Goal: Task Accomplishment & Management: Use online tool/utility

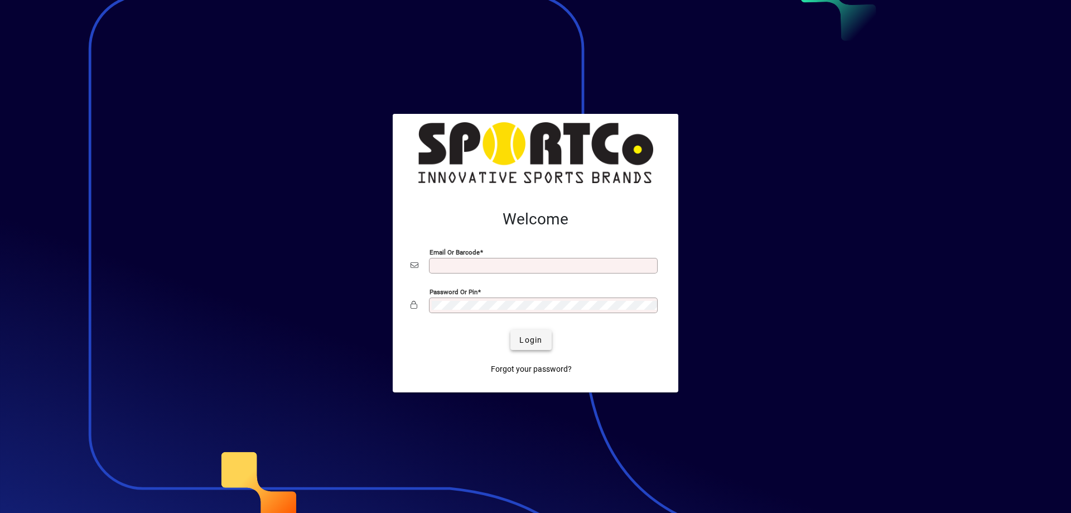
type input "**********"
click at [520, 333] on span "submit" at bounding box center [531, 339] width 41 height 27
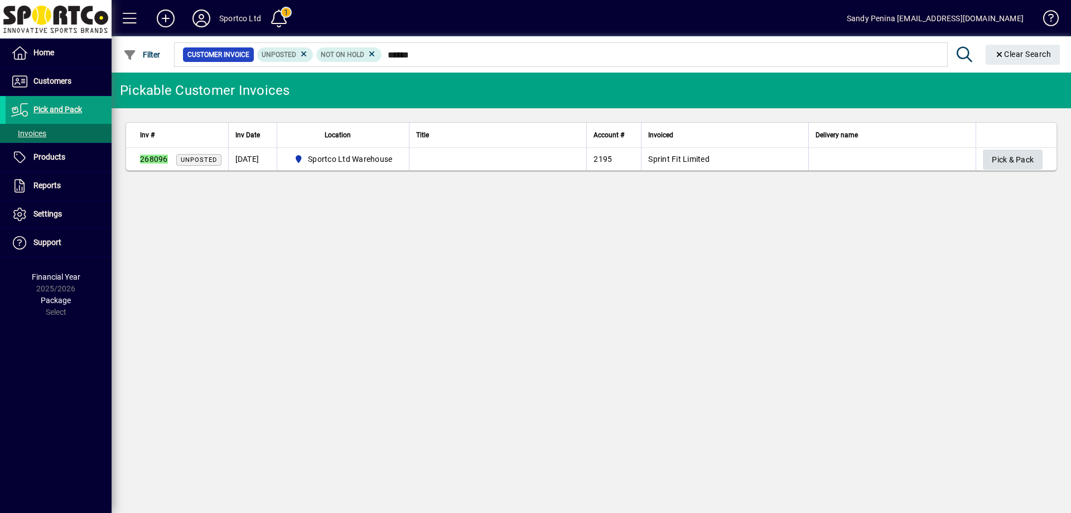
type input "******"
click at [1023, 152] on span "Pick & Pack" at bounding box center [1013, 160] width 42 height 18
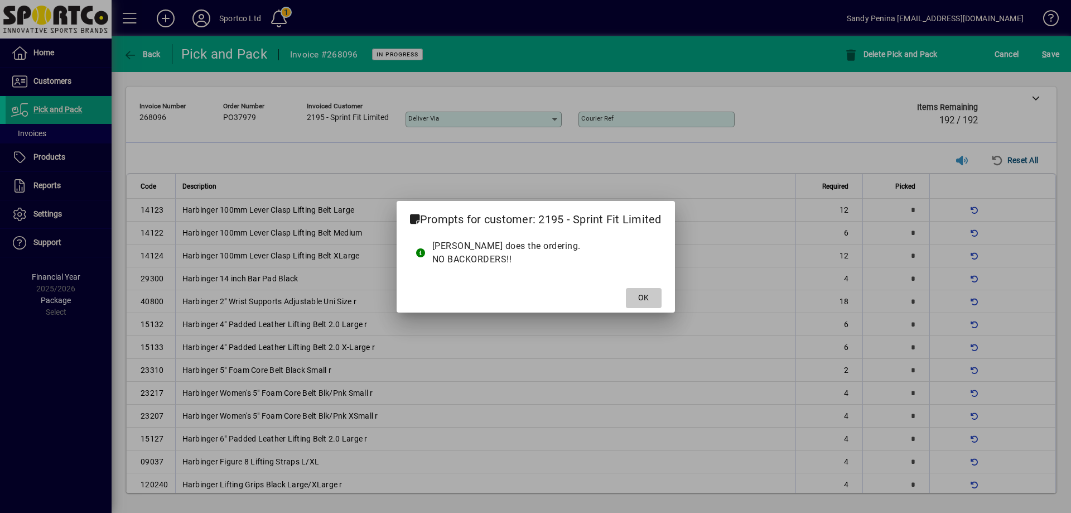
click at [633, 301] on span at bounding box center [644, 298] width 36 height 27
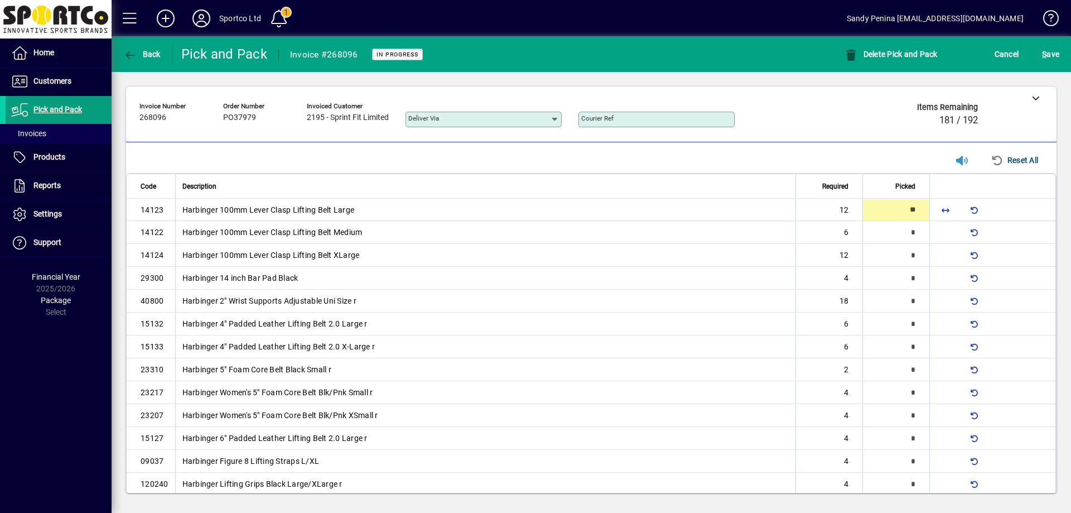
type input "**"
type input "*"
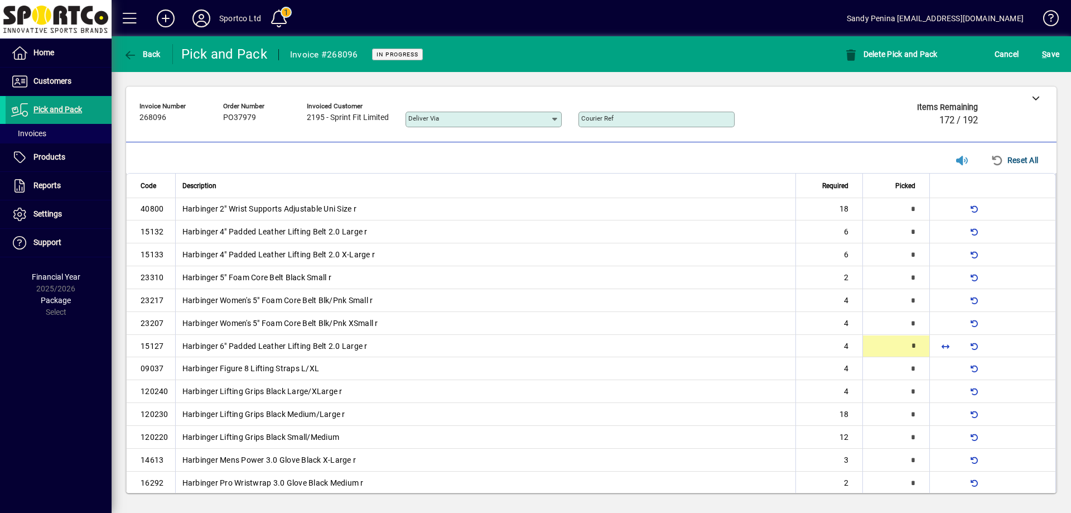
scroll to position [107, 0]
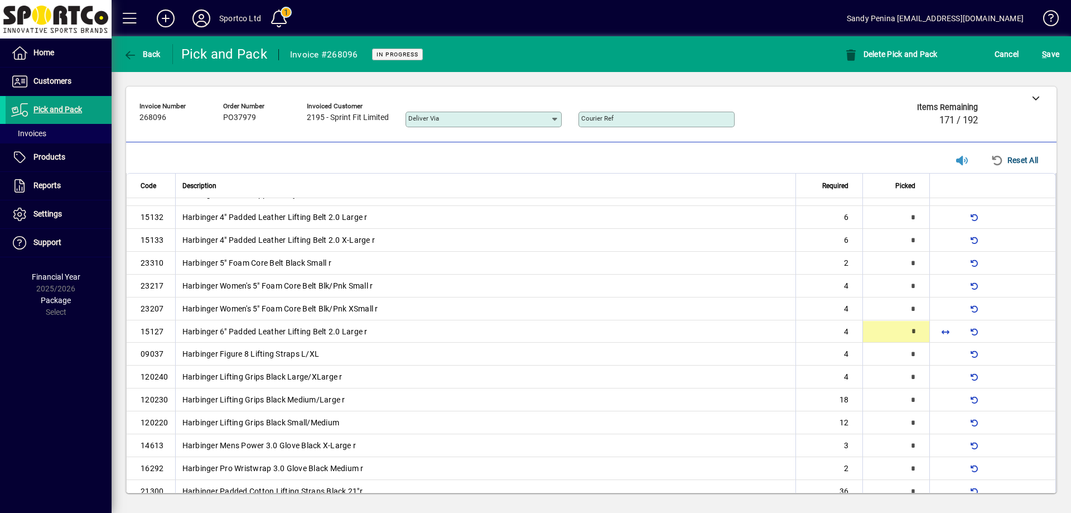
type input "*"
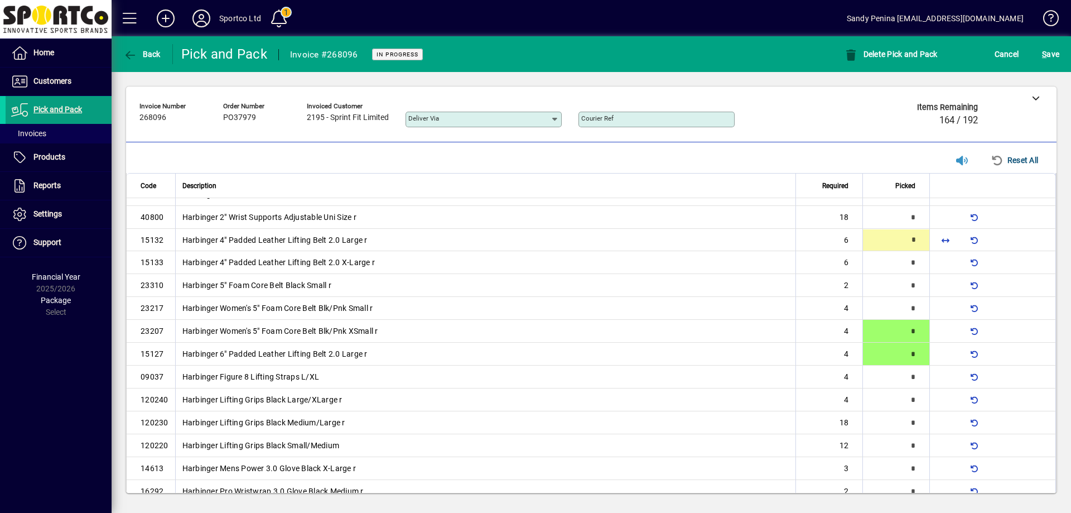
scroll to position [0, 0]
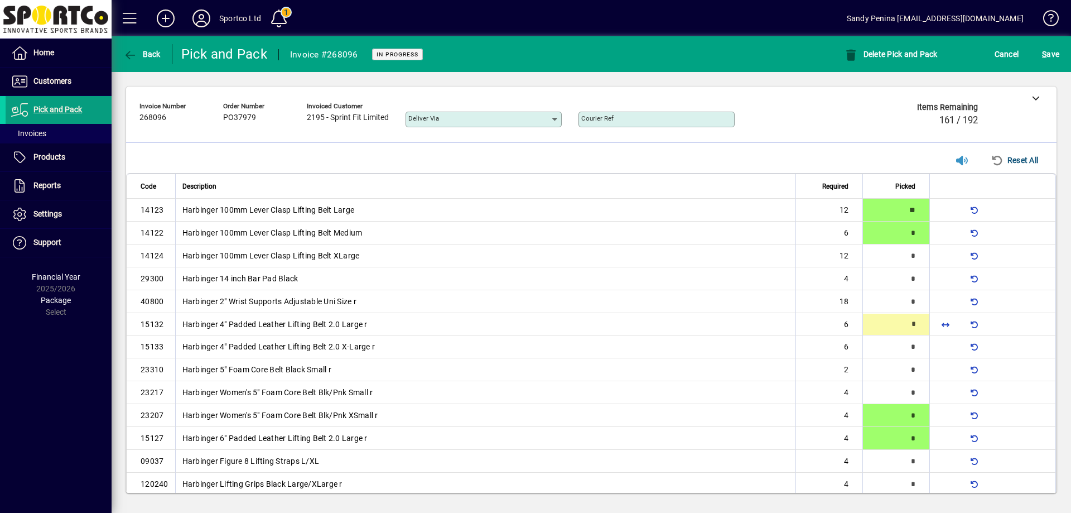
type input "*"
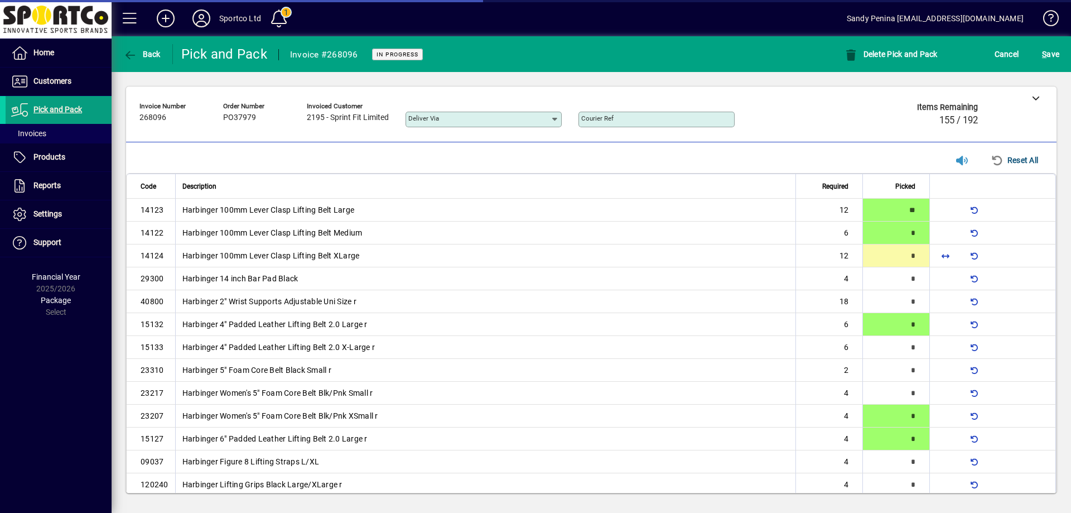
scroll to position [492, 0]
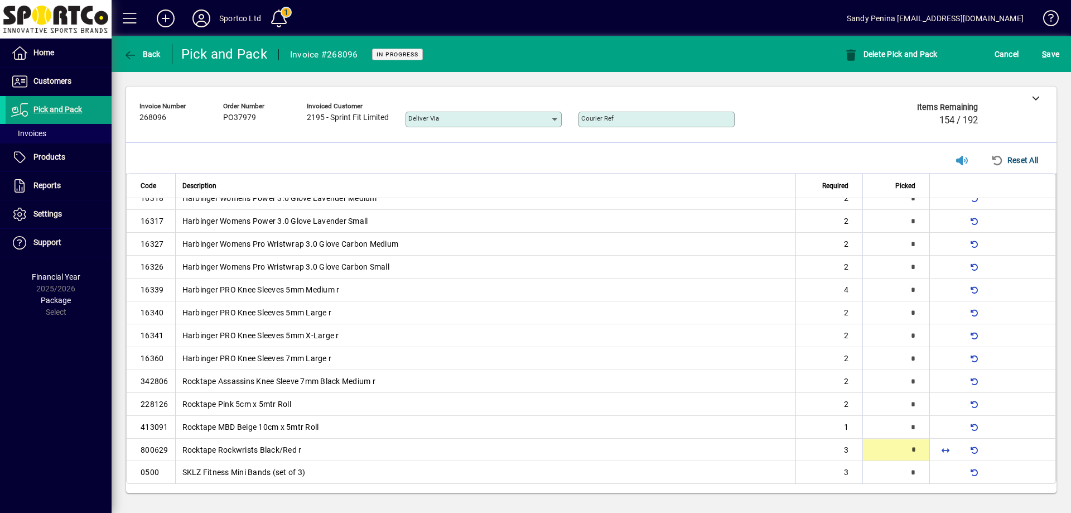
type input "*"
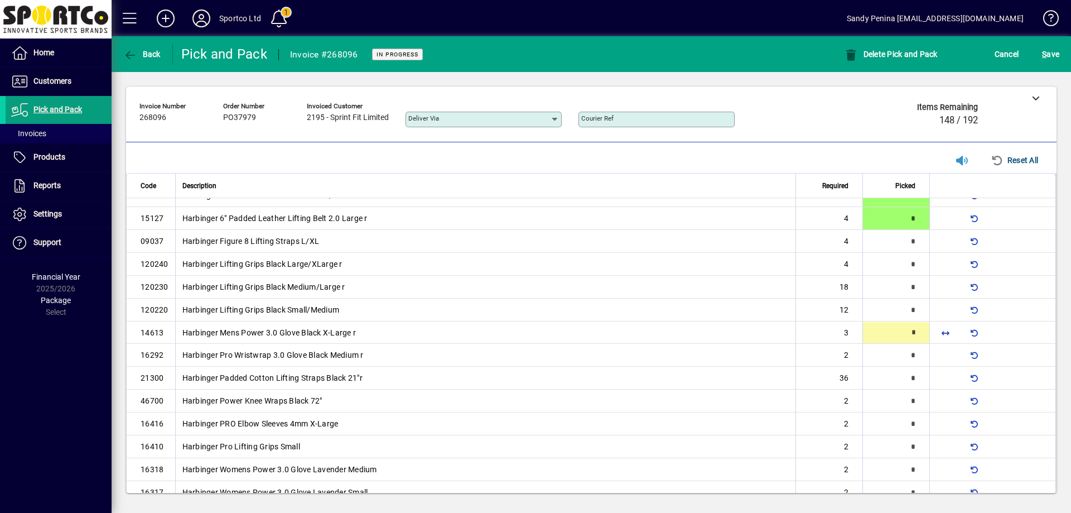
scroll to position [222, 0]
type input "*"
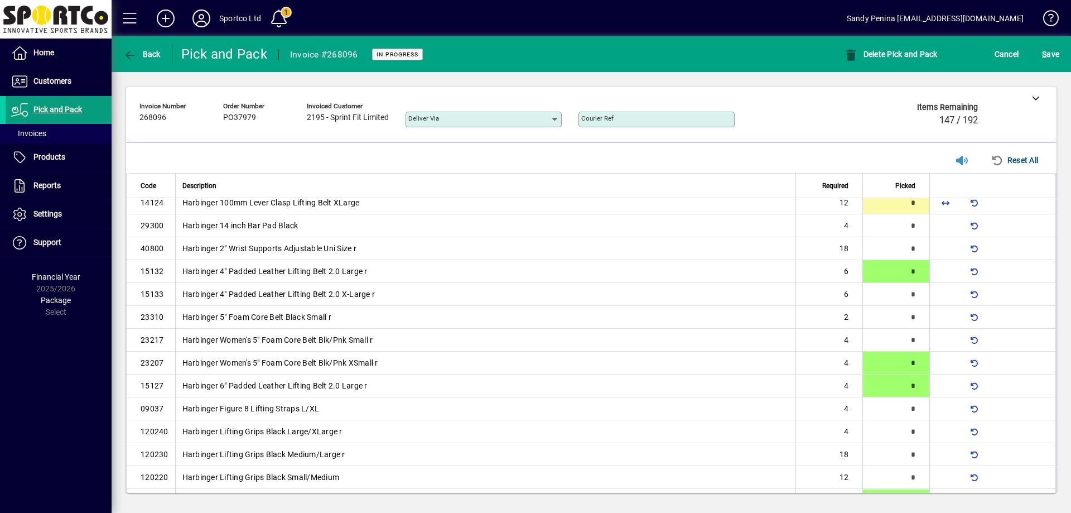
scroll to position [0, 0]
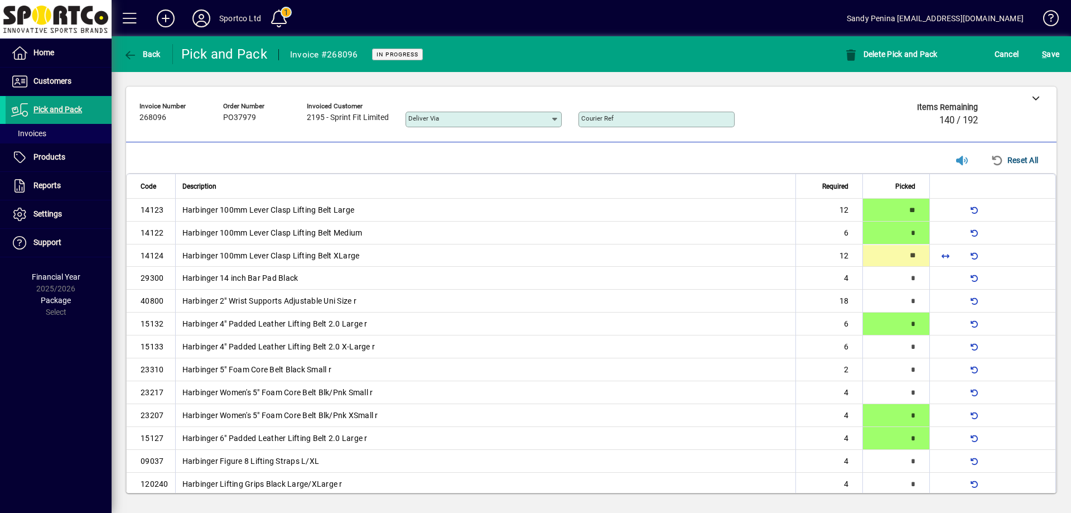
type input "**"
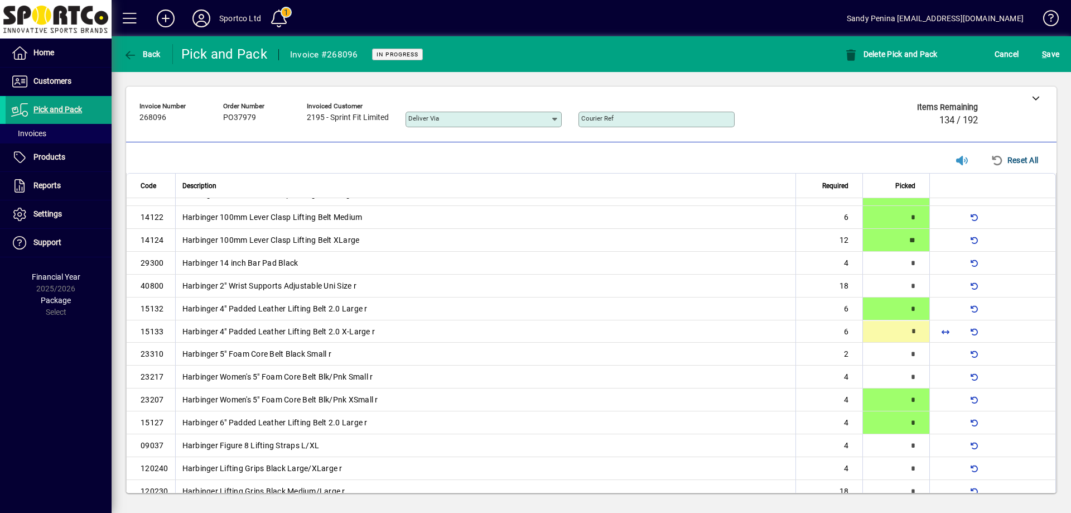
type input "*"
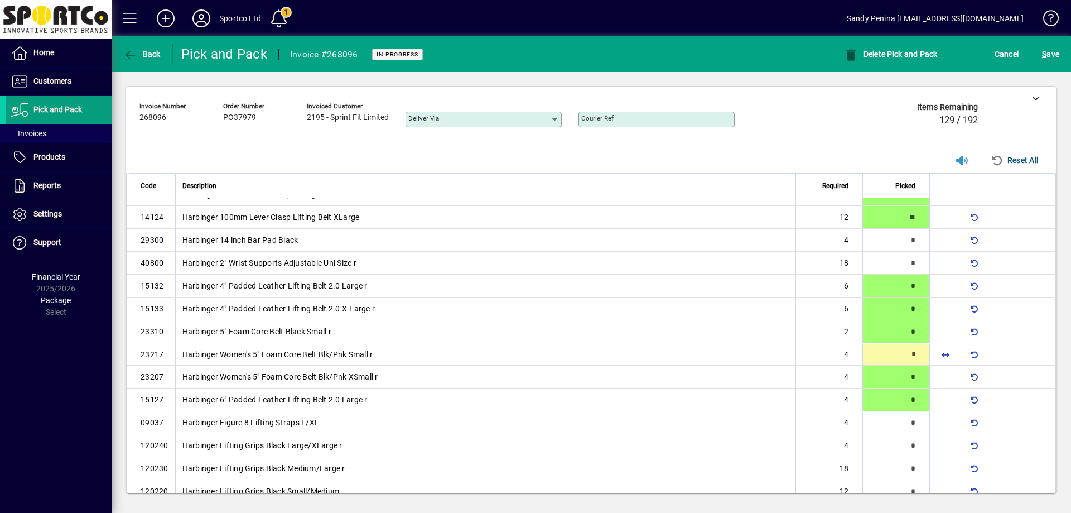
scroll to position [61, 0]
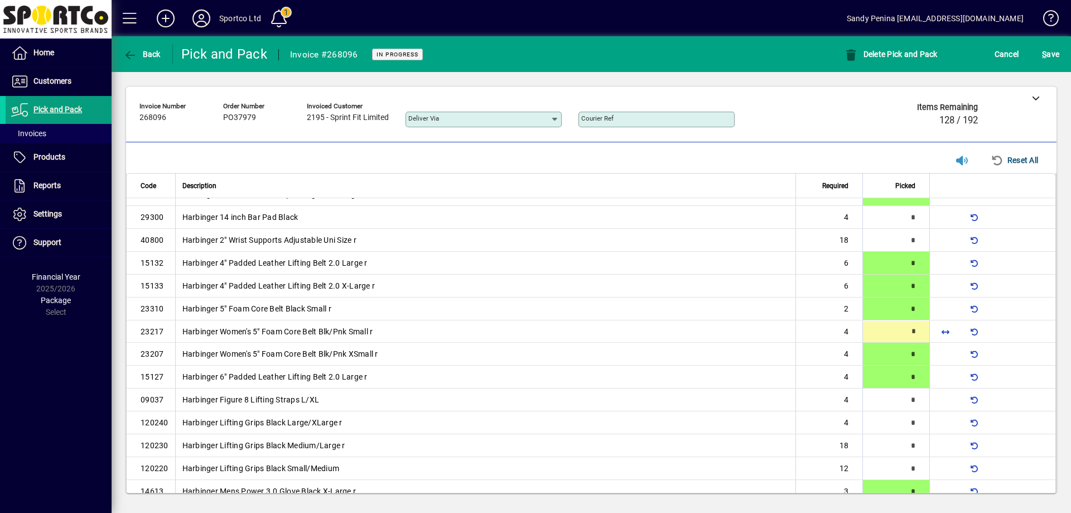
type input "*"
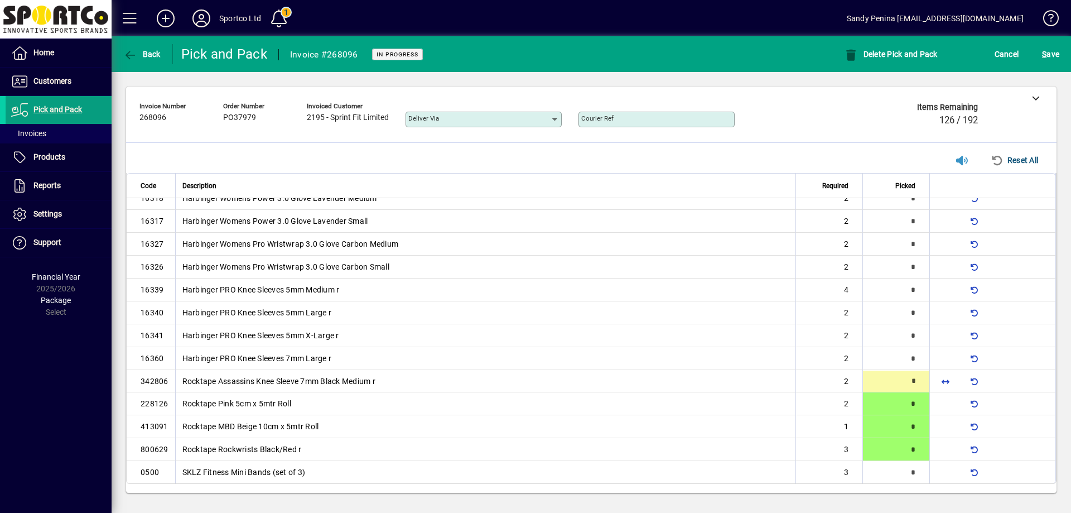
type input "*"
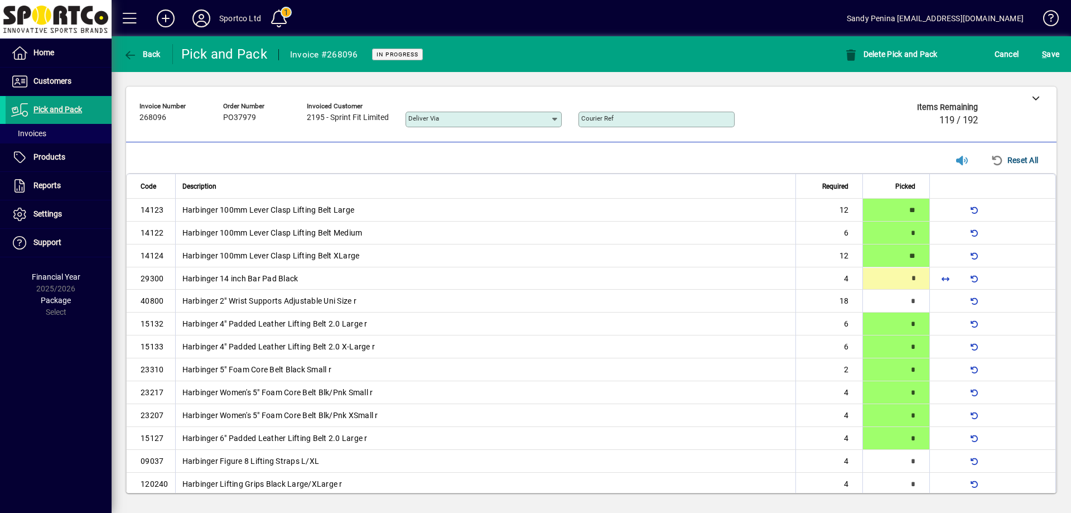
type input "*"
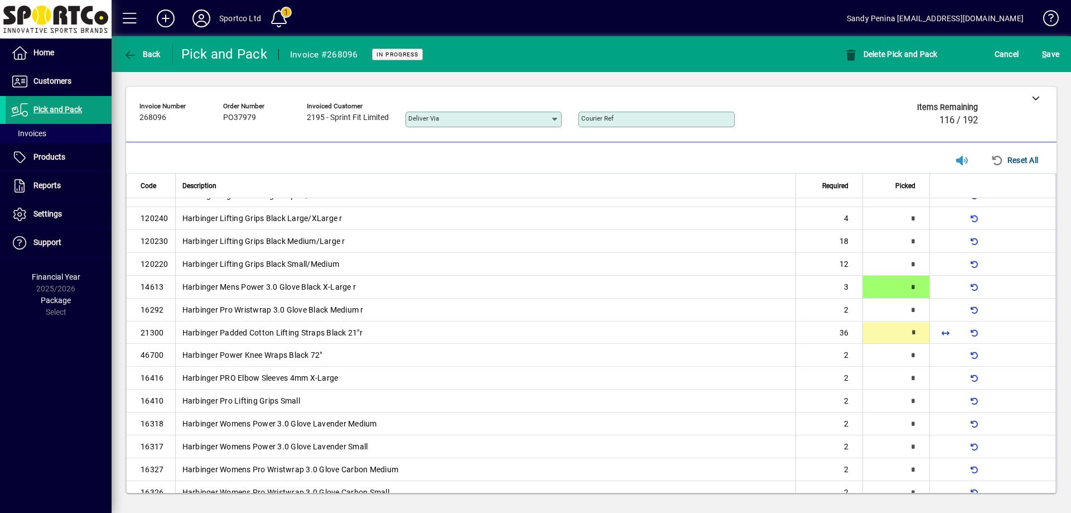
scroll to position [267, 0]
type input "**"
type input "*"
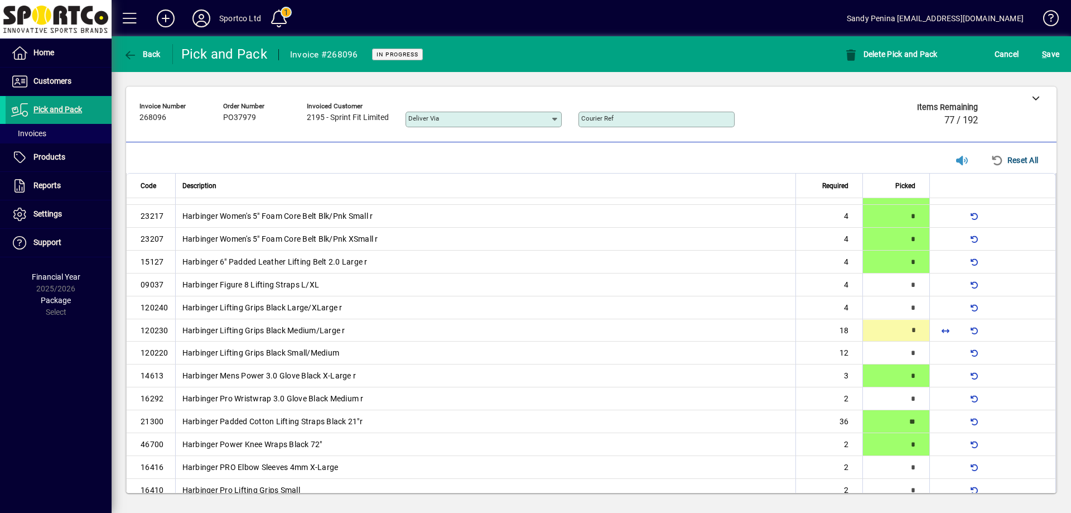
scroll to position [176, 0]
type input "**"
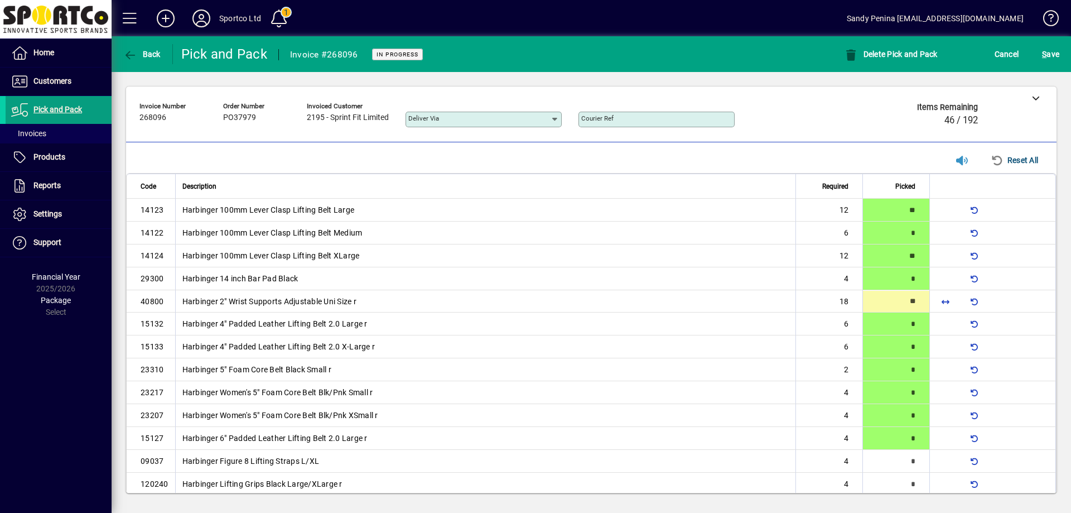
type input "**"
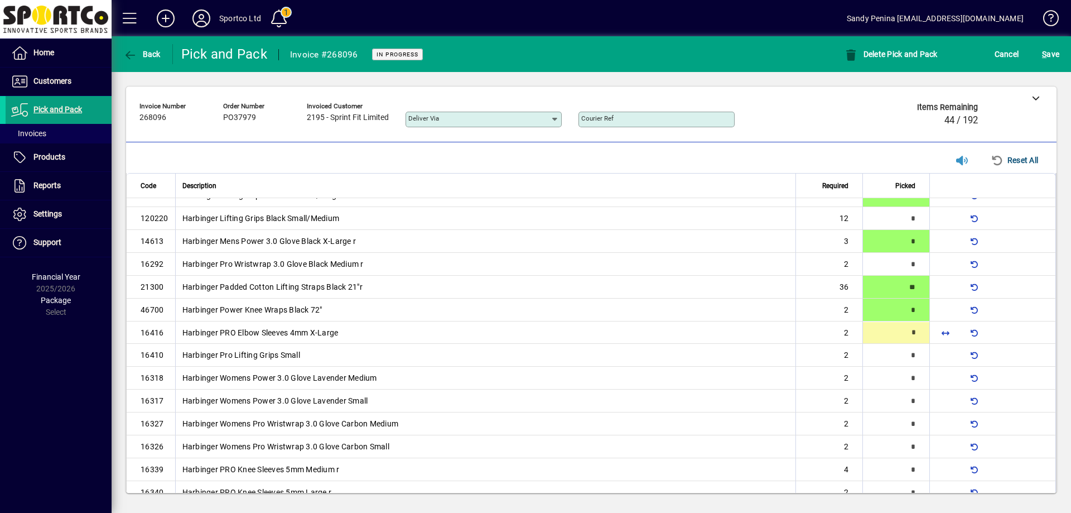
type input "*"
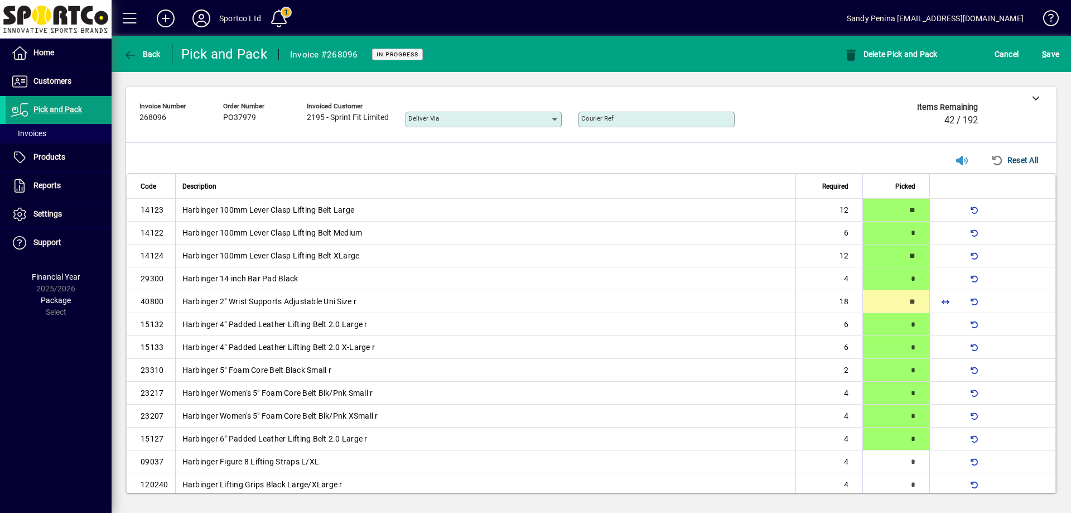
scroll to position [472, 0]
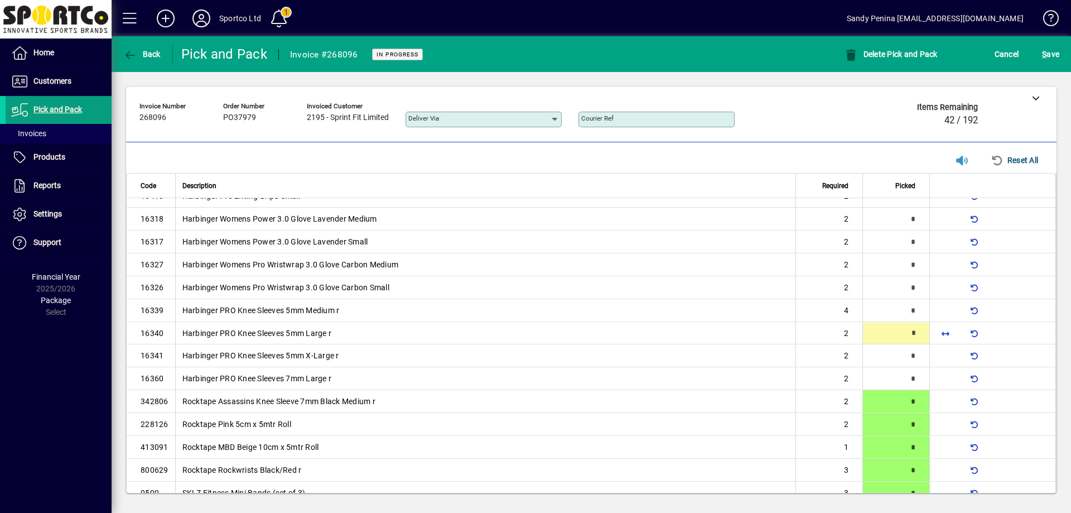
type input "*"
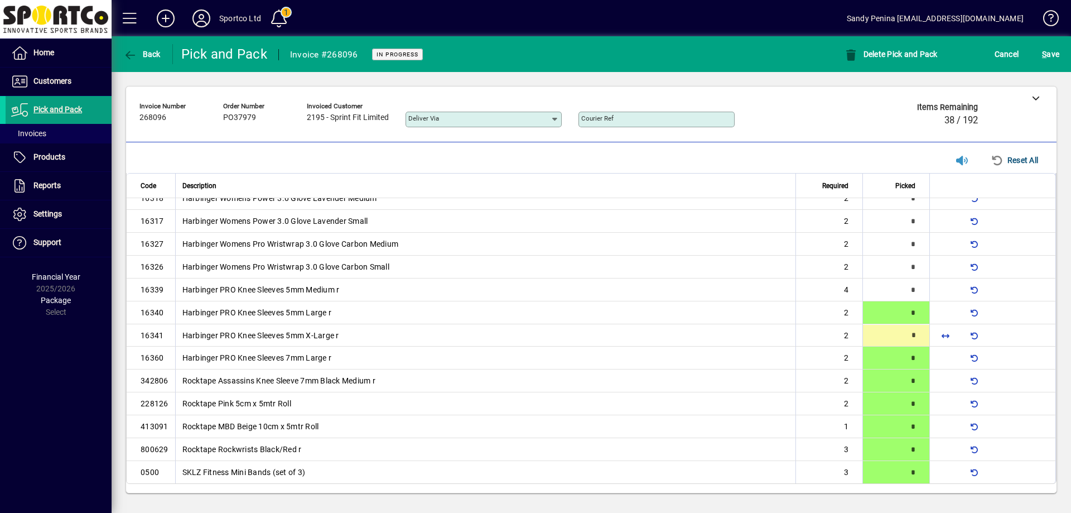
type input "*"
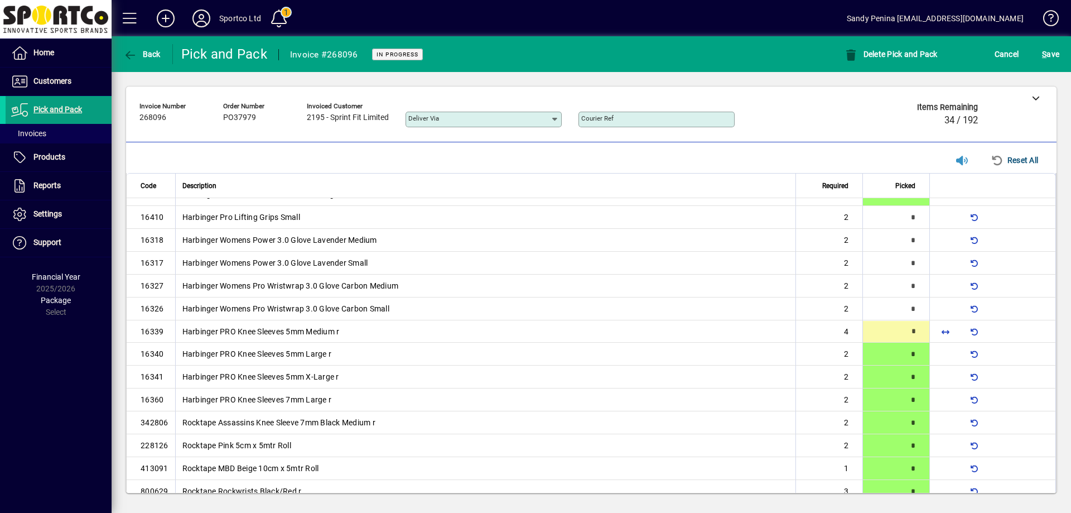
type input "*"
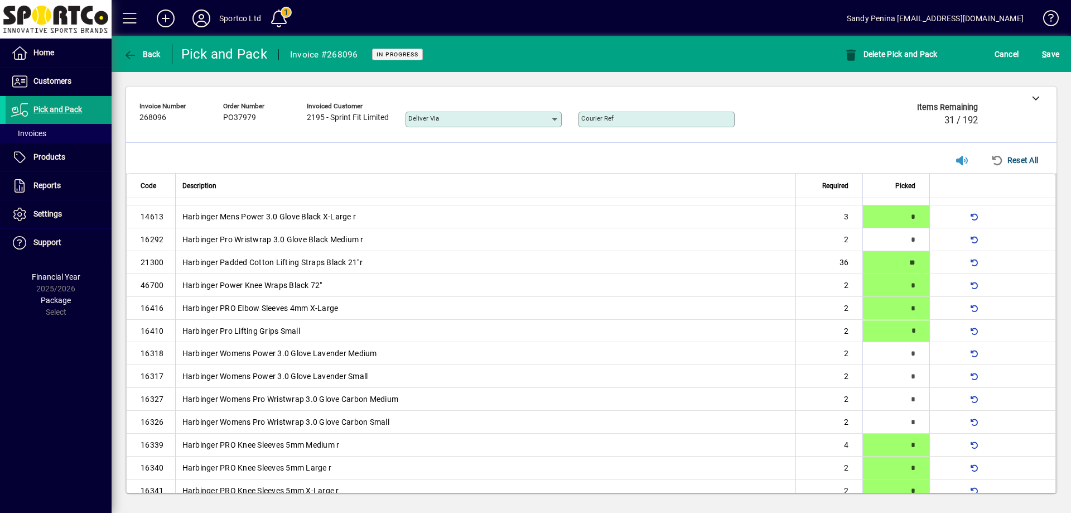
scroll to position [336, 0]
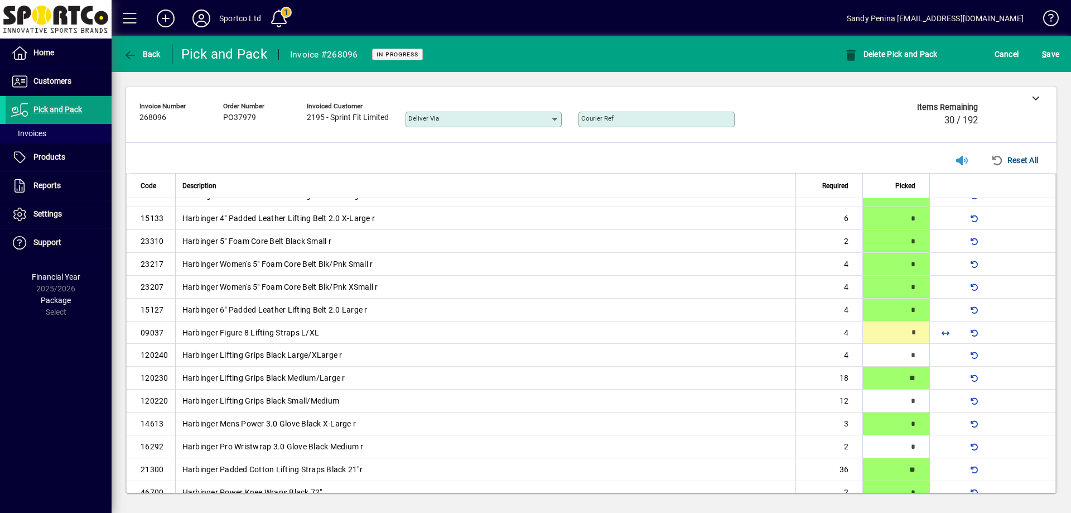
type input "*"
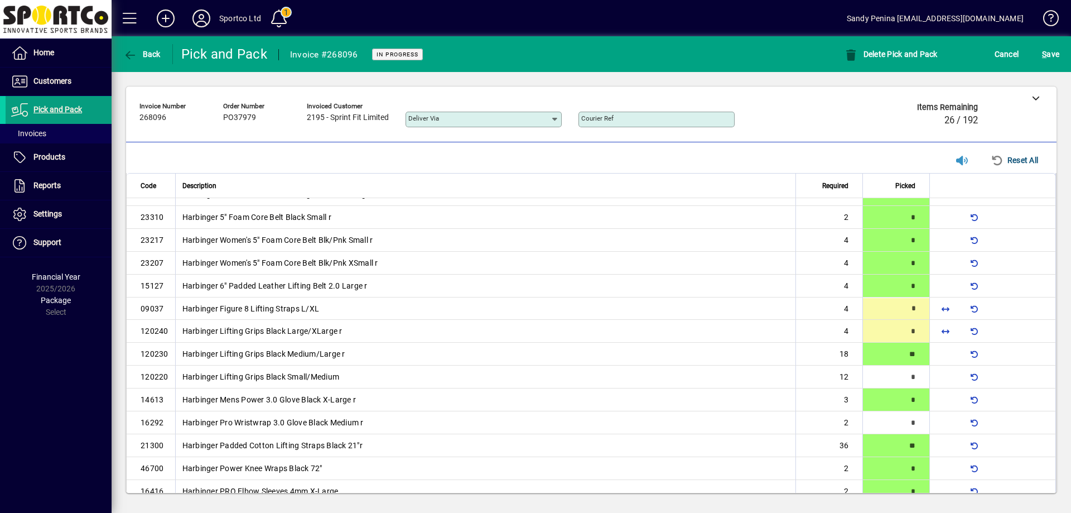
type input "*"
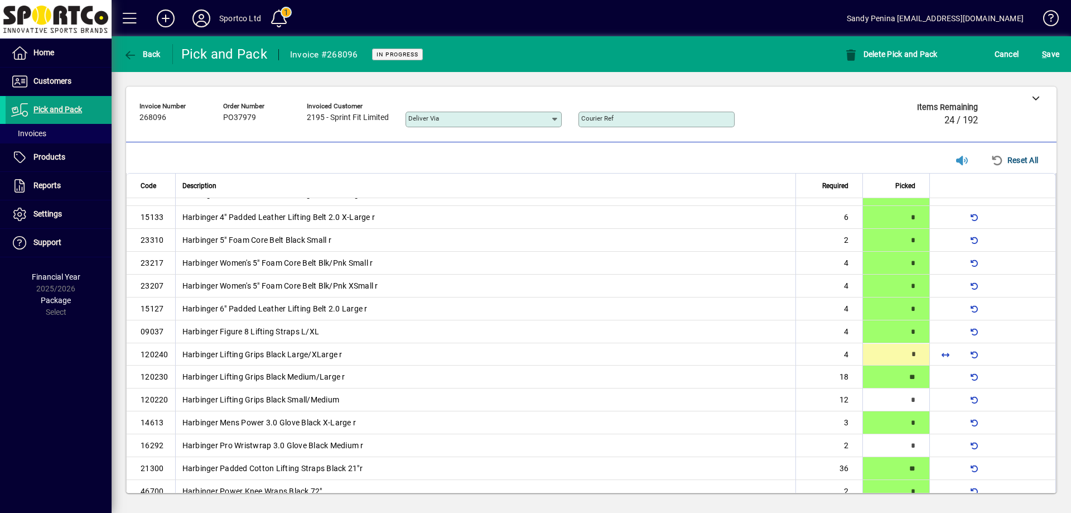
type input "*"
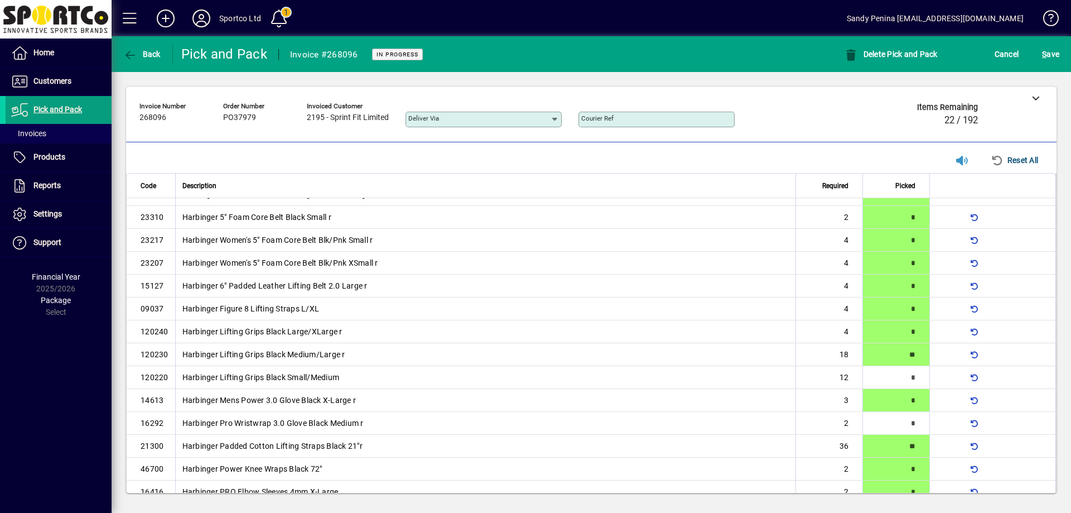
scroll to position [358, 0]
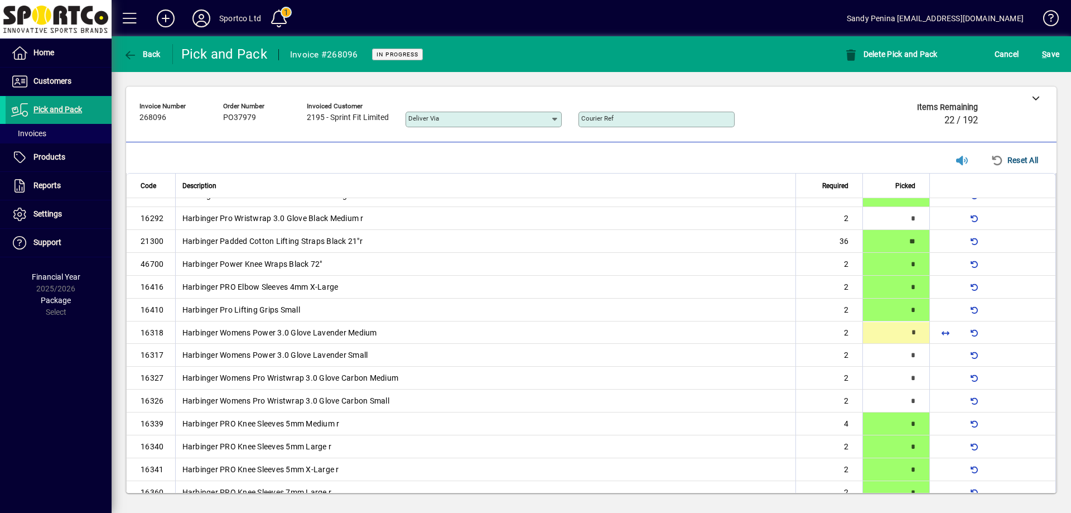
type input "*"
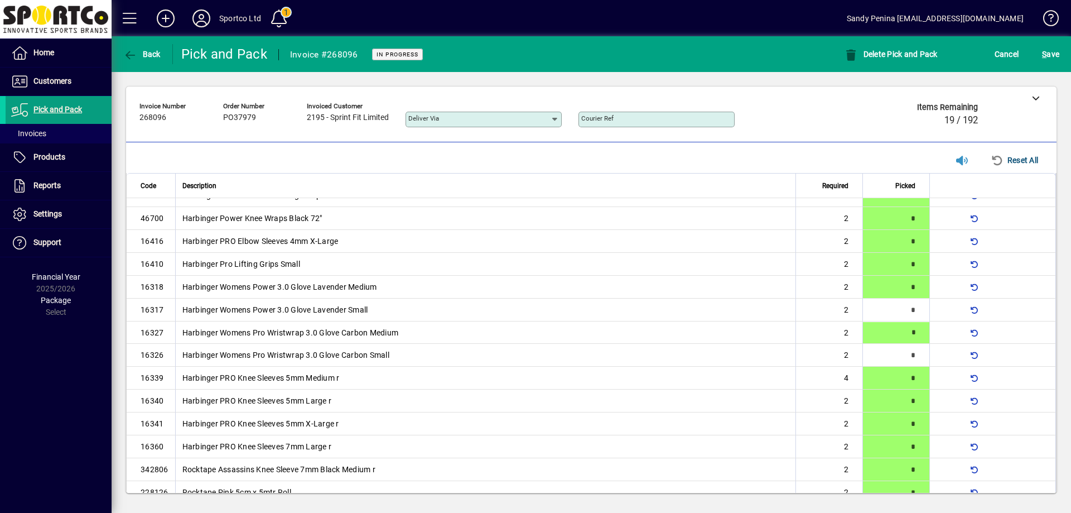
scroll to position [405, 0]
type input "*"
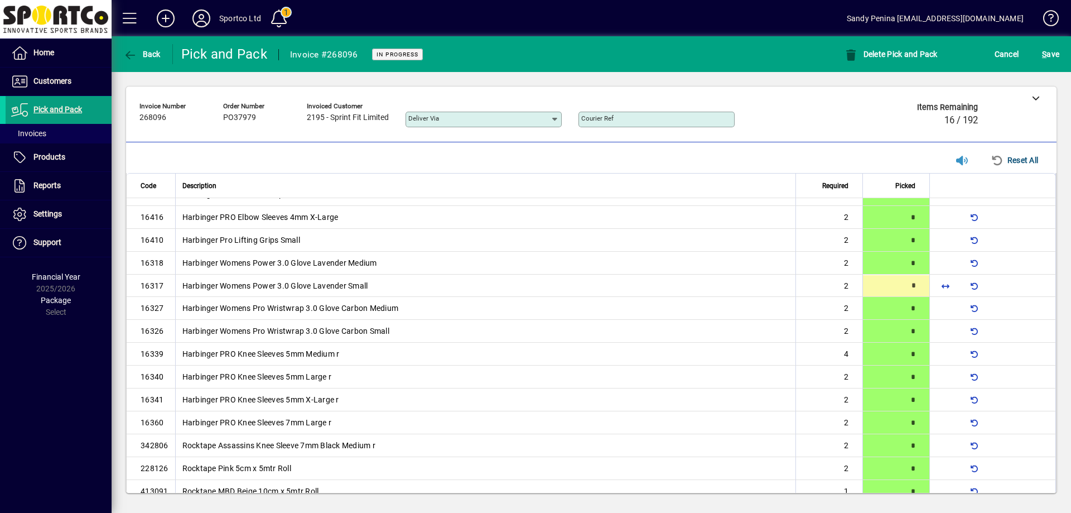
type input "*"
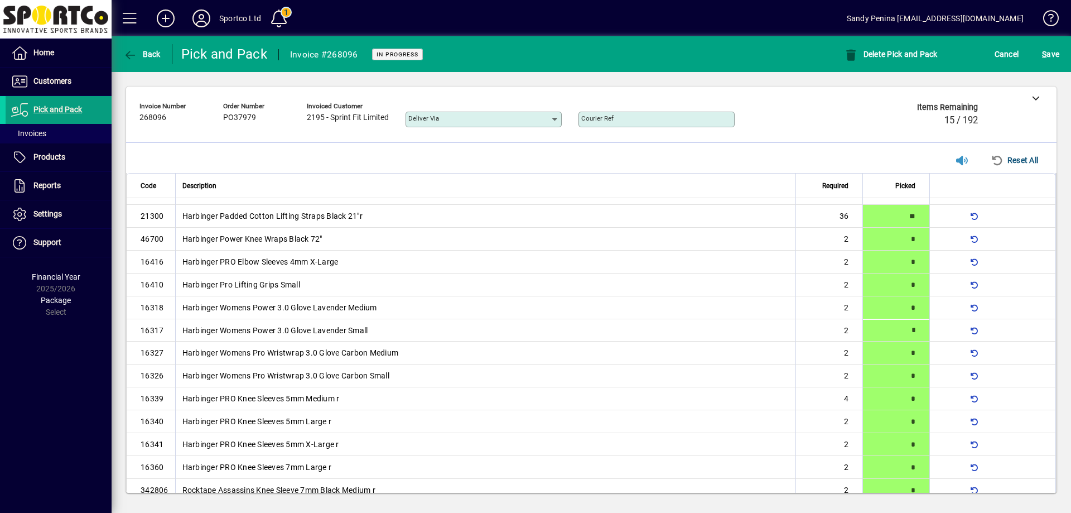
scroll to position [382, 0]
type input "*"
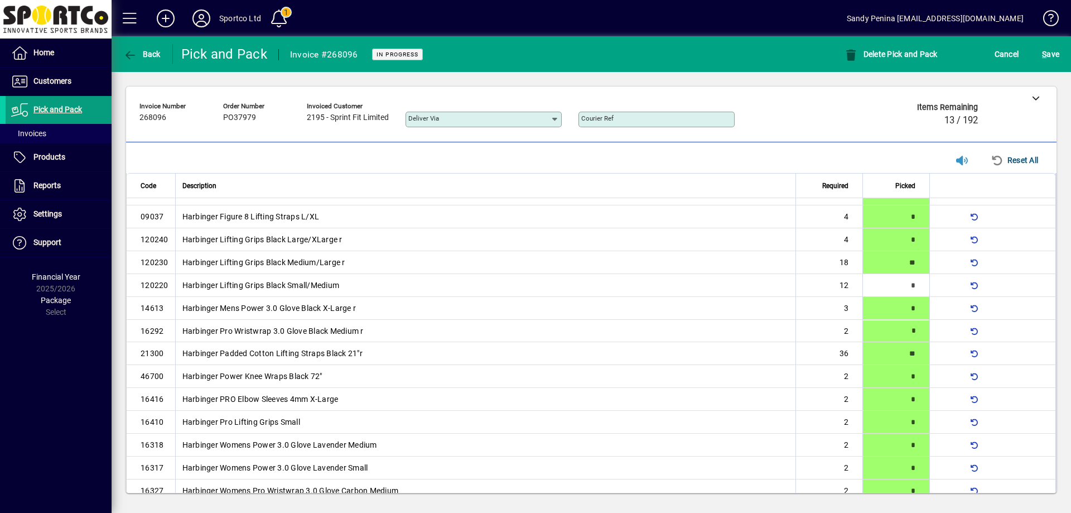
scroll to position [244, 0]
click at [940, 287] on span "button" at bounding box center [945, 285] width 27 height 27
type input "**"
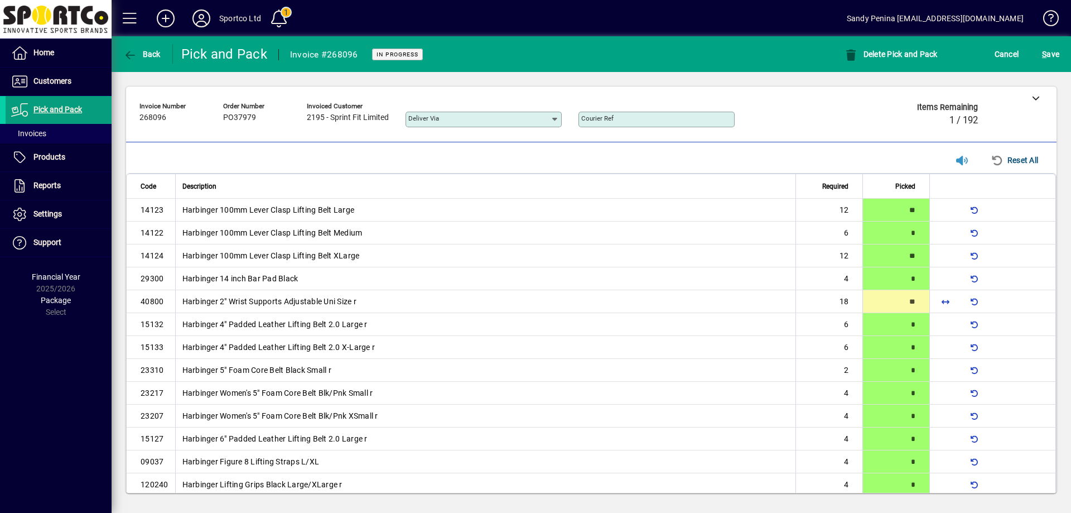
type input "**"
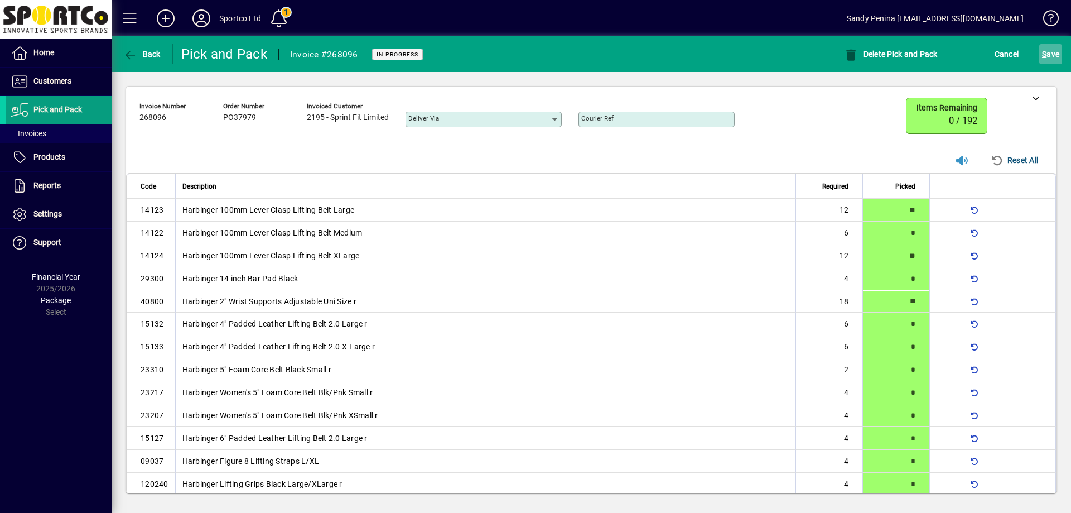
click at [1049, 66] on span "submit" at bounding box center [1051, 54] width 23 height 27
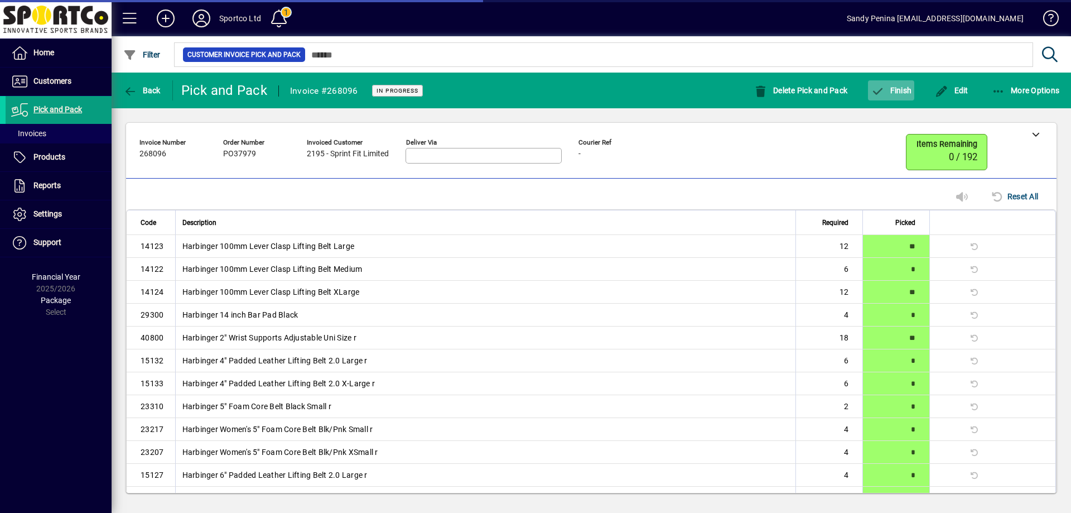
click at [881, 89] on icon "button" at bounding box center [878, 91] width 14 height 11
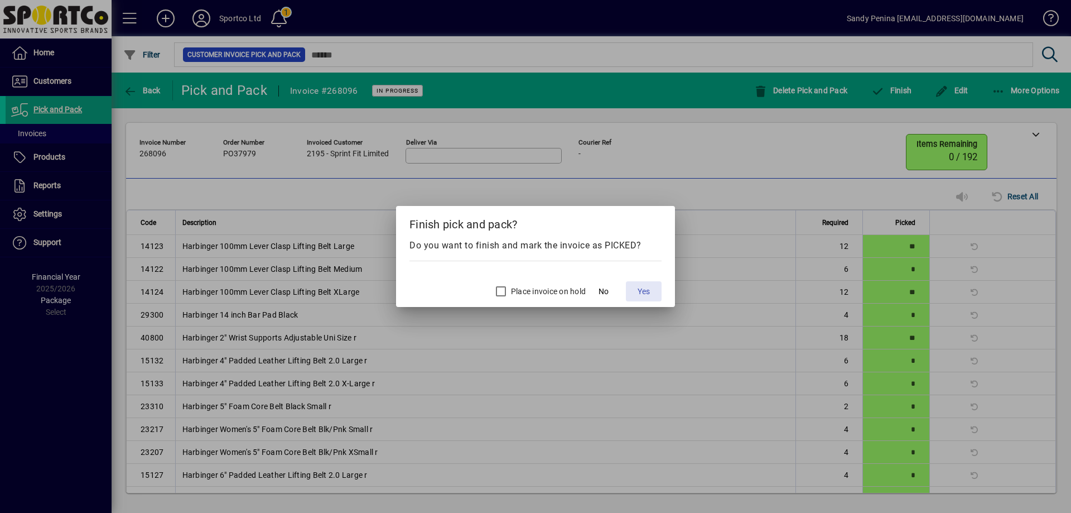
click at [646, 292] on span "Yes" at bounding box center [644, 292] width 12 height 12
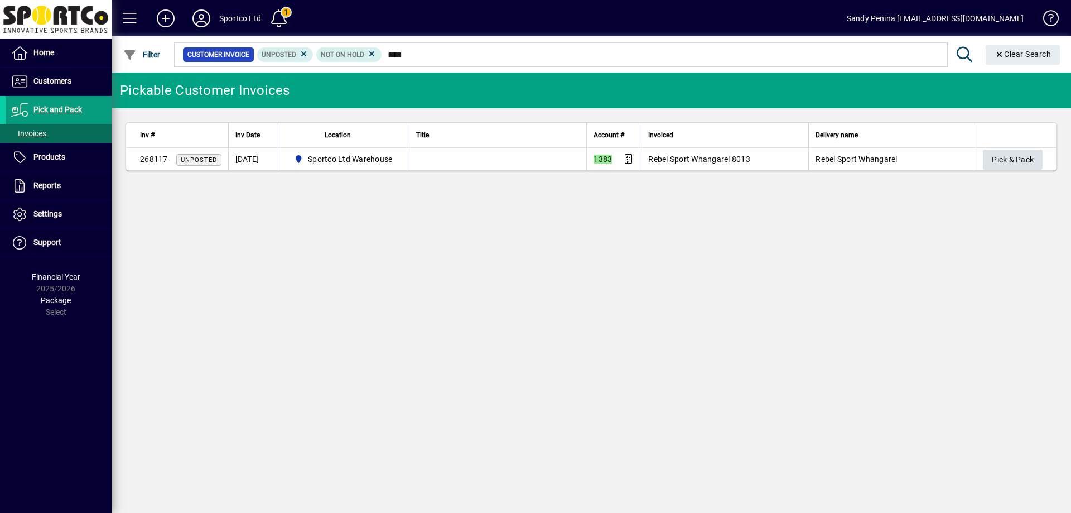
type input "****"
click at [1004, 167] on span "Pick & Pack" at bounding box center [1013, 160] width 42 height 18
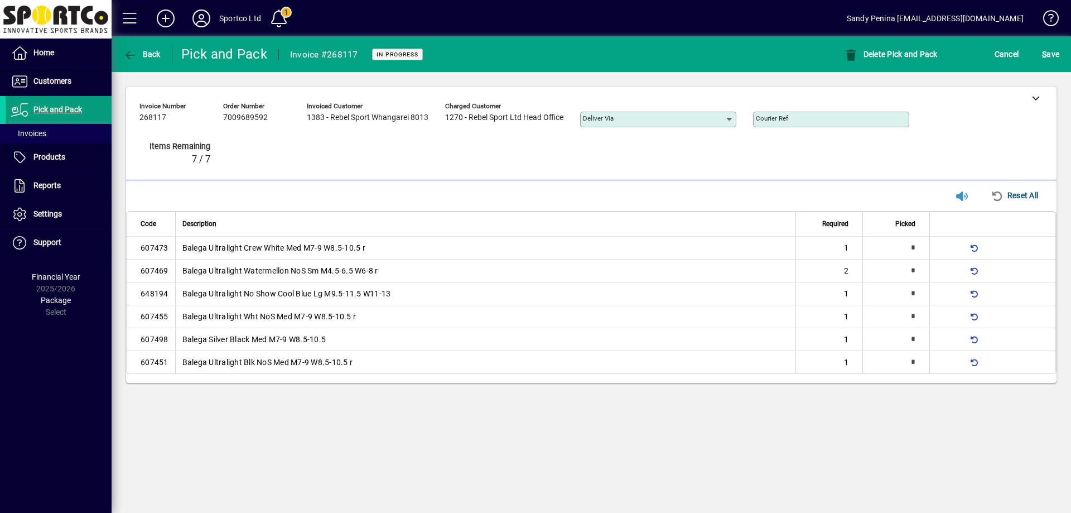
type input "*"
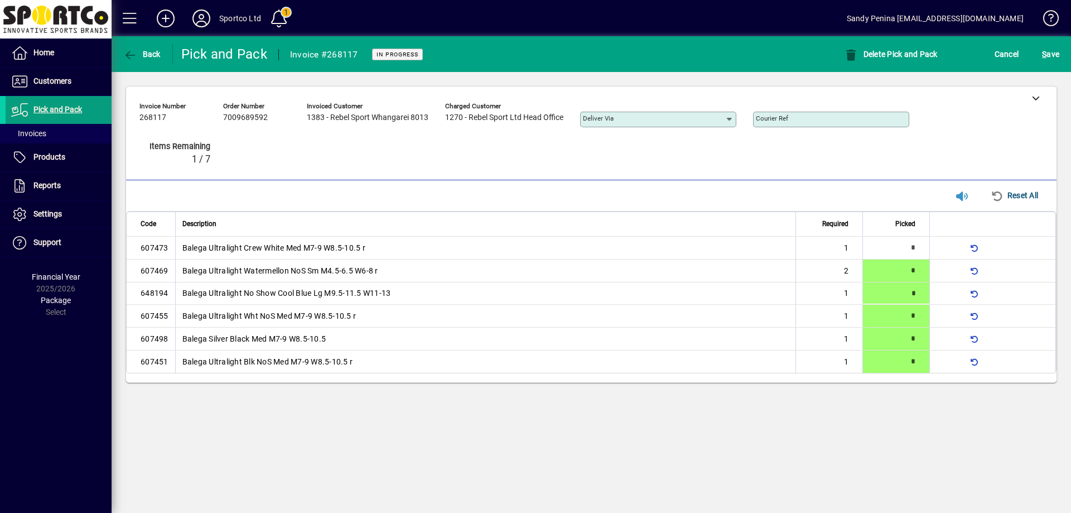
type input "*"
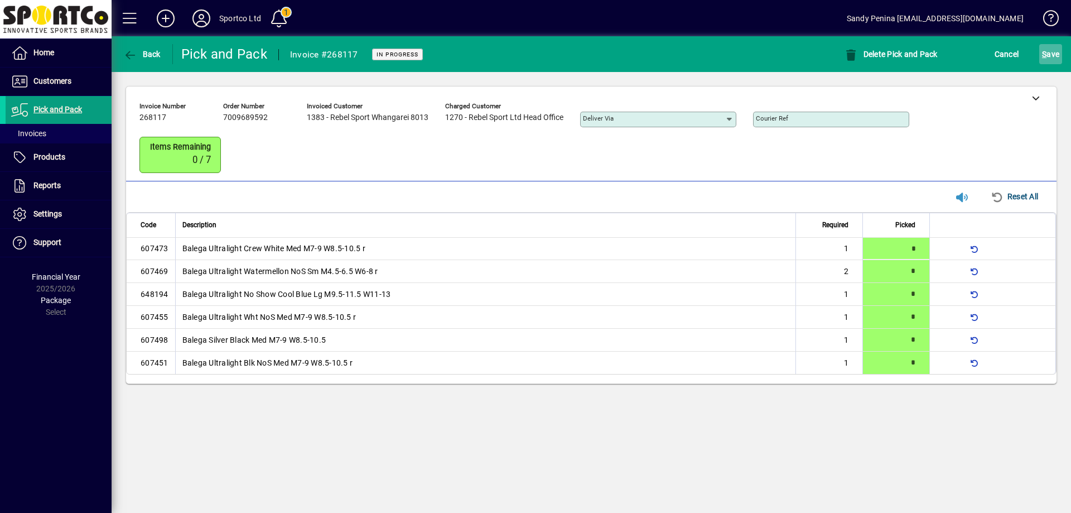
click at [1056, 51] on span "S ave" at bounding box center [1050, 54] width 17 height 18
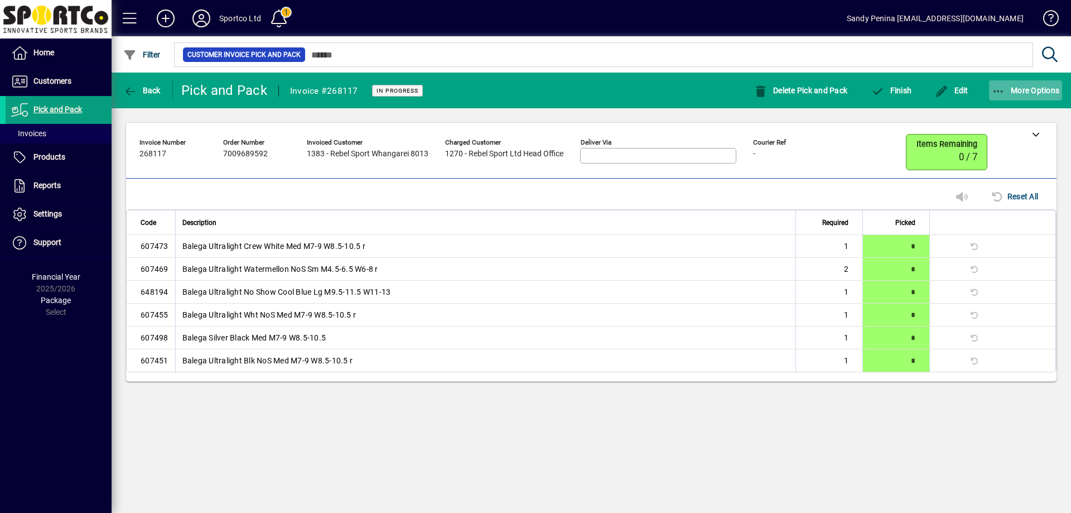
click at [1001, 91] on icon "button" at bounding box center [999, 91] width 14 height 11
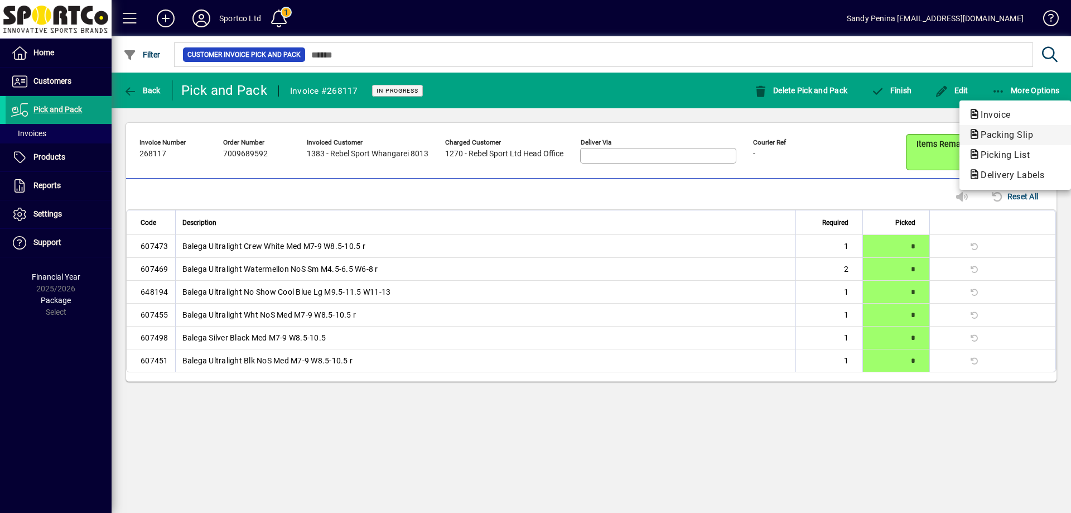
click at [983, 136] on span "Packing Slip" at bounding box center [1004, 134] width 70 height 11
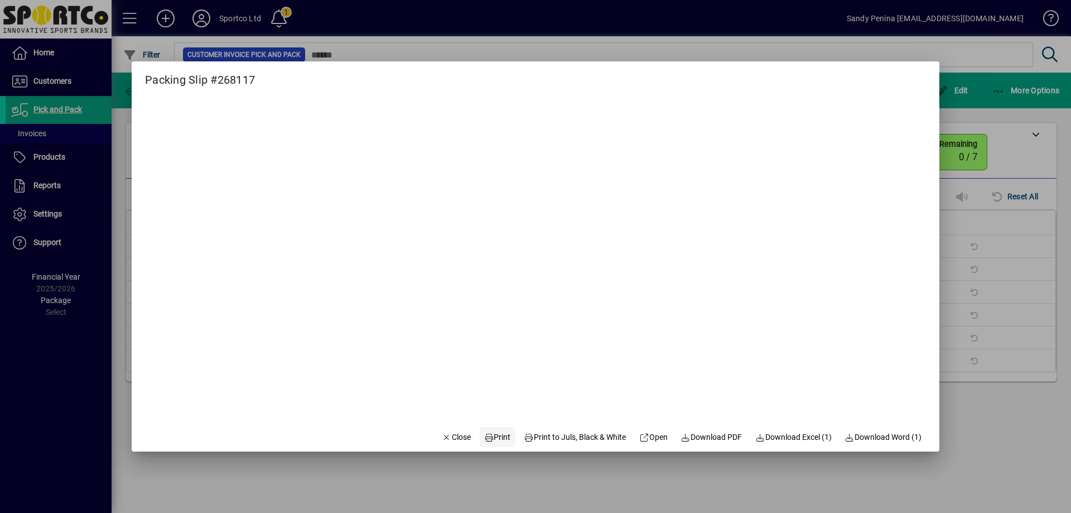
click at [496, 440] on span "Print" at bounding box center [497, 437] width 27 height 12
click at [442, 437] on icon "button" at bounding box center [447, 438] width 10 height 8
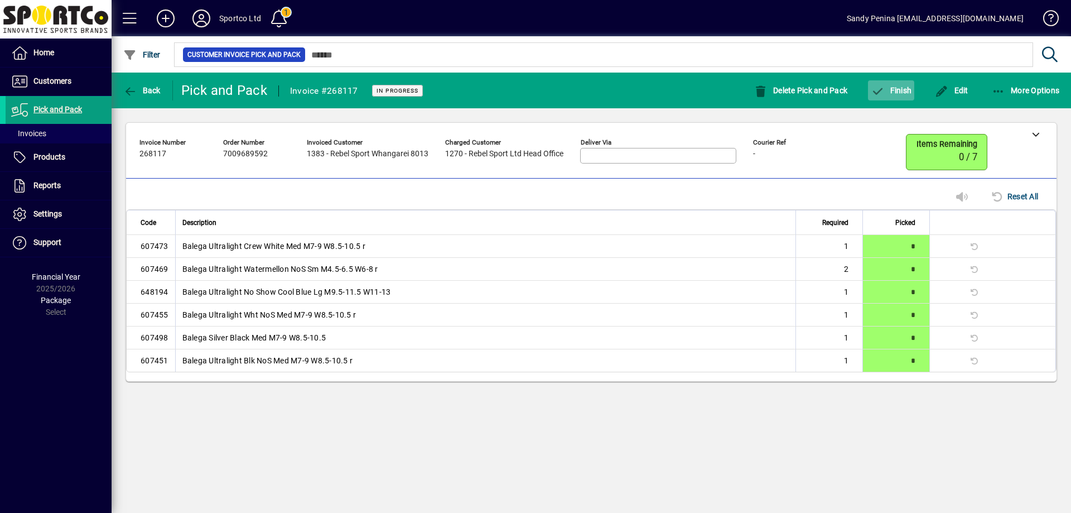
click at [894, 92] on span "Finish" at bounding box center [891, 90] width 41 height 9
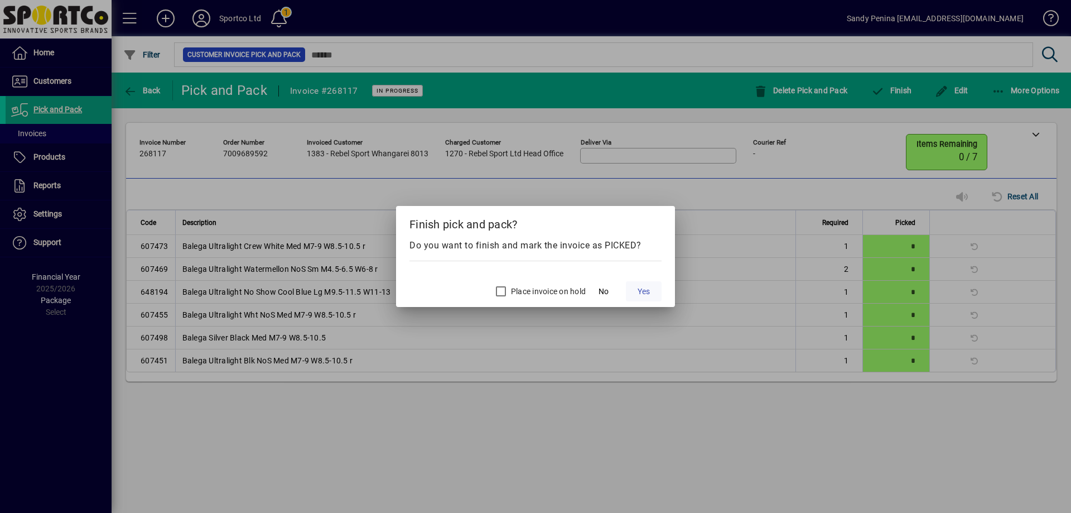
click at [641, 299] on span at bounding box center [644, 291] width 36 height 27
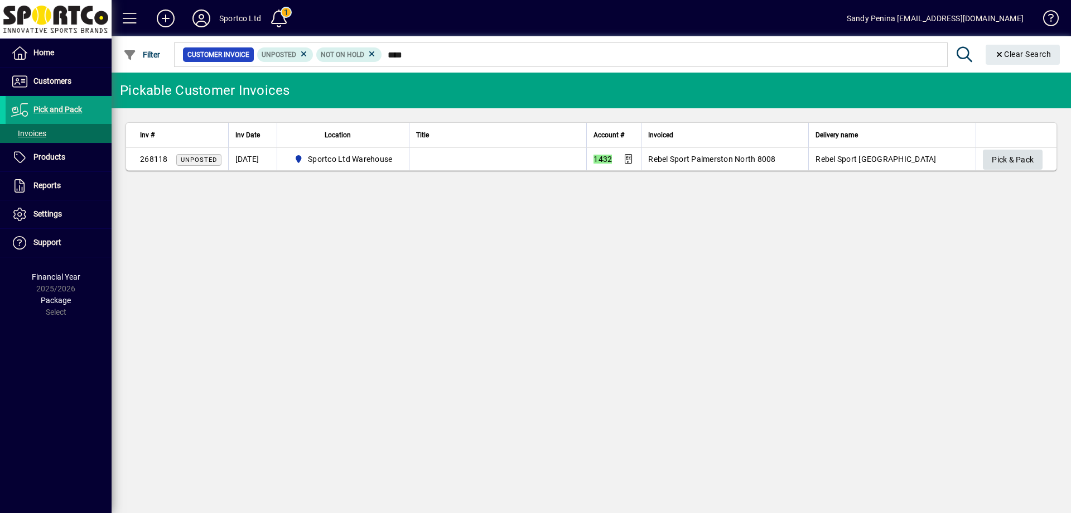
type input "****"
click at [1019, 158] on span "Pick & Pack" at bounding box center [1013, 160] width 42 height 18
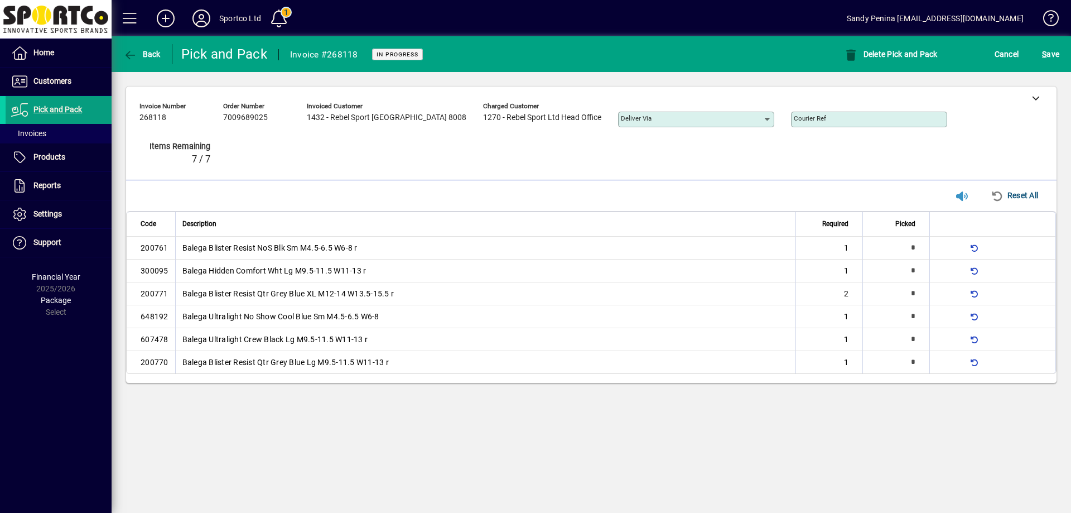
type input "*"
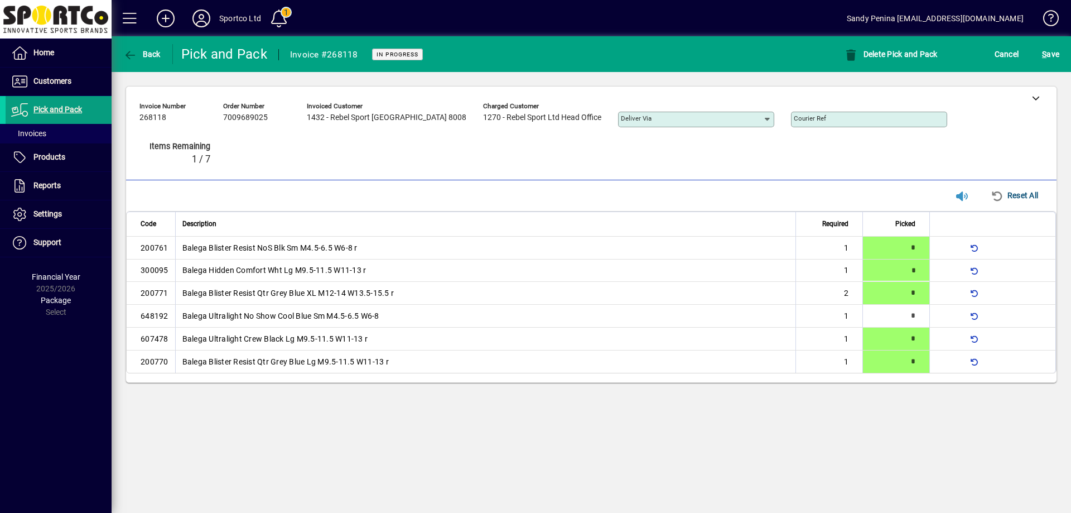
type input "*"
click at [1058, 46] on span "S ave" at bounding box center [1050, 54] width 17 height 18
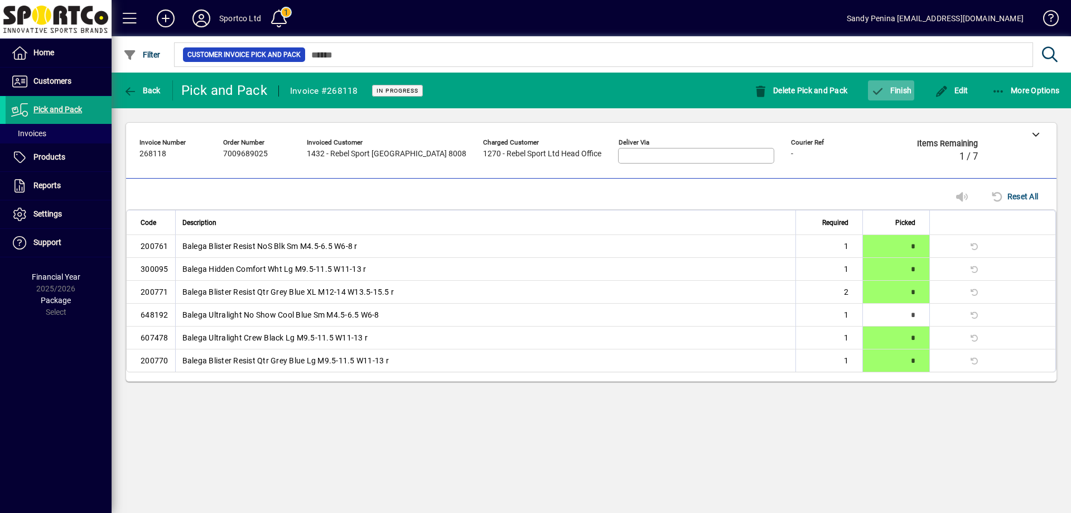
click at [905, 92] on span "Finish" at bounding box center [891, 90] width 41 height 9
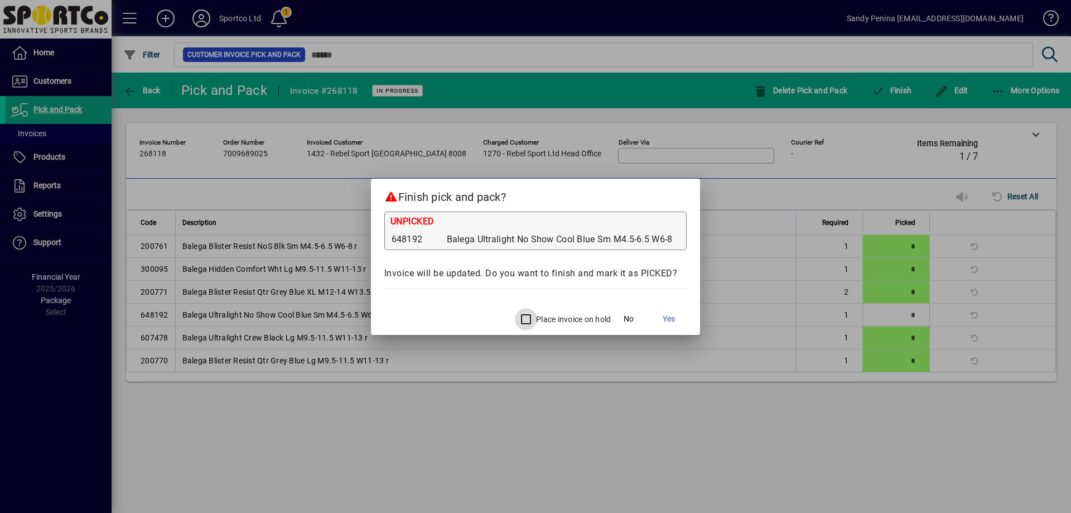
click at [511, 325] on div at bounding box center [524, 319] width 27 height 27
click at [664, 321] on span "Yes" at bounding box center [669, 319] width 12 height 12
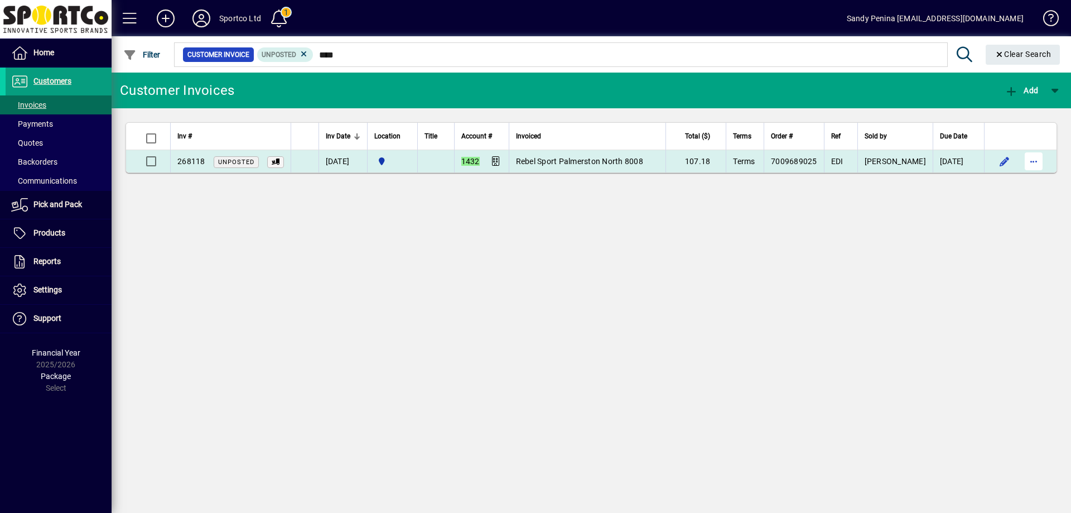
type input "****"
click at [1031, 167] on span "button" at bounding box center [1034, 161] width 27 height 27
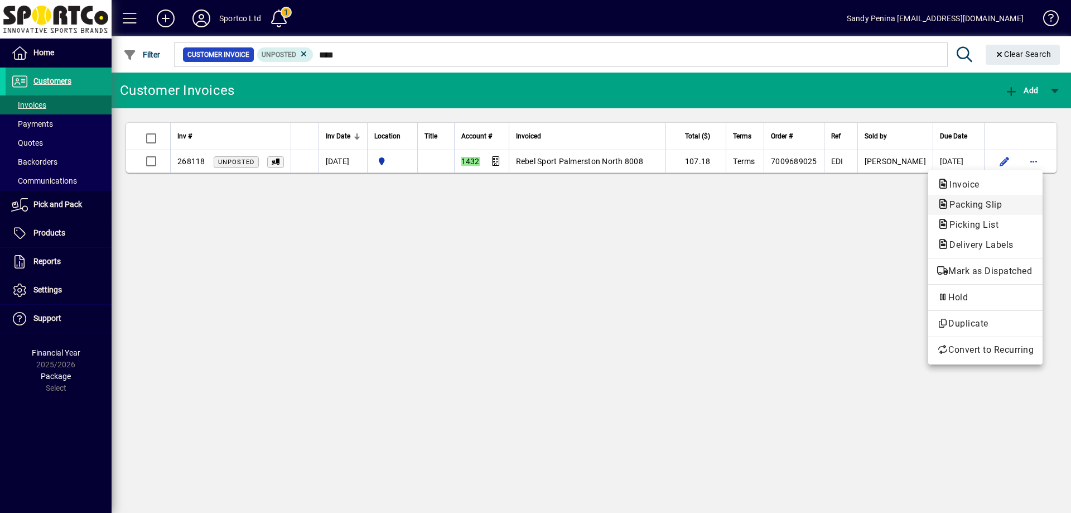
click at [1018, 198] on span "Packing Slip" at bounding box center [985, 204] width 97 height 13
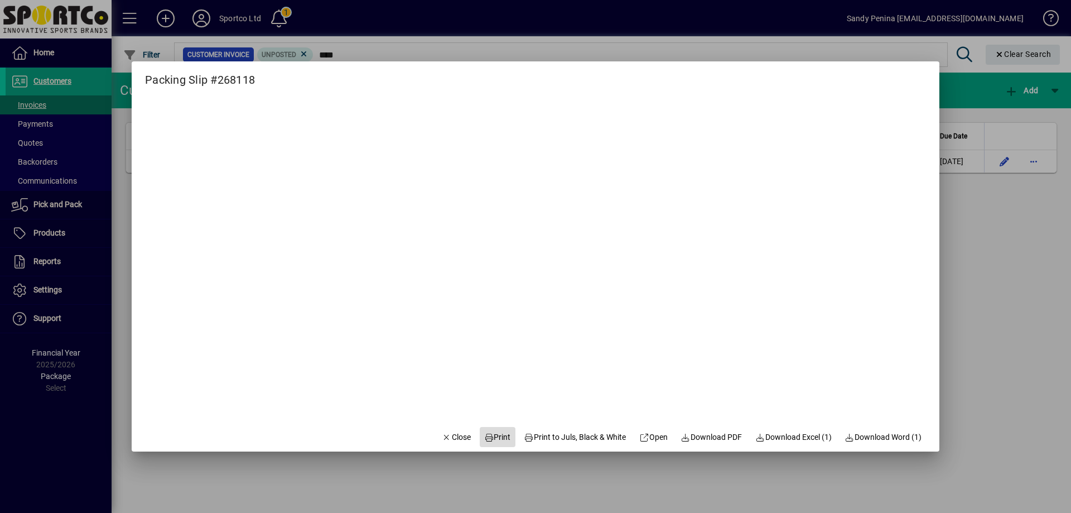
click at [493, 431] on span "Print" at bounding box center [497, 437] width 27 height 12
click at [456, 439] on span "Close" at bounding box center [456, 437] width 29 height 12
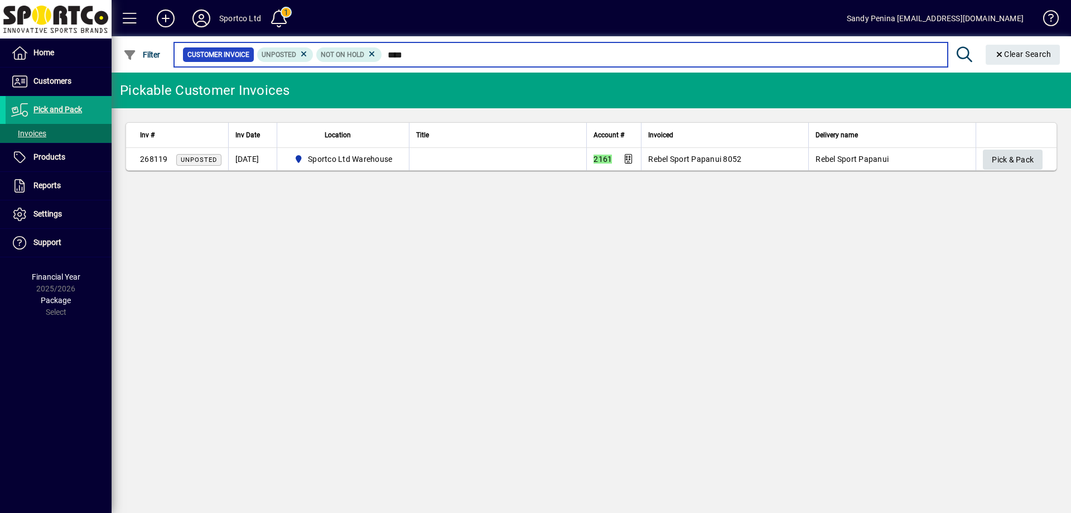
type input "****"
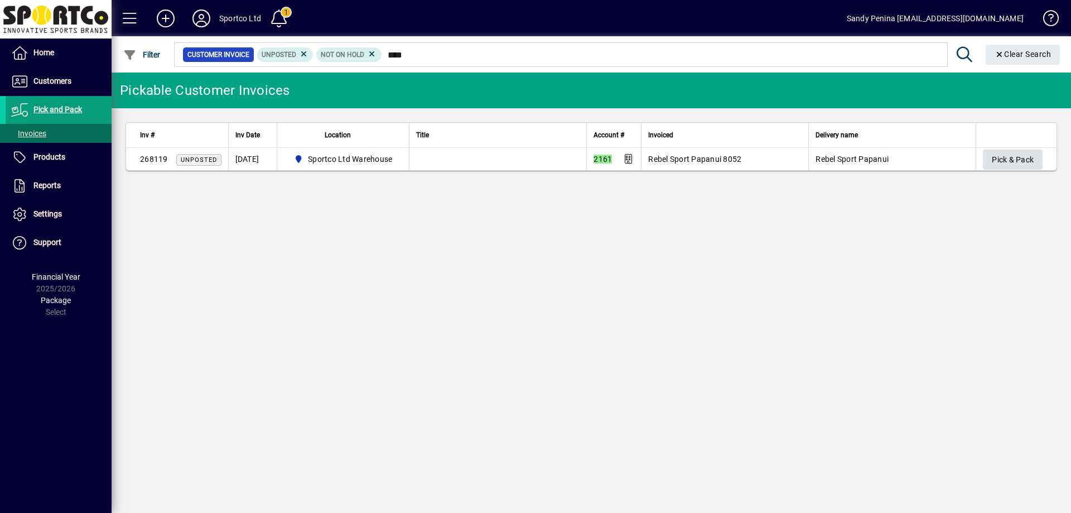
click at [1006, 157] on span "Pick & Pack" at bounding box center [1013, 160] width 42 height 18
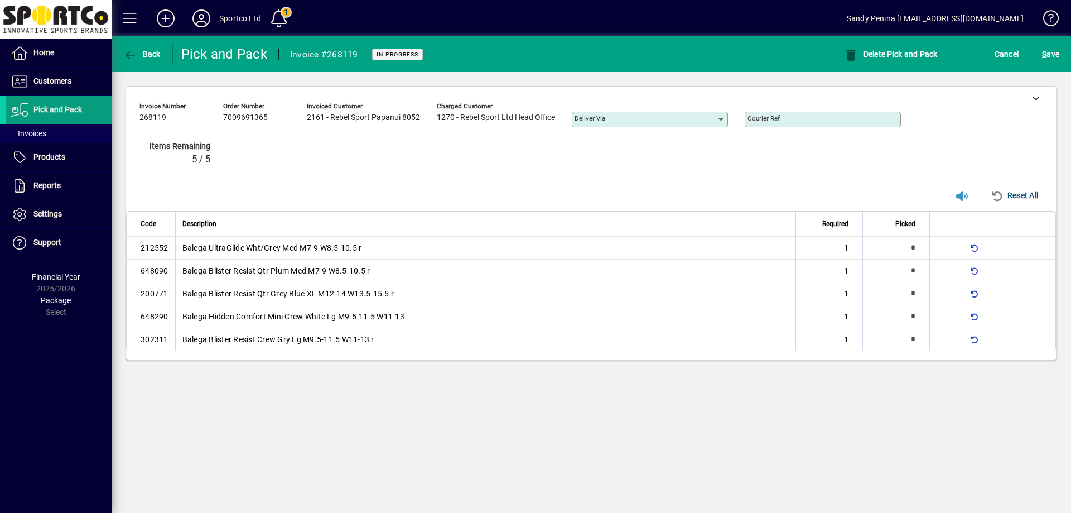
type input "*"
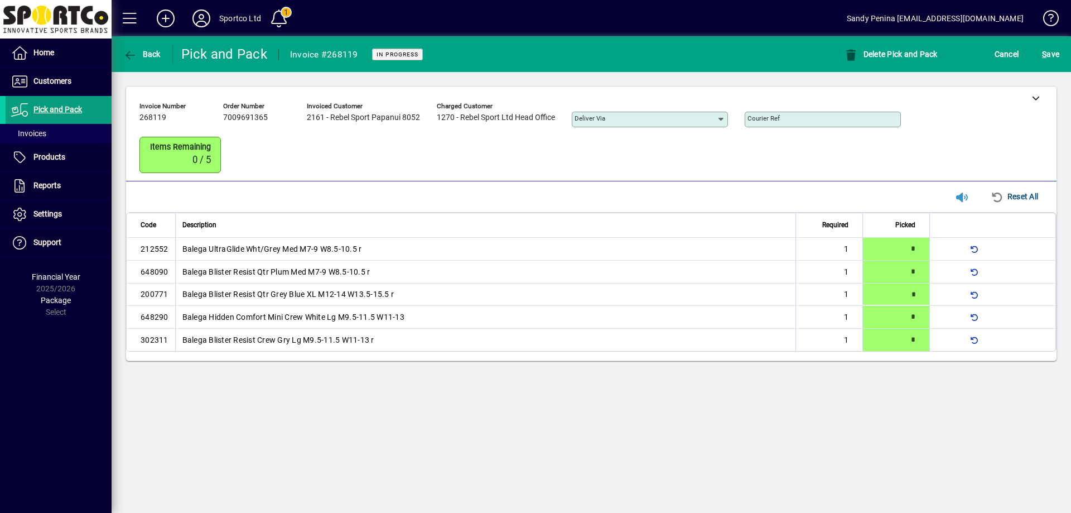
type input "*"
click at [1049, 59] on span "S ave" at bounding box center [1050, 54] width 17 height 18
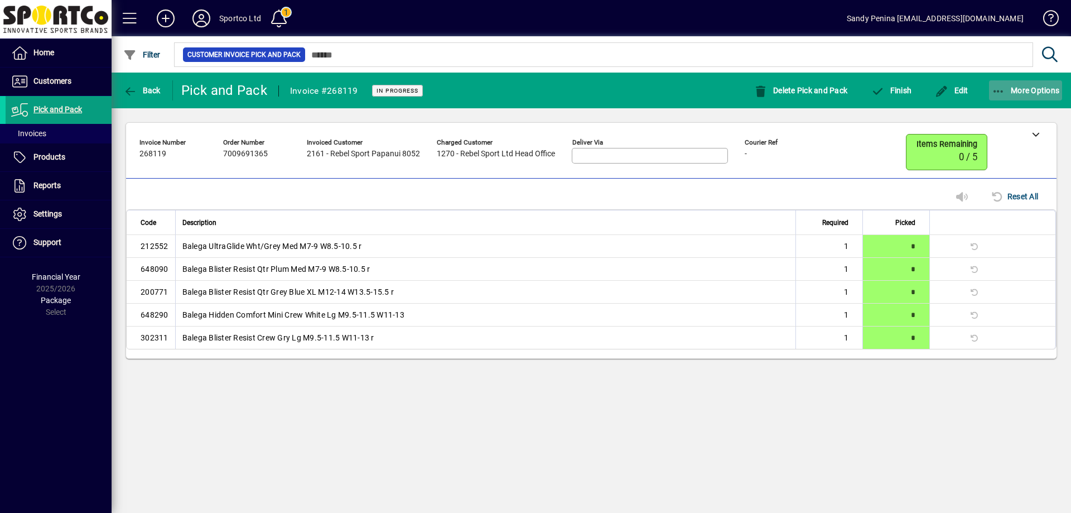
click at [1013, 86] on span "More Options" at bounding box center [1026, 90] width 68 height 9
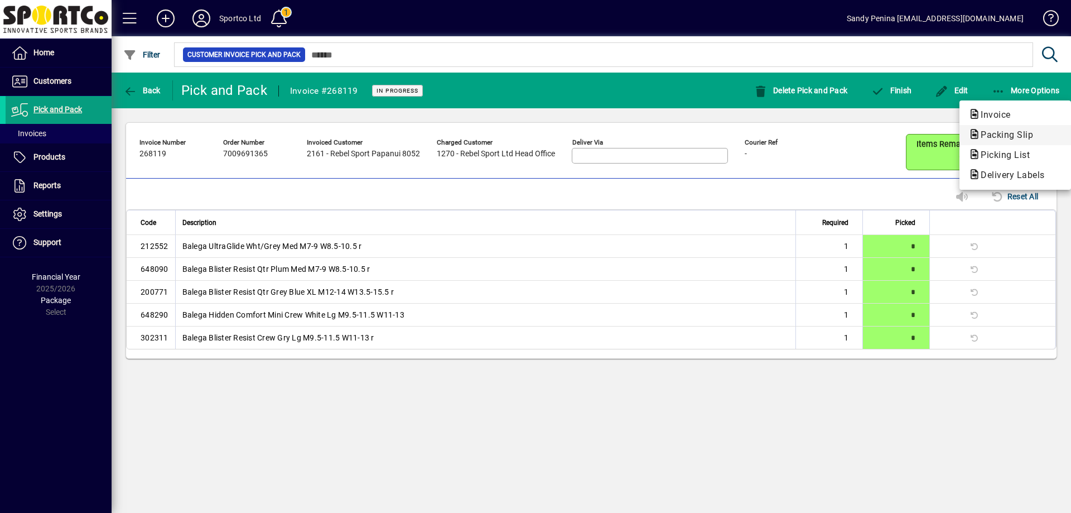
click at [994, 135] on span "Packing Slip" at bounding box center [1004, 134] width 70 height 11
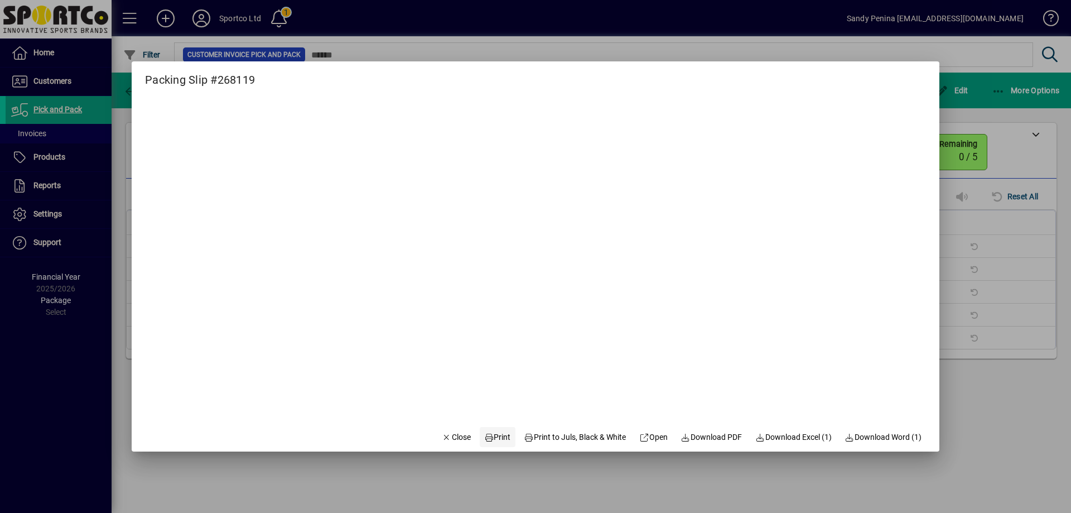
click at [492, 434] on span "Print" at bounding box center [497, 437] width 27 height 12
click at [455, 439] on span "Close" at bounding box center [456, 437] width 29 height 12
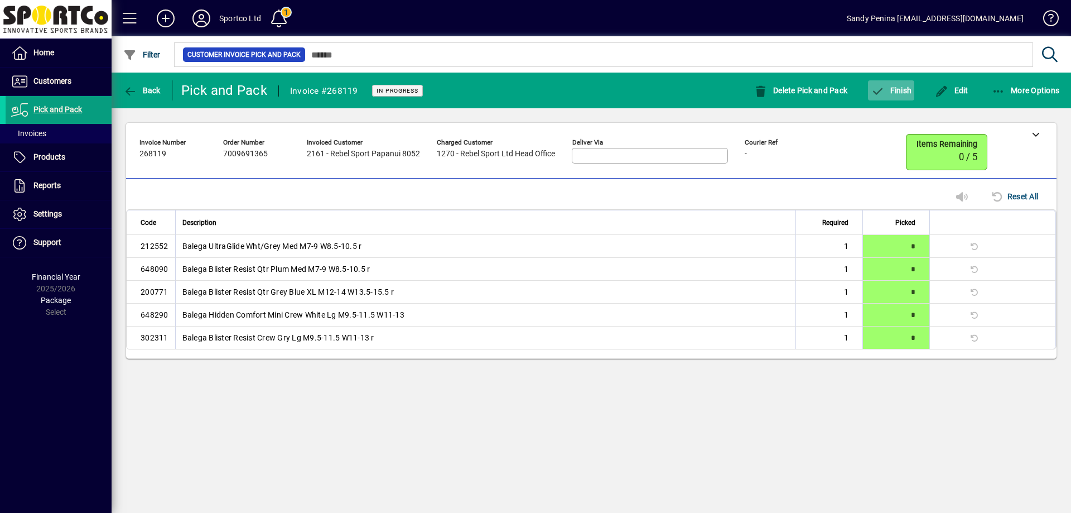
click at [903, 88] on span "Finish" at bounding box center [891, 90] width 41 height 9
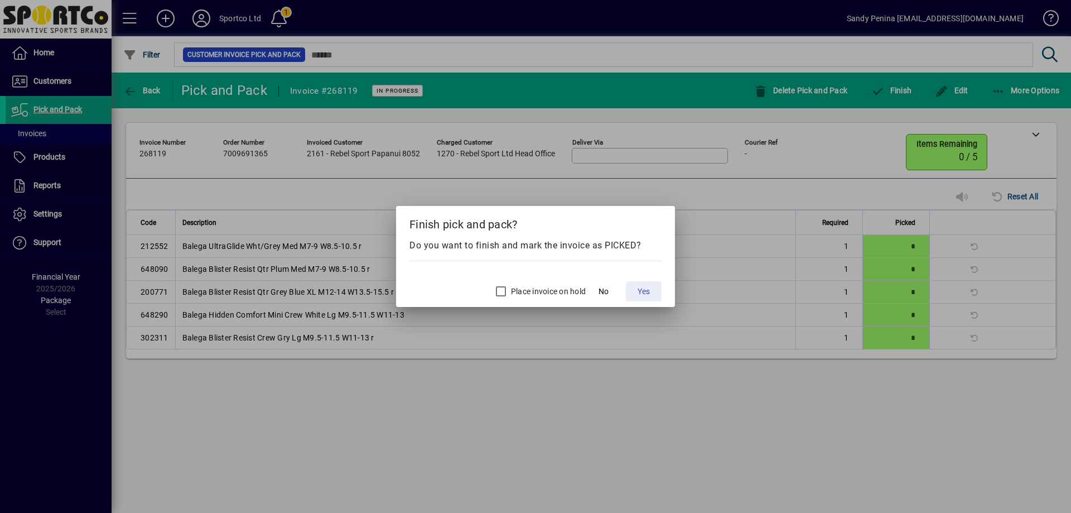
drag, startPoint x: 652, startPoint y: 295, endPoint x: 600, endPoint y: 163, distance: 141.6
click at [651, 295] on span at bounding box center [644, 291] width 36 height 27
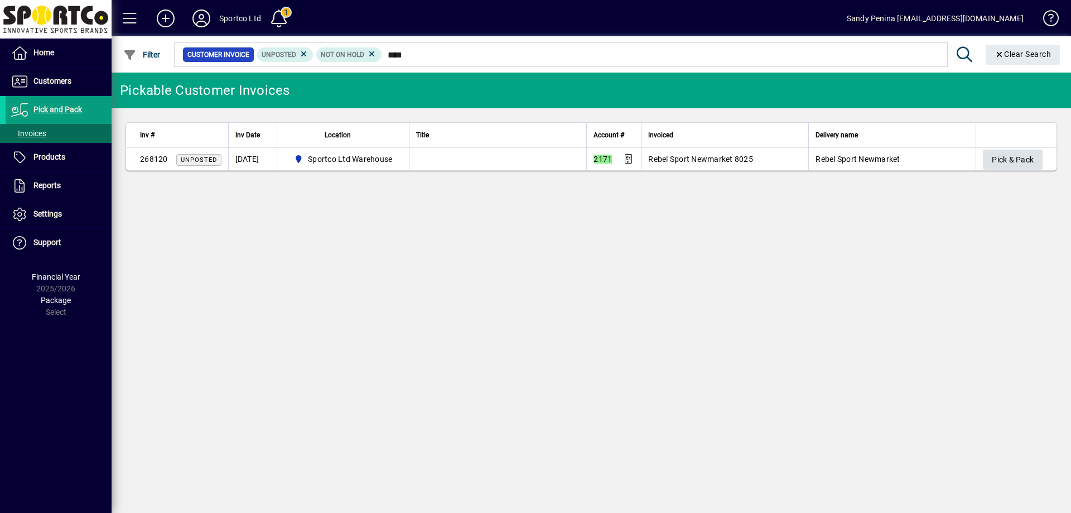
type input "****"
click at [1014, 154] on span "Pick & Pack" at bounding box center [1013, 160] width 42 height 18
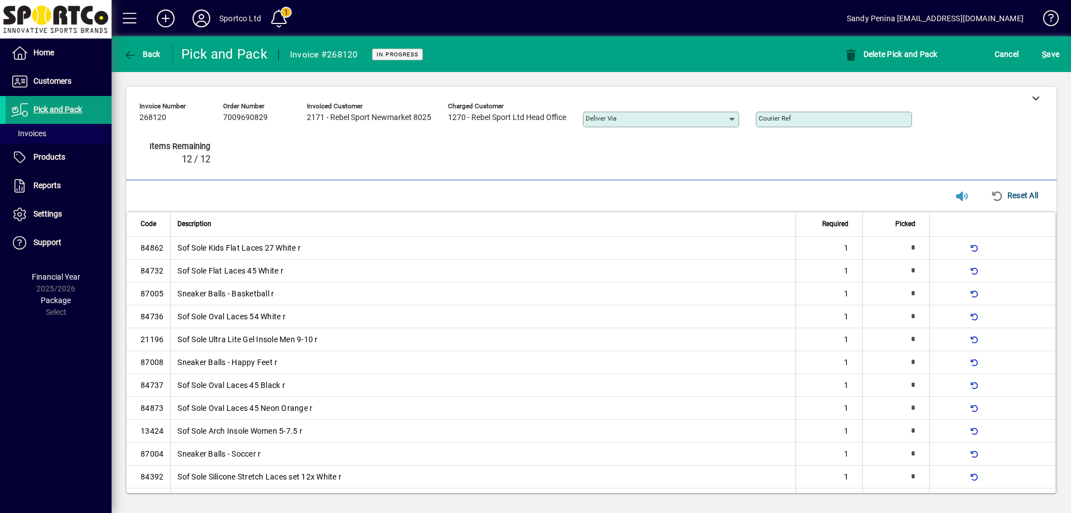
type input "*"
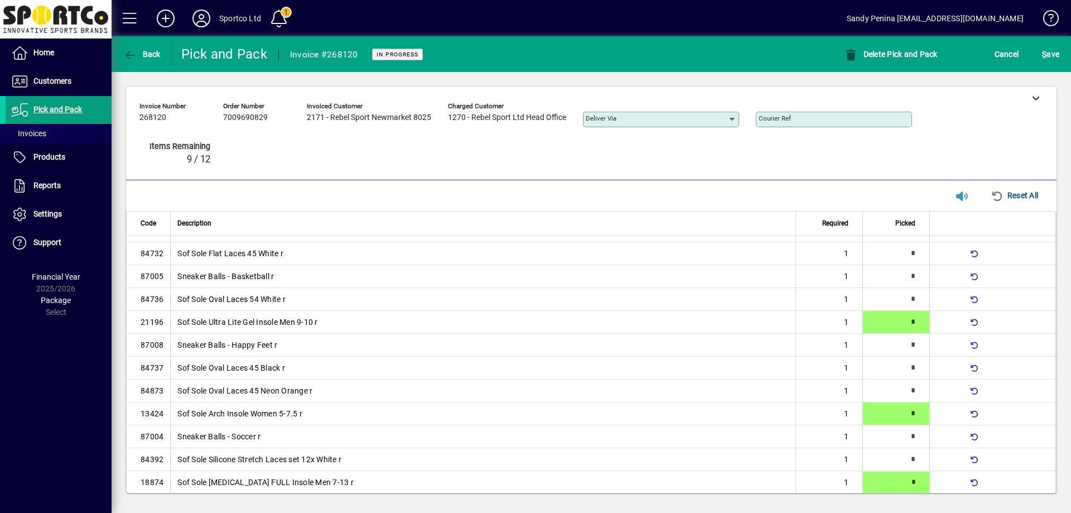
type input "*"
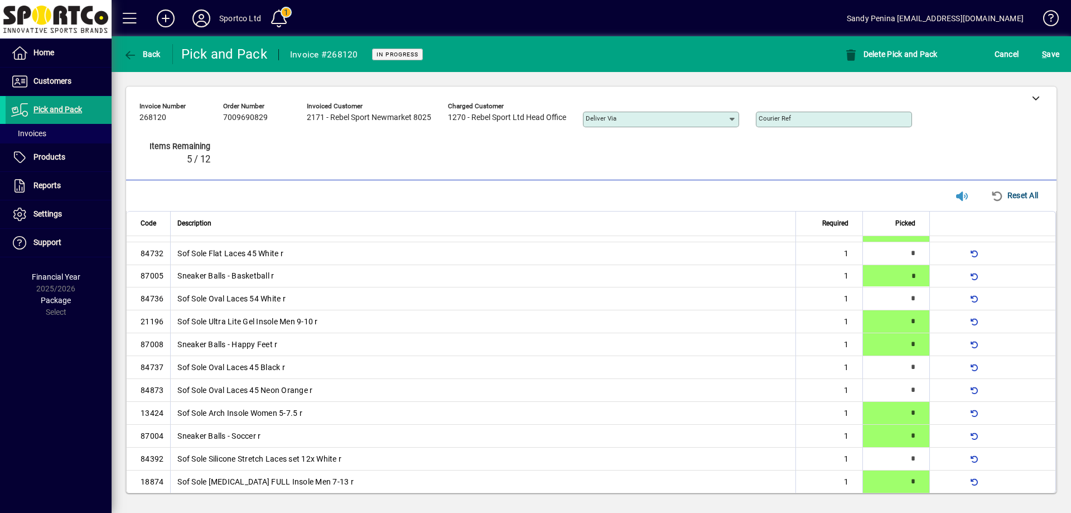
type input "*"
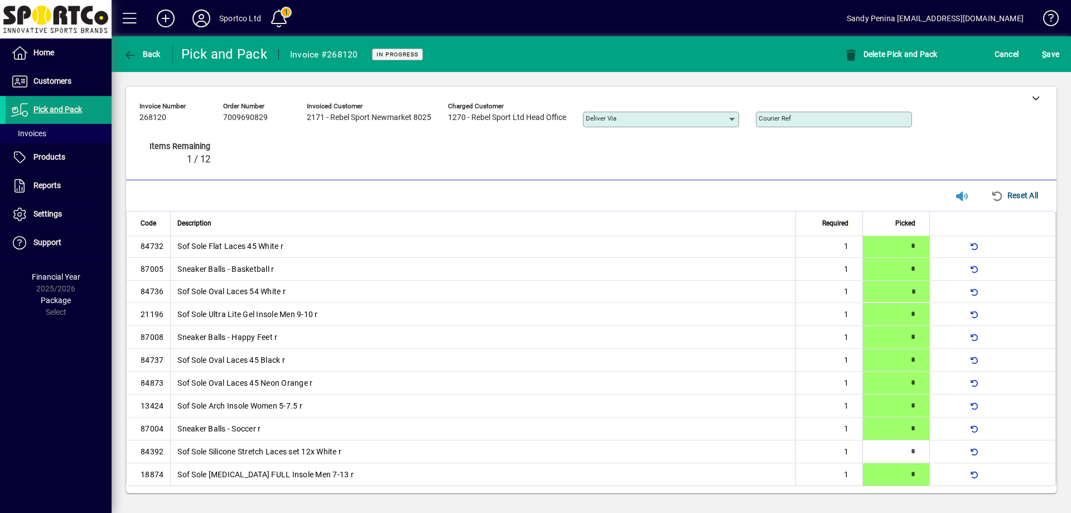
scroll to position [27, 0]
type input "*"
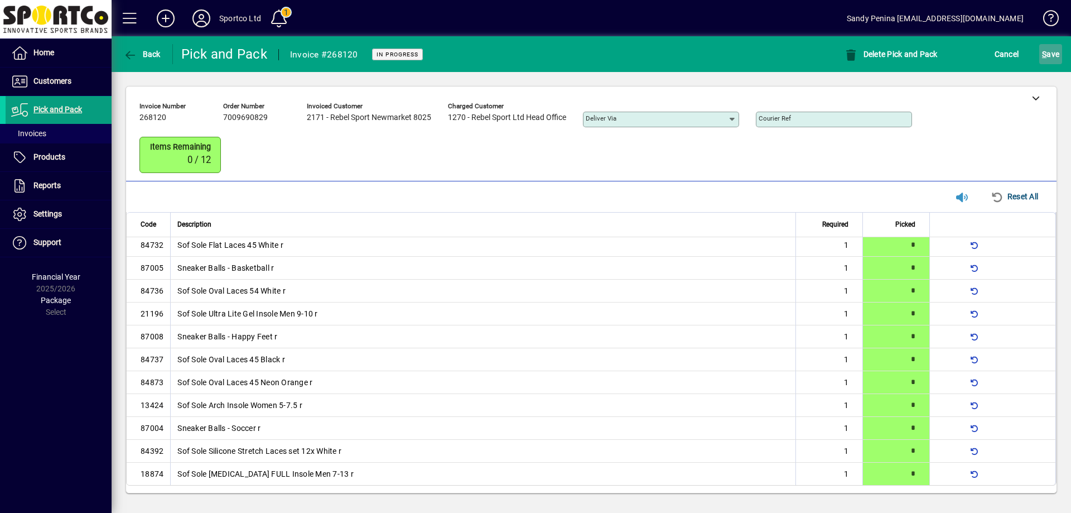
click at [1047, 51] on span "S" at bounding box center [1044, 54] width 4 height 9
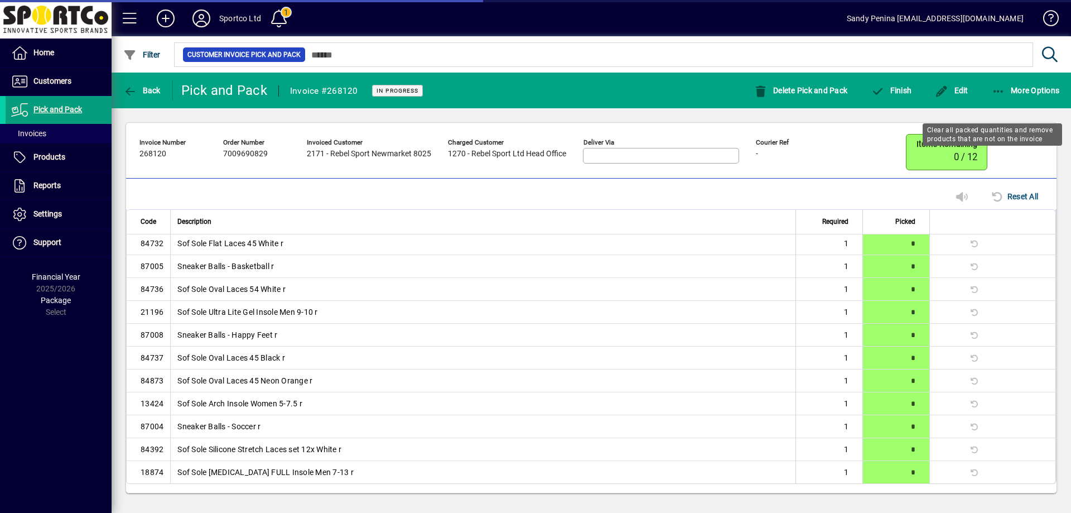
scroll to position [0, 0]
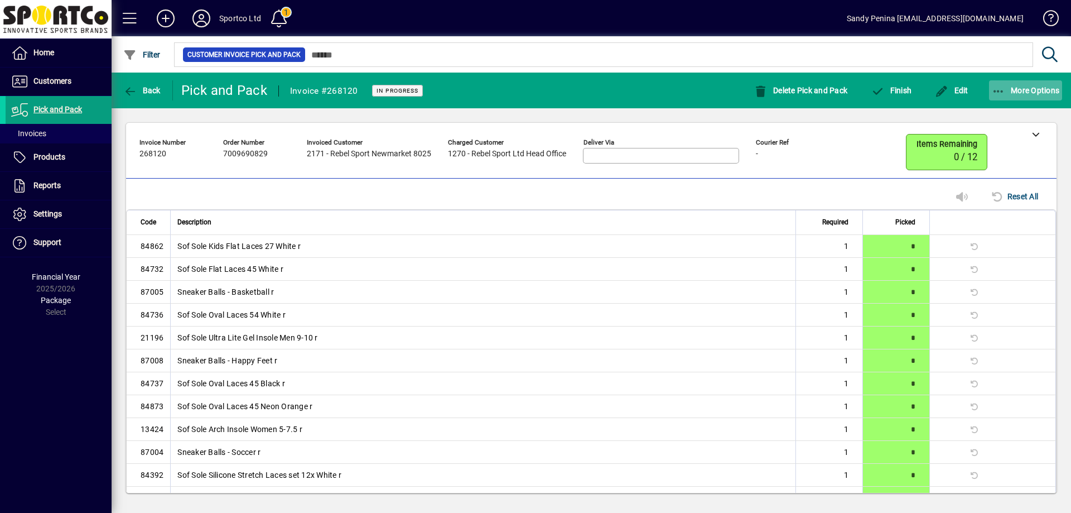
click at [1004, 94] on icon "button" at bounding box center [999, 91] width 14 height 11
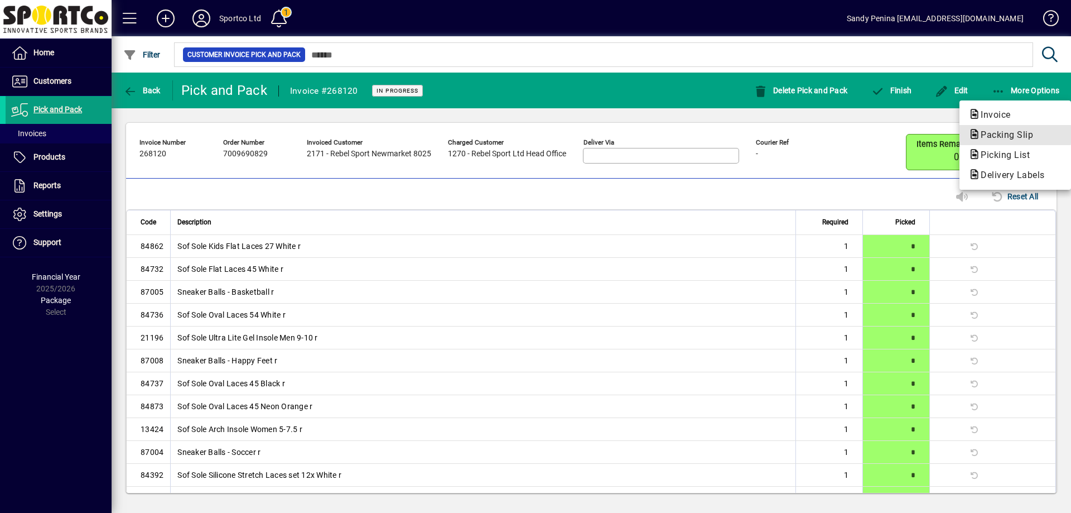
drag, startPoint x: 995, startPoint y: 134, endPoint x: 988, endPoint y: 131, distance: 8.2
click at [992, 131] on span "Packing Slip" at bounding box center [1004, 134] width 70 height 11
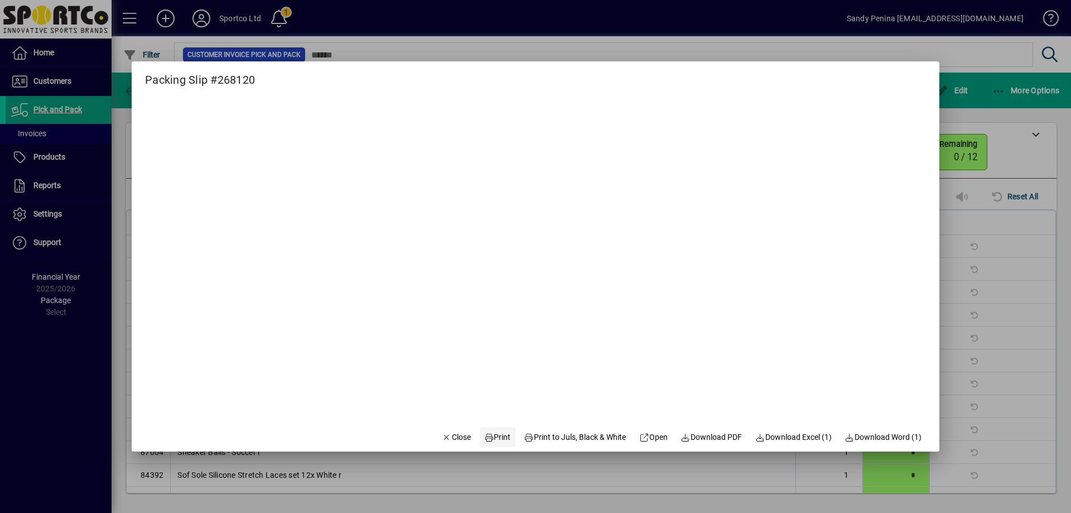
click at [498, 439] on span "Print" at bounding box center [497, 437] width 27 height 12
click at [449, 442] on span "Close" at bounding box center [456, 437] width 29 height 12
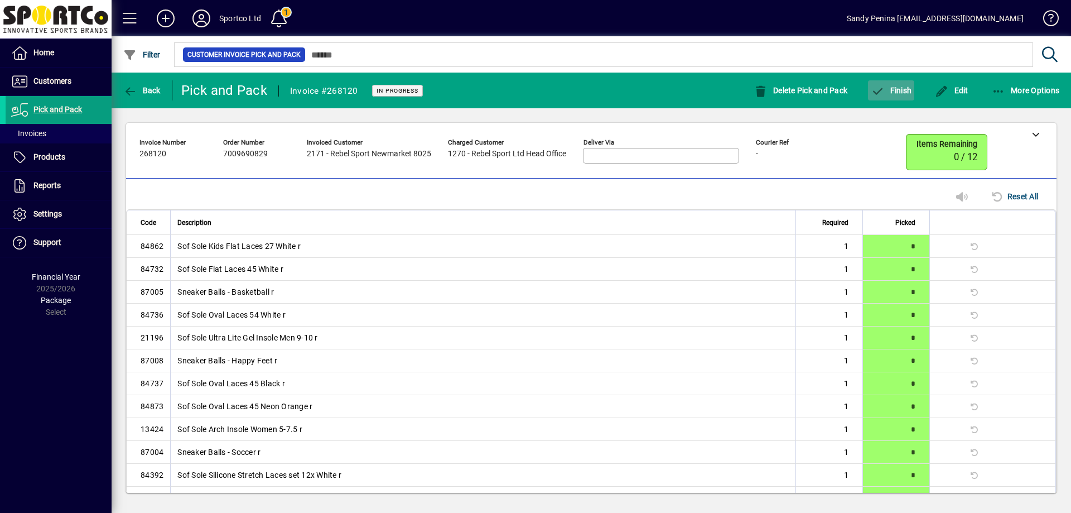
click at [890, 79] on span "button" at bounding box center [891, 90] width 46 height 27
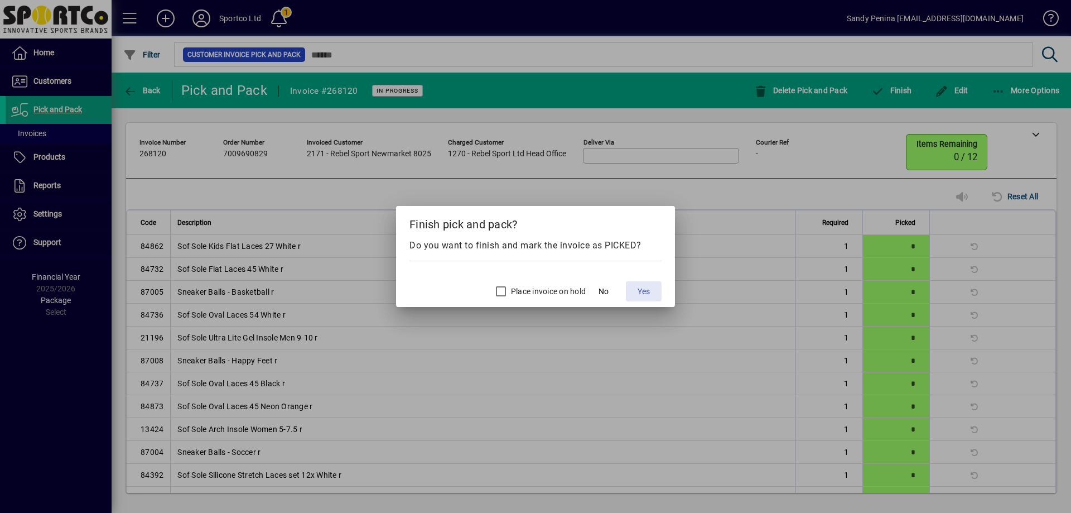
click at [641, 290] on span "Yes" at bounding box center [644, 292] width 12 height 12
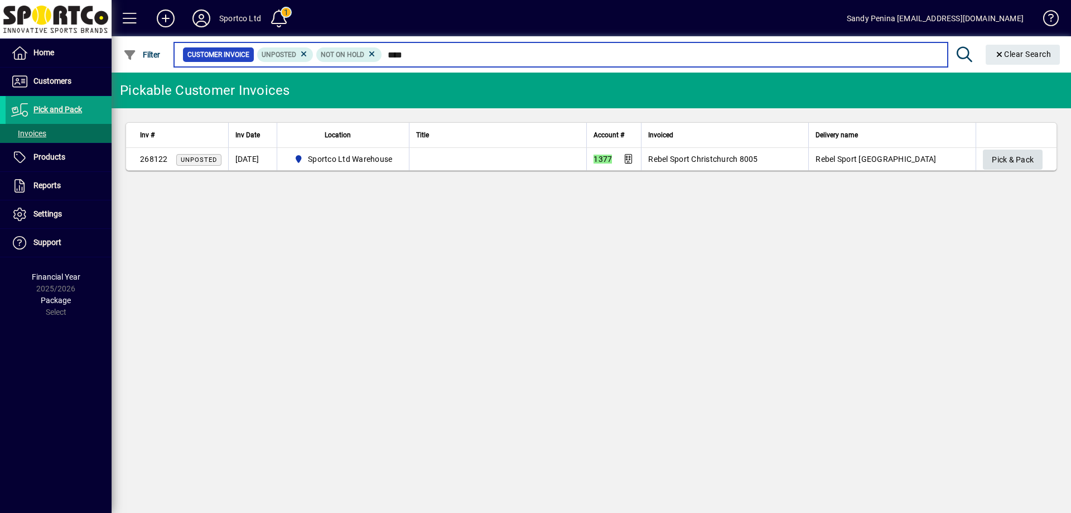
type input "****"
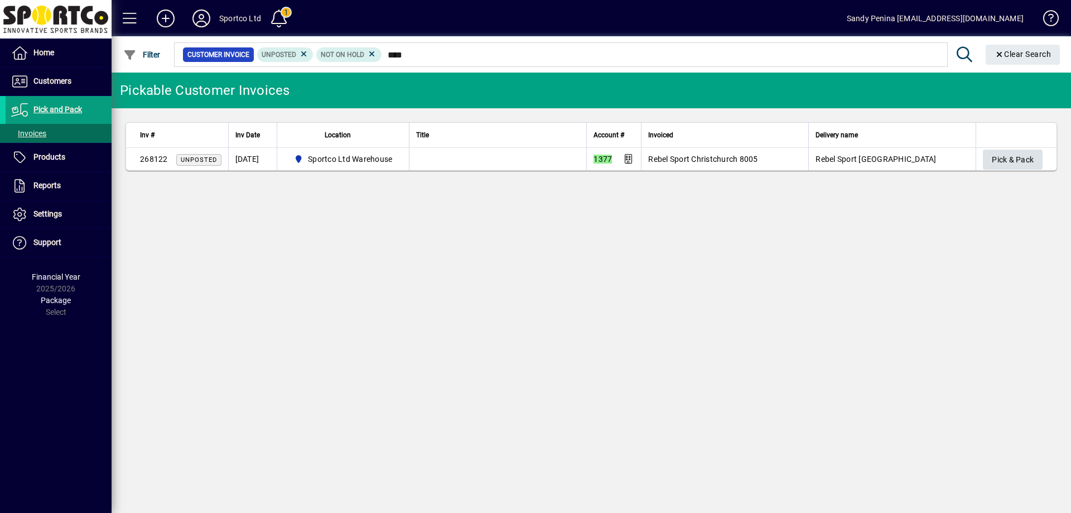
click at [1002, 164] on span "Pick & Pack" at bounding box center [1013, 160] width 42 height 18
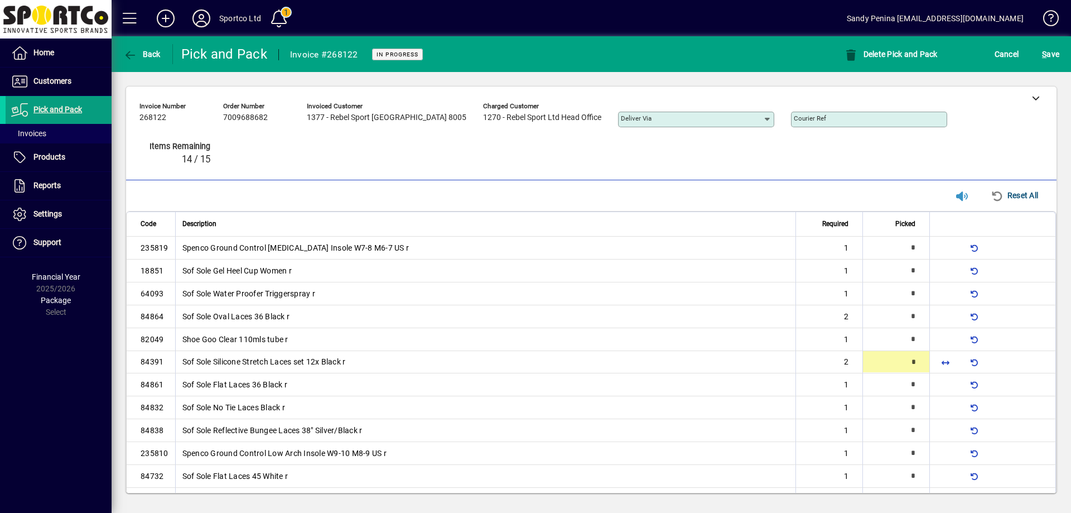
type input "*"
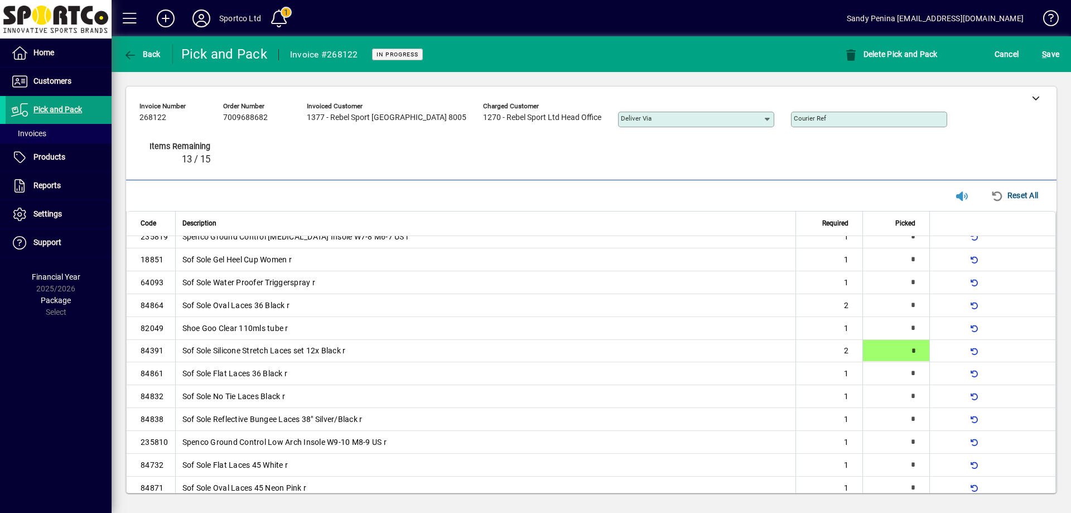
type input "*"
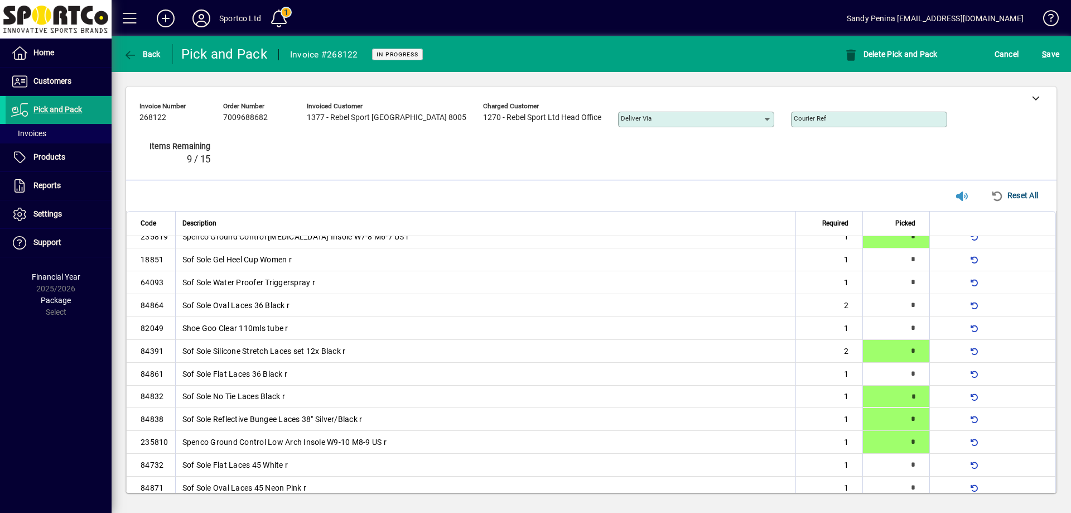
type input "*"
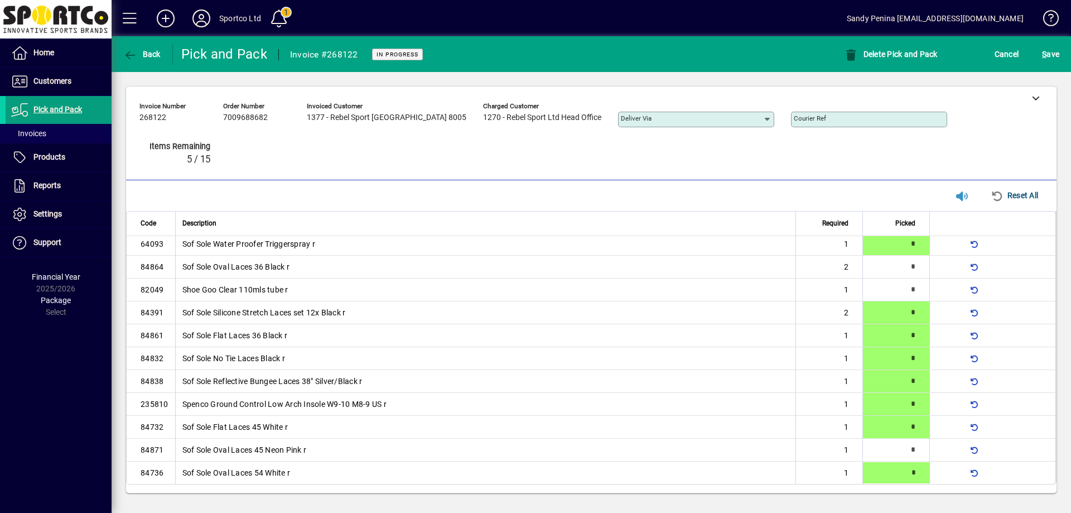
type input "*"
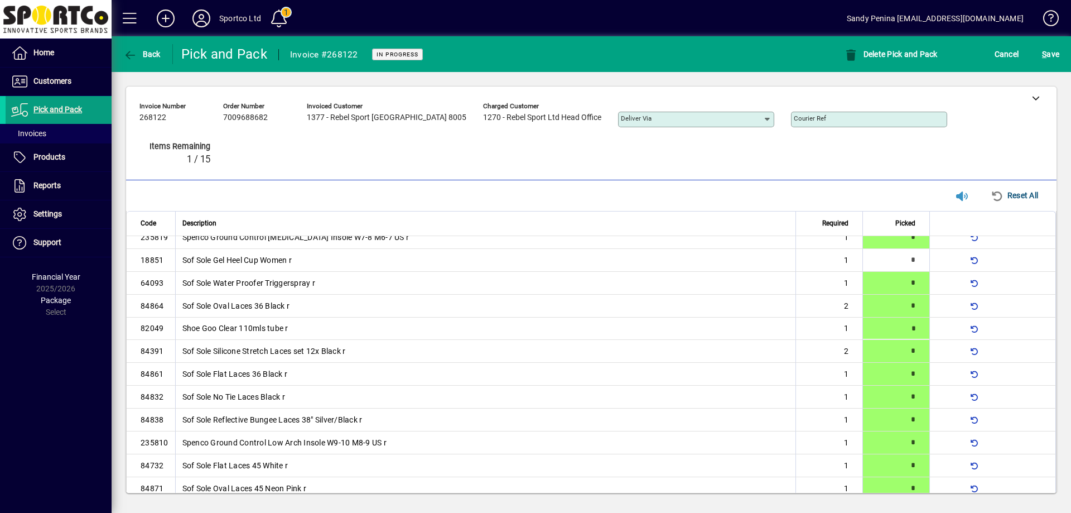
scroll to position [0, 0]
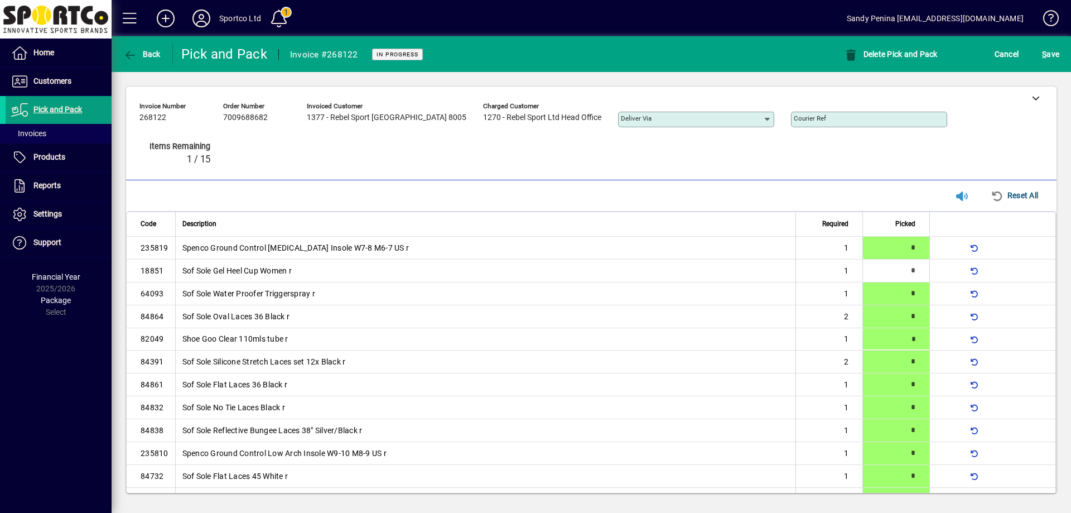
type input "*"
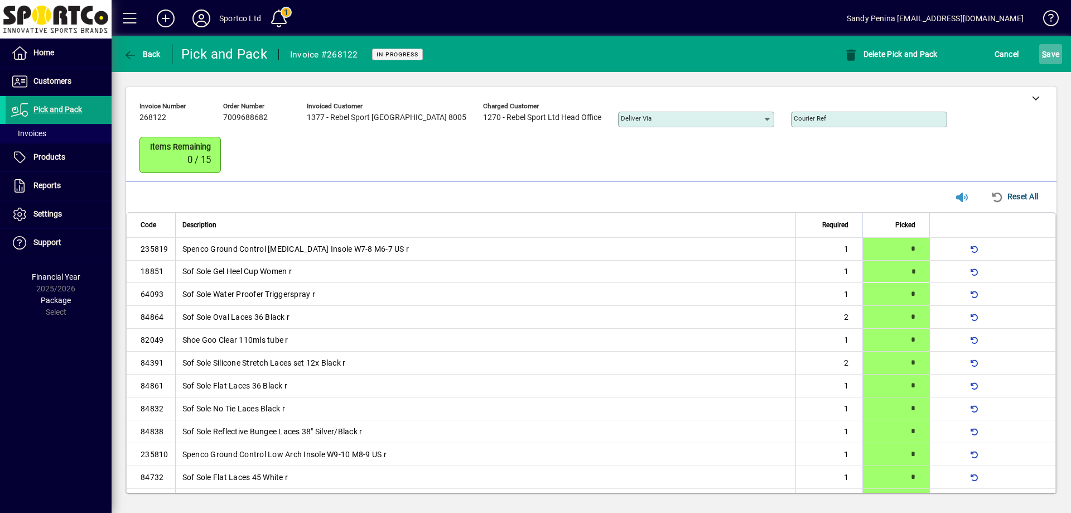
drag, startPoint x: 1052, startPoint y: 59, endPoint x: 1044, endPoint y: 58, distance: 8.4
click at [1049, 58] on span "S ave" at bounding box center [1050, 54] width 17 height 18
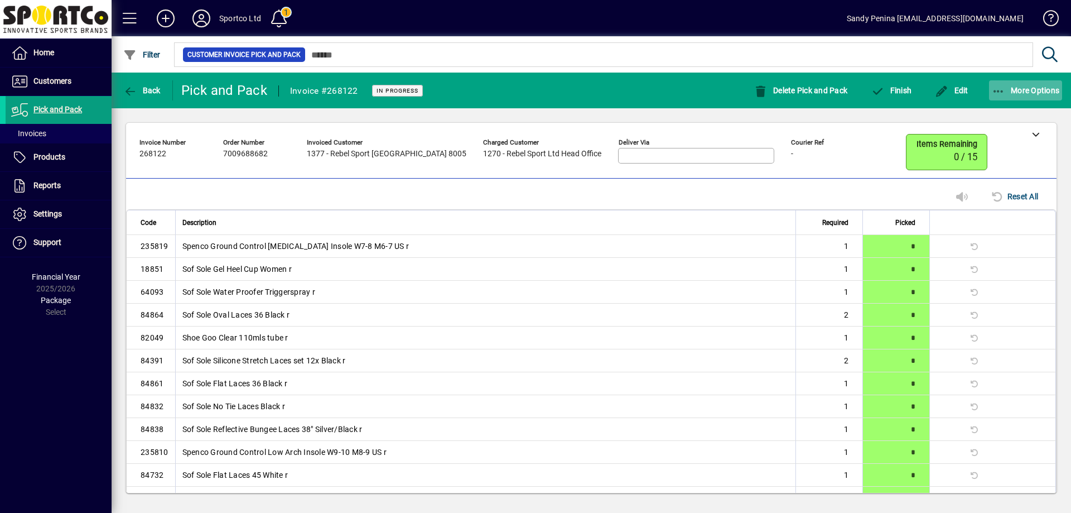
click at [998, 86] on icon "button" at bounding box center [999, 91] width 14 height 11
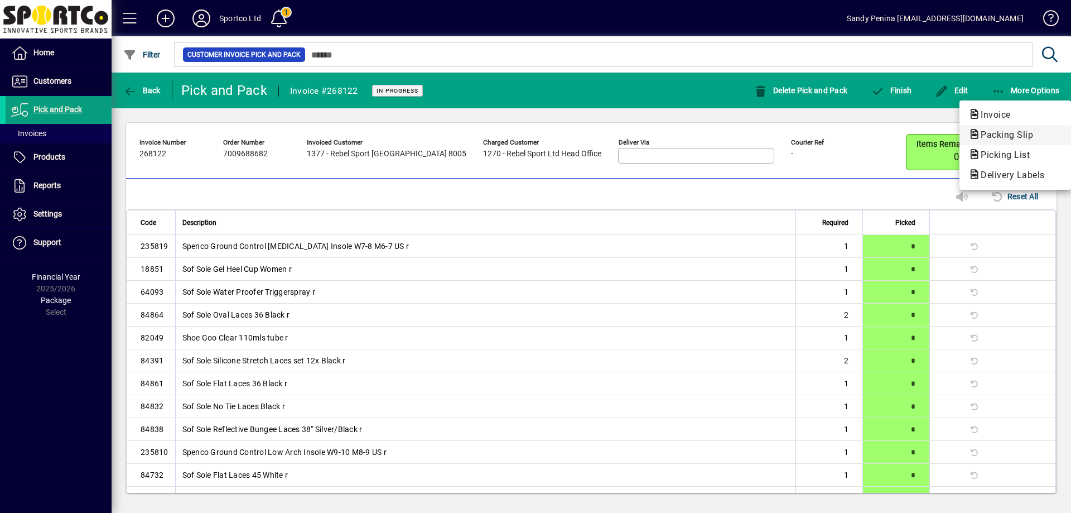
click at [1010, 136] on span "Packing Slip" at bounding box center [1004, 134] width 70 height 11
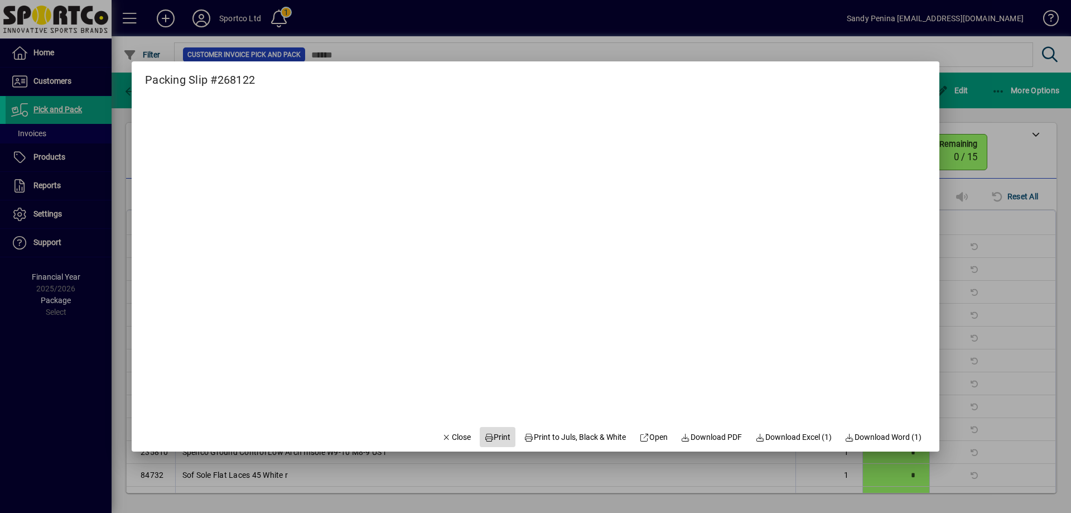
click at [484, 442] on span "Print" at bounding box center [497, 437] width 27 height 12
click at [442, 441] on span "Close" at bounding box center [456, 437] width 29 height 12
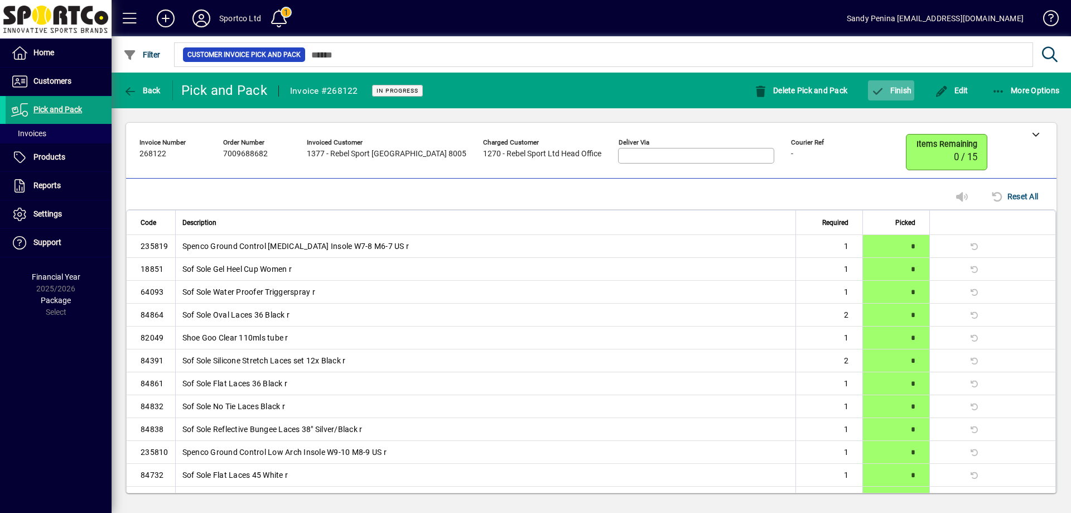
click at [885, 88] on span "Finish" at bounding box center [891, 90] width 41 height 9
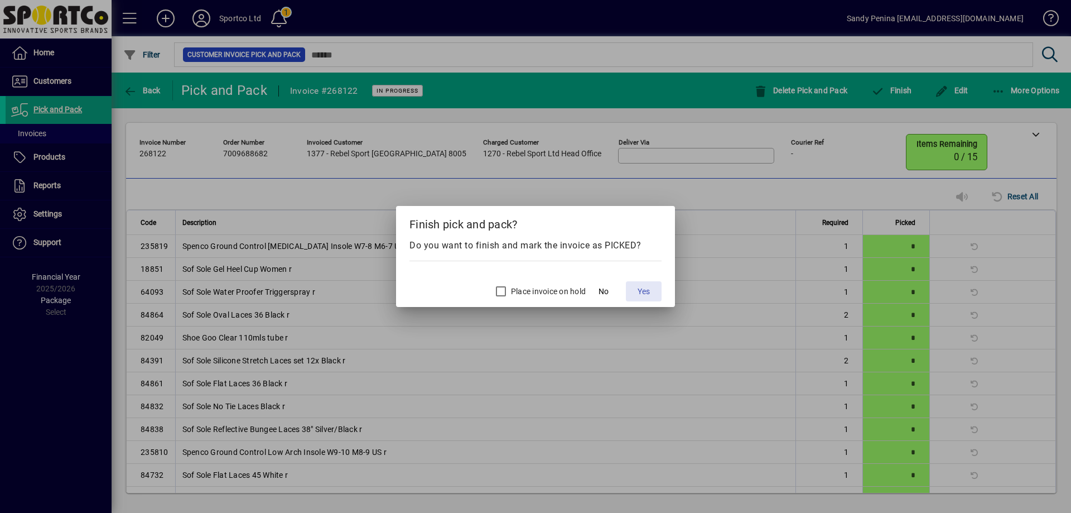
click at [655, 287] on span at bounding box center [644, 291] width 36 height 27
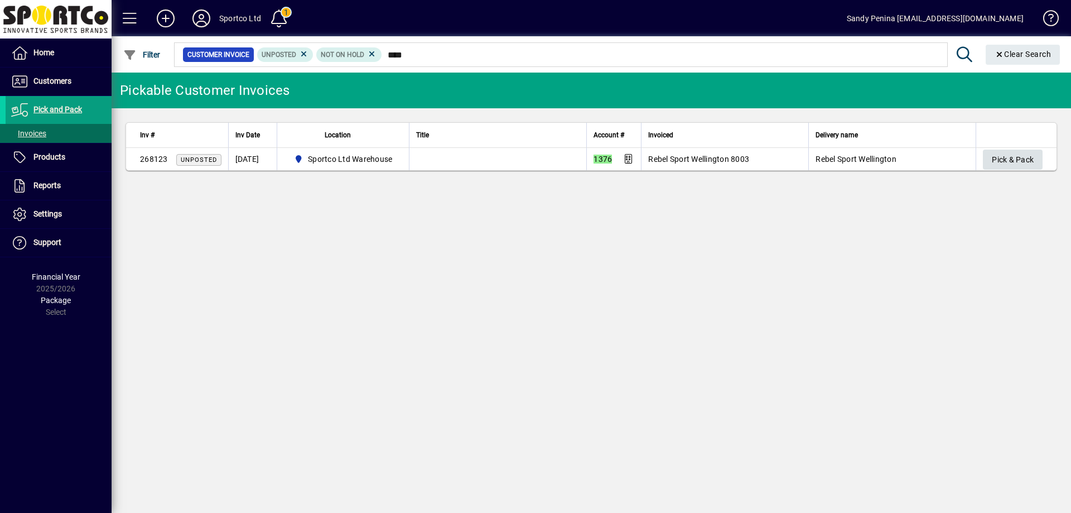
type input "****"
click at [1027, 157] on span "Pick & Pack" at bounding box center [1013, 160] width 42 height 18
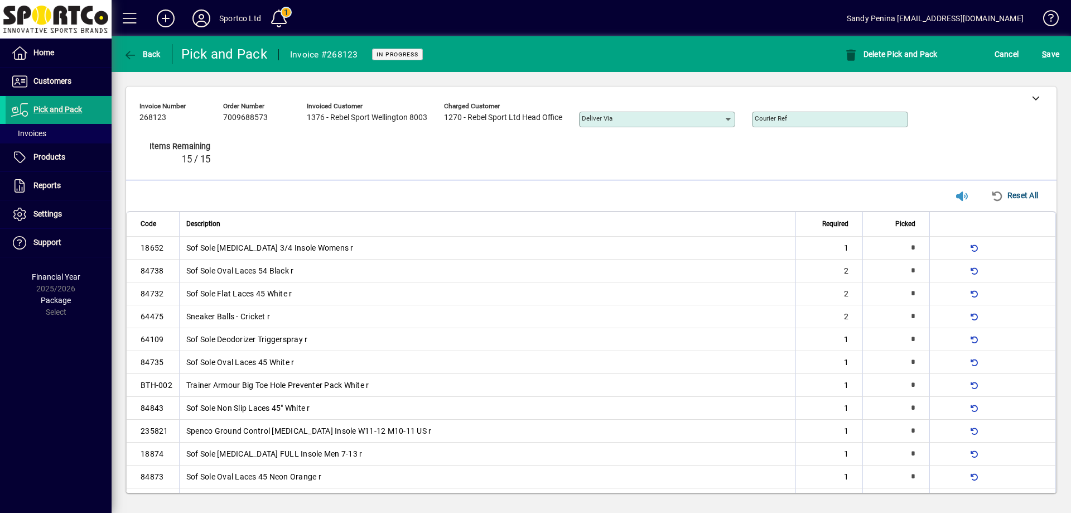
type input "*"
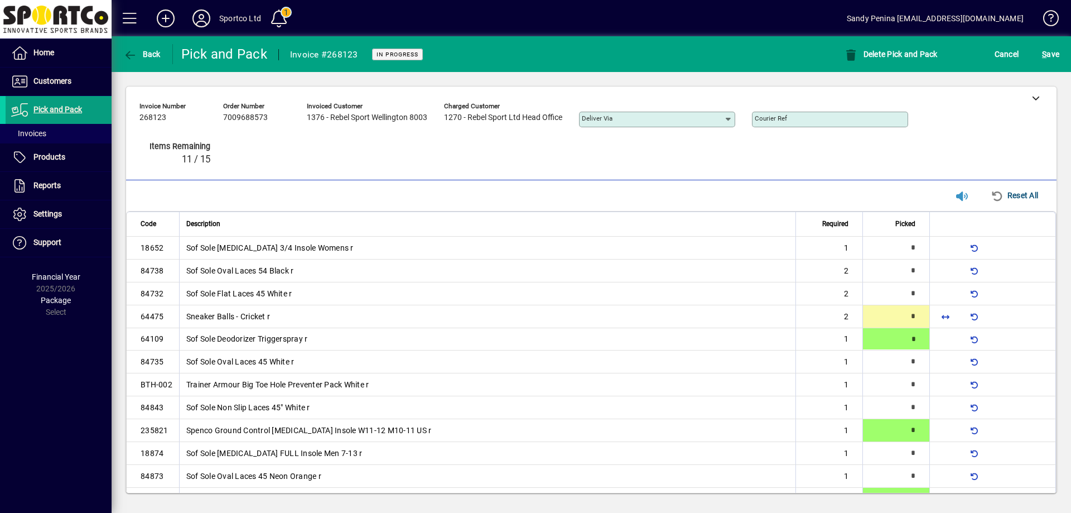
type input "*"
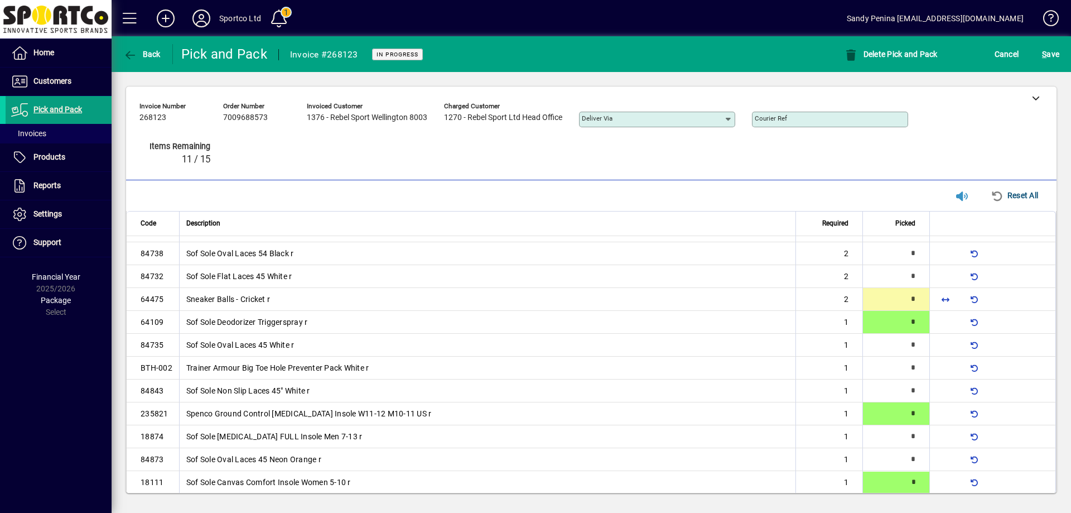
type input "*"
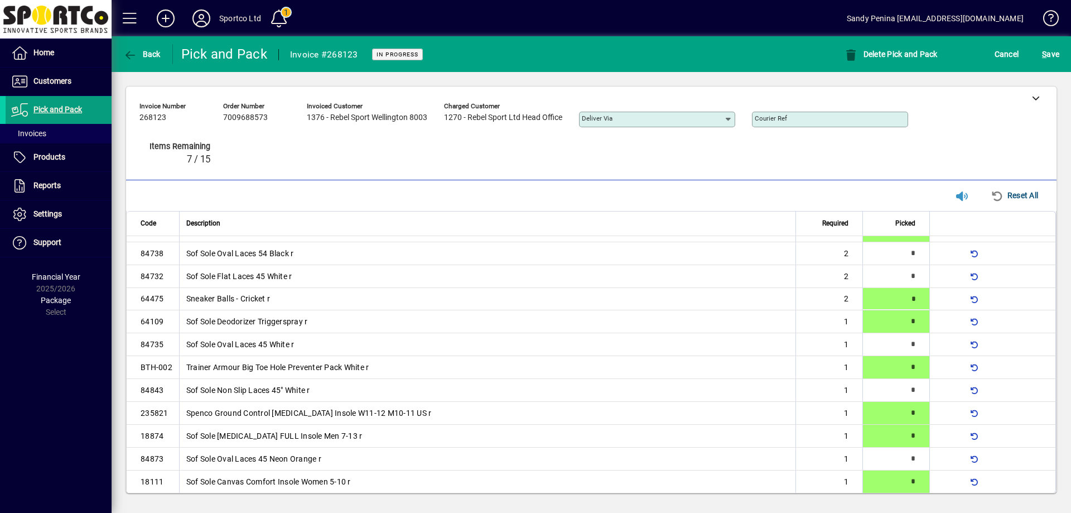
type input "*"
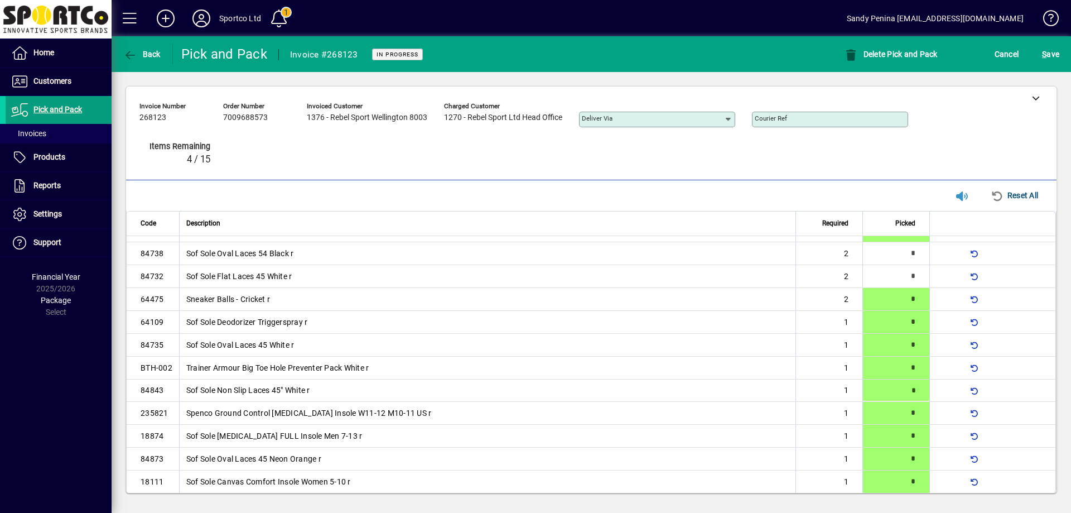
type input "*"
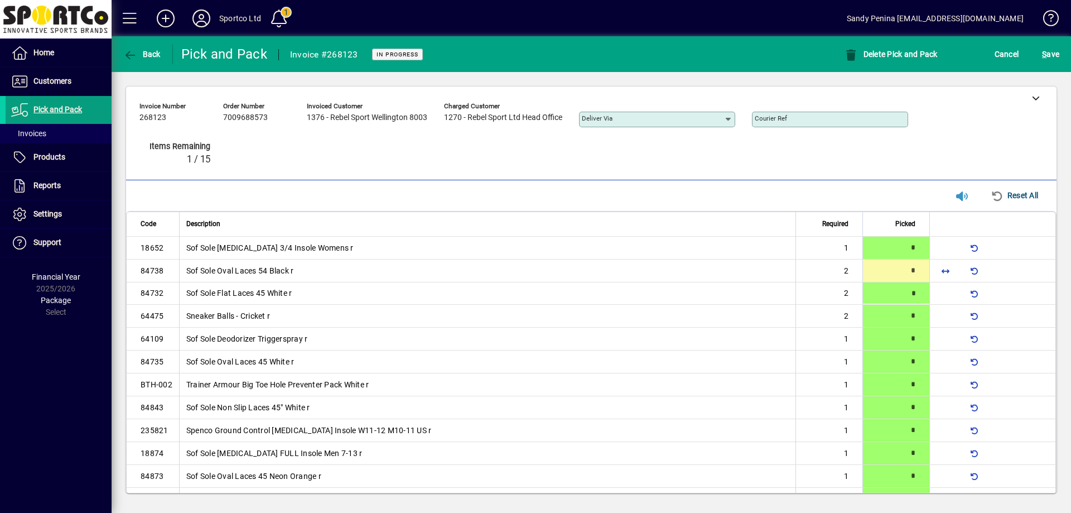
type input "*"
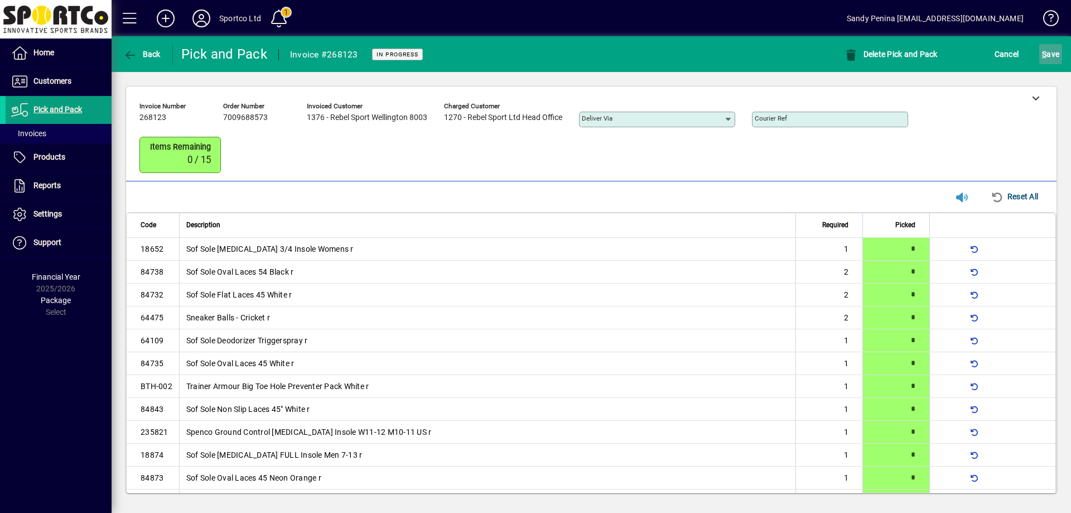
click at [1050, 54] on span "S ave" at bounding box center [1050, 54] width 17 height 18
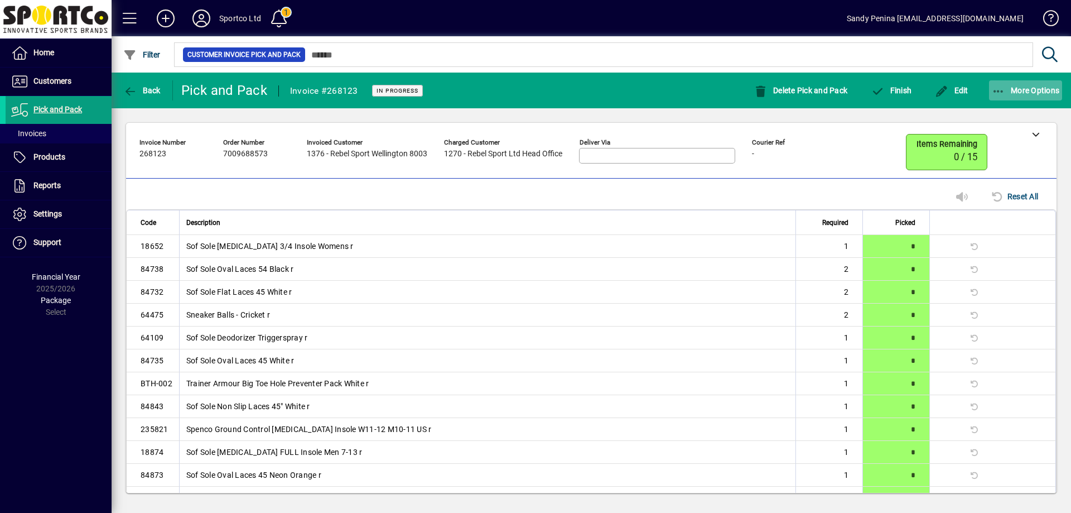
click at [1016, 88] on span "More Options" at bounding box center [1026, 90] width 68 height 9
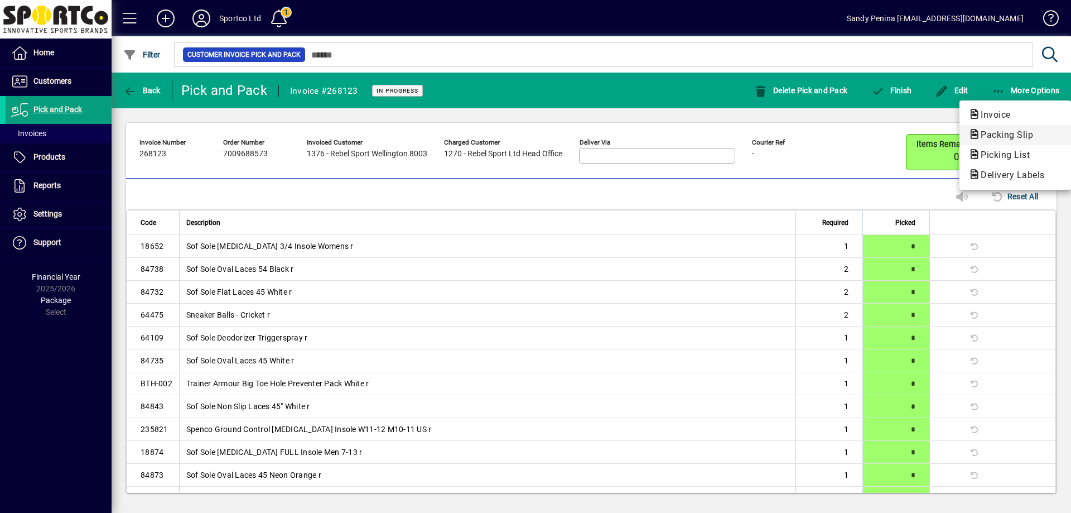
click at [996, 140] on span "Packing Slip" at bounding box center [1016, 134] width 94 height 13
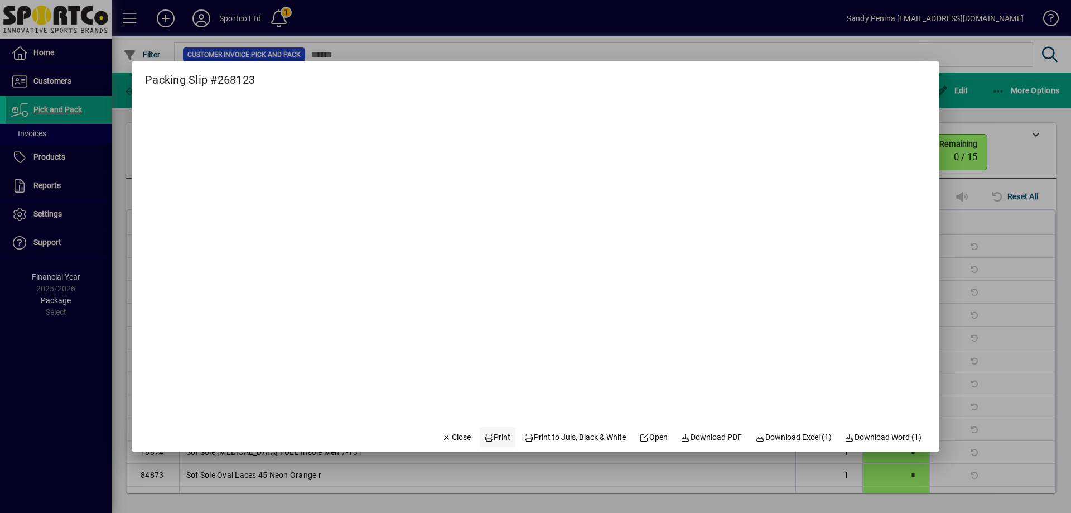
click at [494, 436] on span "Print" at bounding box center [497, 437] width 27 height 12
drag, startPoint x: 449, startPoint y: 443, endPoint x: 801, endPoint y: 232, distance: 410.2
click at [450, 441] on span "Close" at bounding box center [456, 437] width 29 height 12
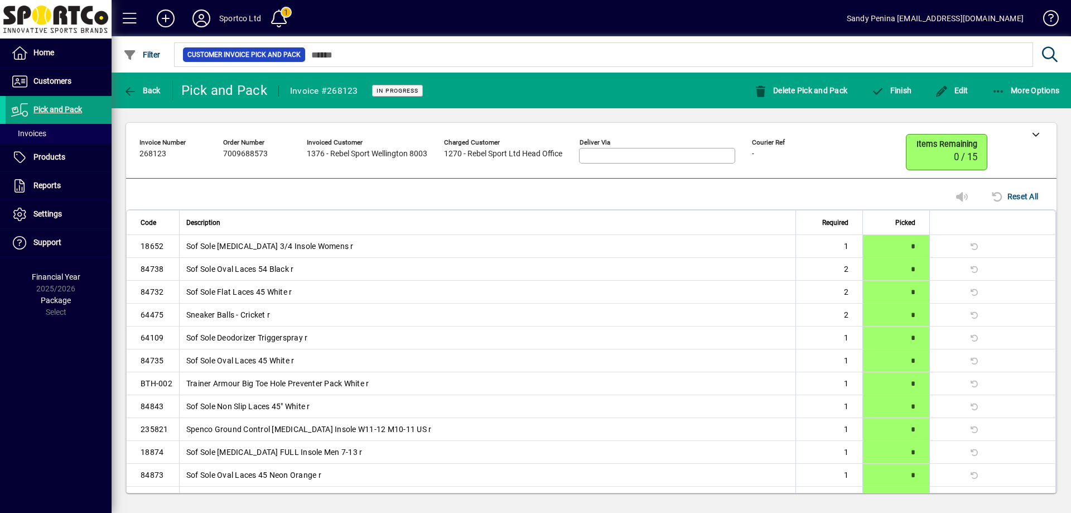
click at [905, 105] on mat-toolbar-row "Back Pick and Pack Invoice #268123 In Progress Delete Pick and Pack Finish Edit…" at bounding box center [592, 91] width 960 height 36
click at [896, 95] on span "button" at bounding box center [891, 90] width 46 height 27
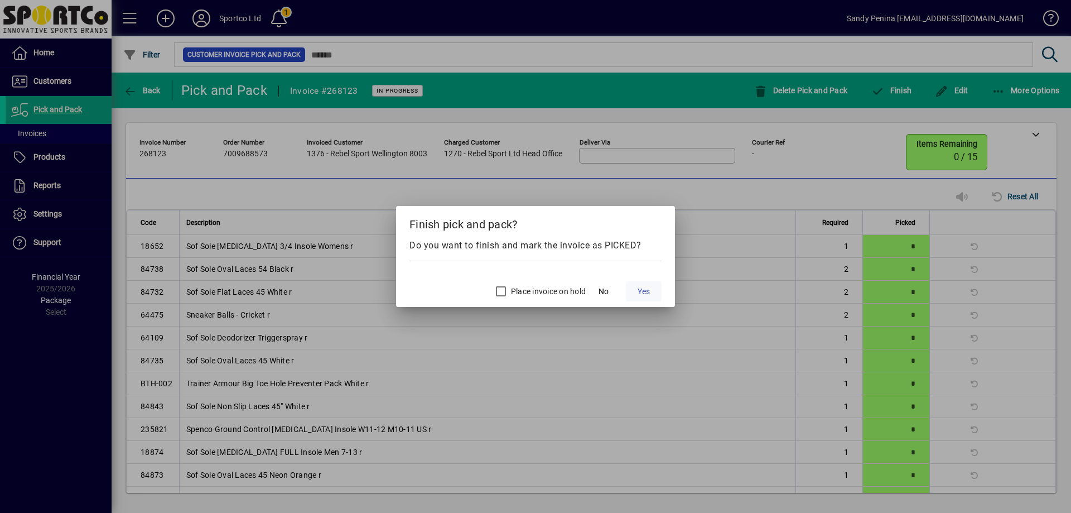
click at [636, 286] on span at bounding box center [644, 291] width 36 height 27
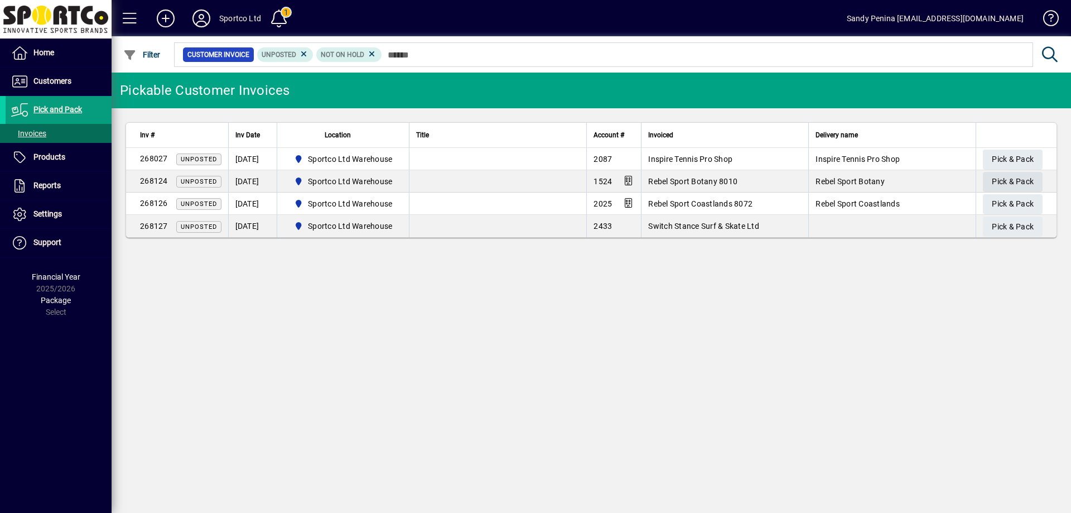
click at [1028, 177] on span "Pick & Pack" at bounding box center [1013, 181] width 42 height 18
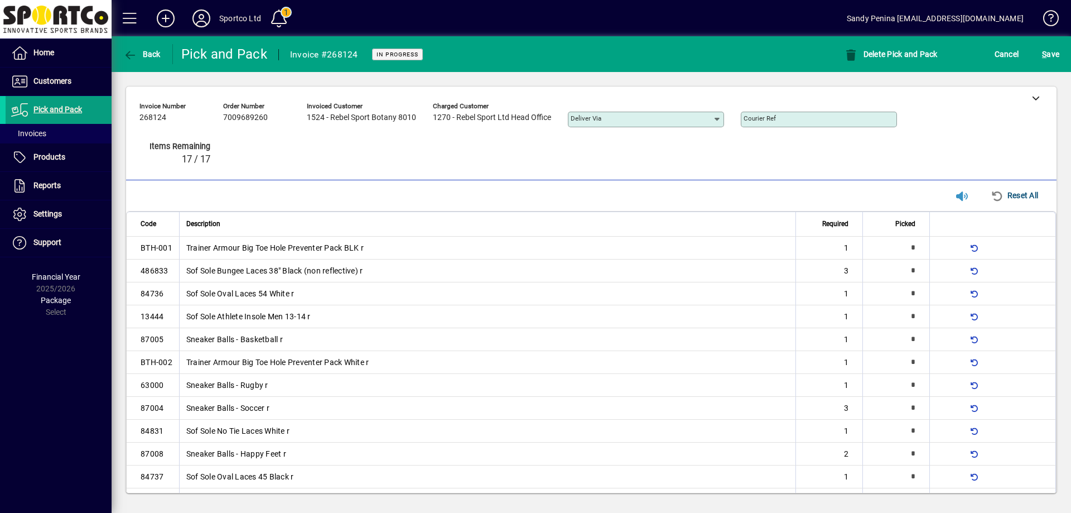
type input "*"
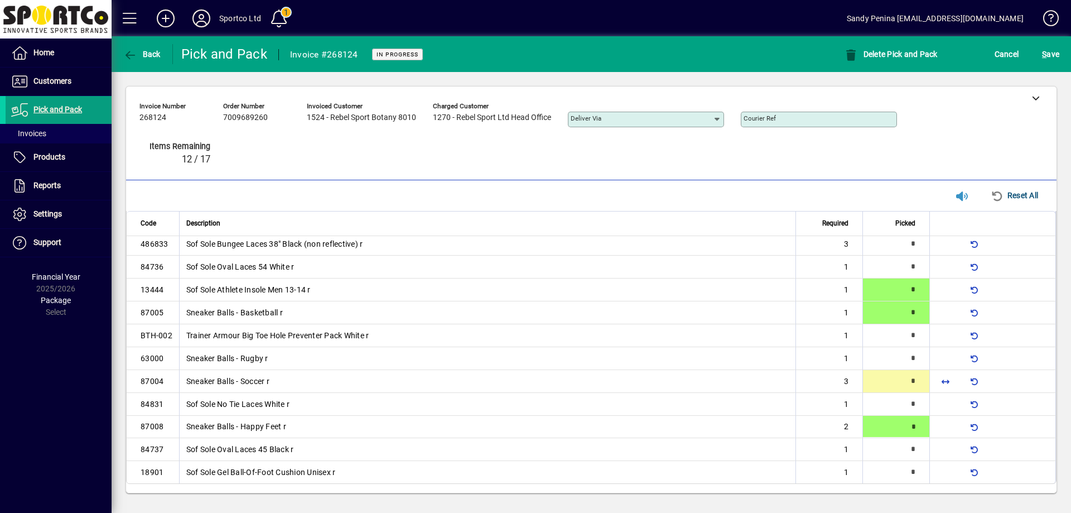
type input "*"
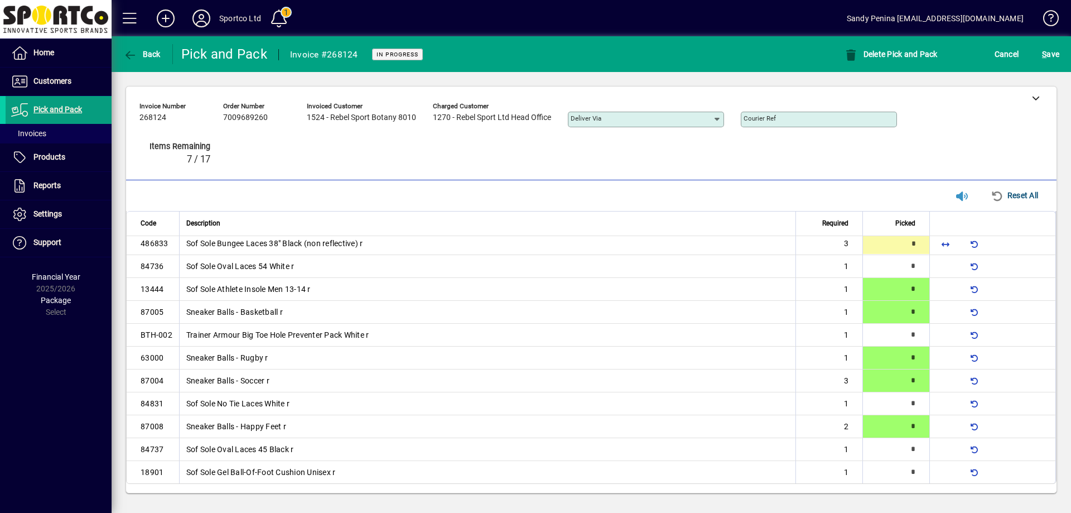
scroll to position [26, 0]
type input "*"
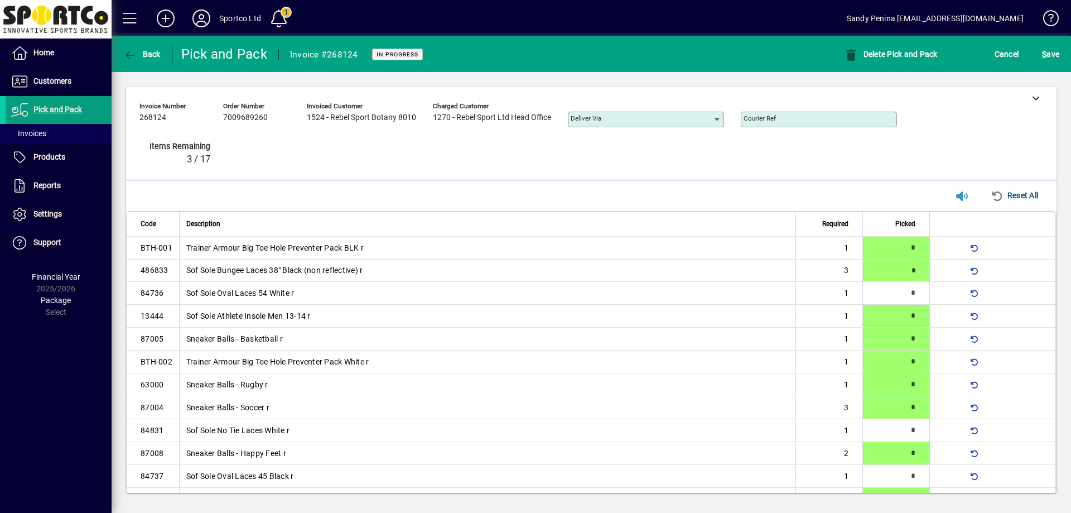
type input "*"
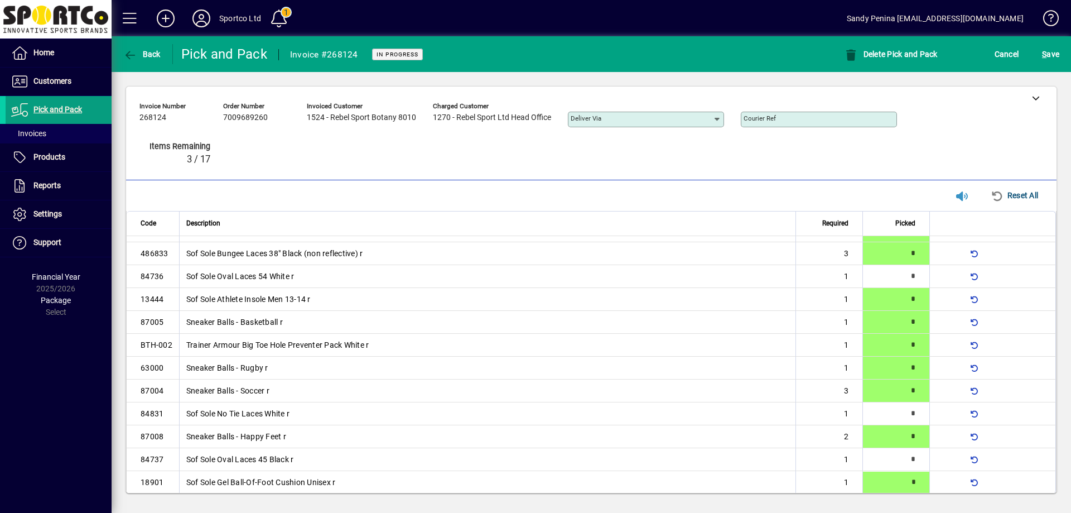
type input "*"
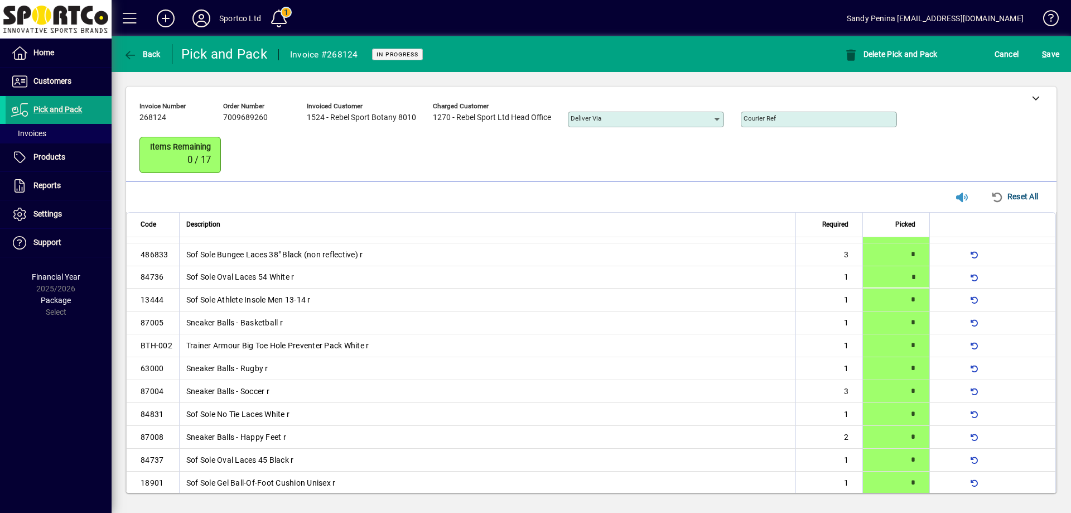
type input "*"
click at [1051, 51] on span "S ave" at bounding box center [1050, 54] width 17 height 18
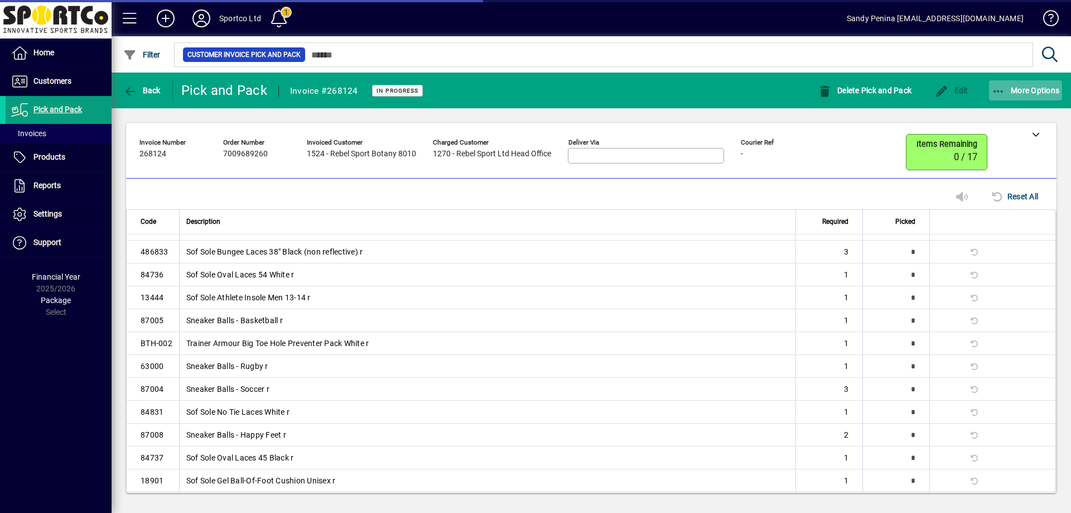
scroll to position [0, 0]
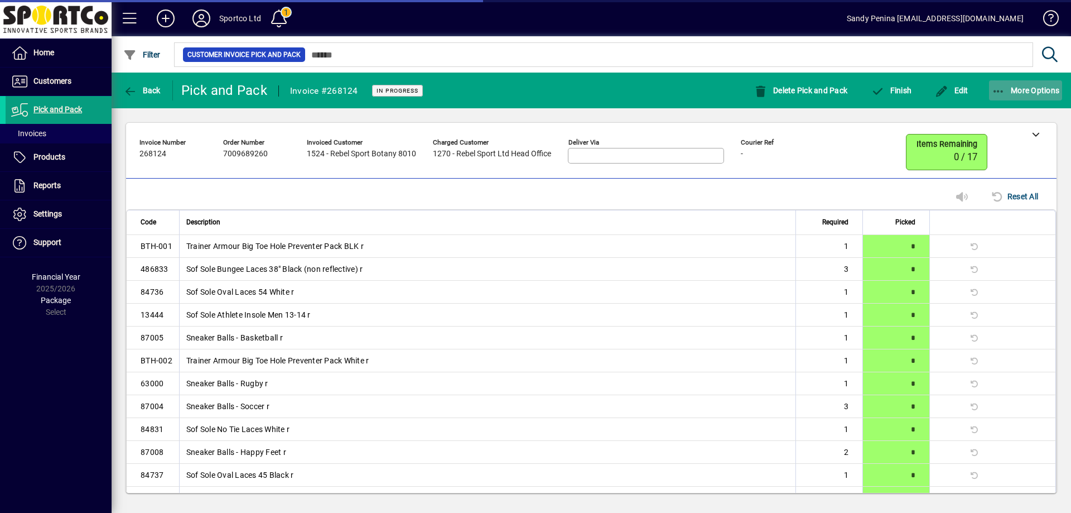
click at [1008, 90] on span "More Options" at bounding box center [1026, 90] width 68 height 9
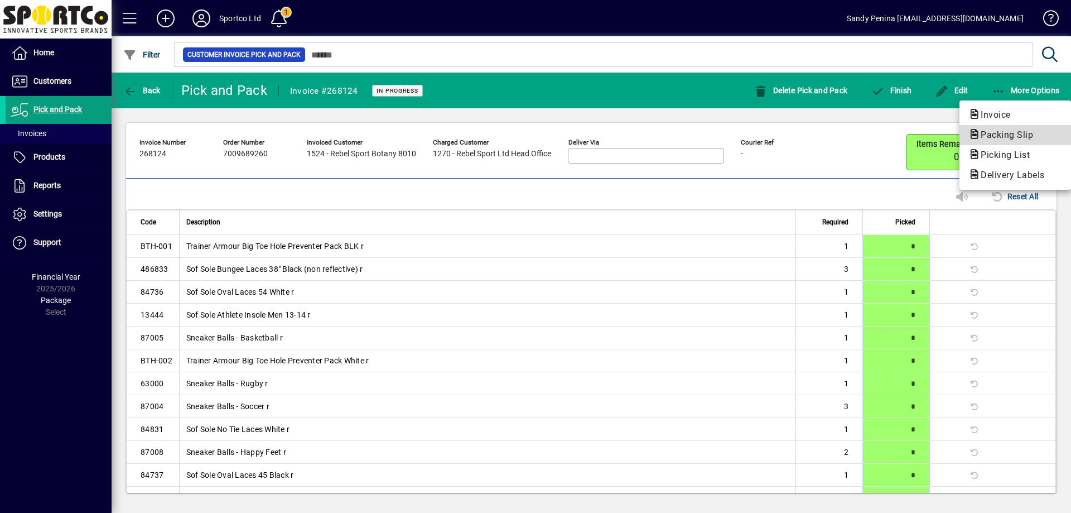
click at [1003, 129] on span "Packing Slip" at bounding box center [1004, 134] width 70 height 11
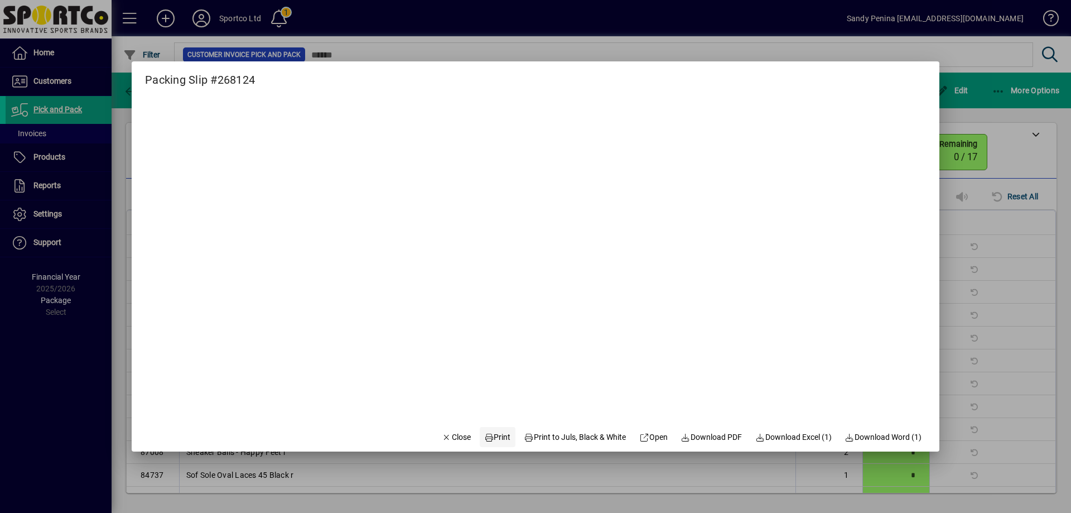
click at [493, 432] on span "Print" at bounding box center [497, 437] width 27 height 12
click at [448, 443] on span "button" at bounding box center [456, 437] width 38 height 27
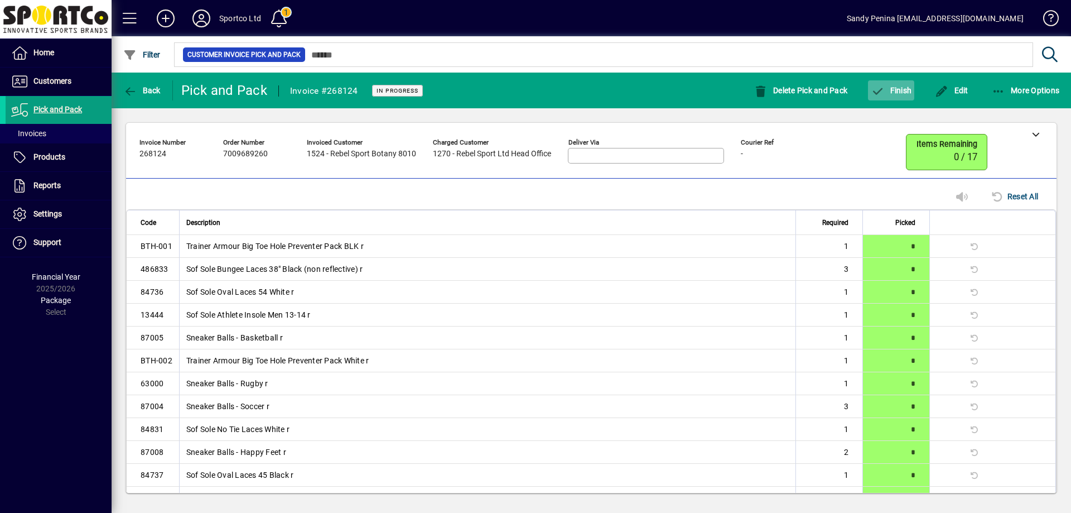
click at [873, 93] on icon "button" at bounding box center [878, 91] width 14 height 11
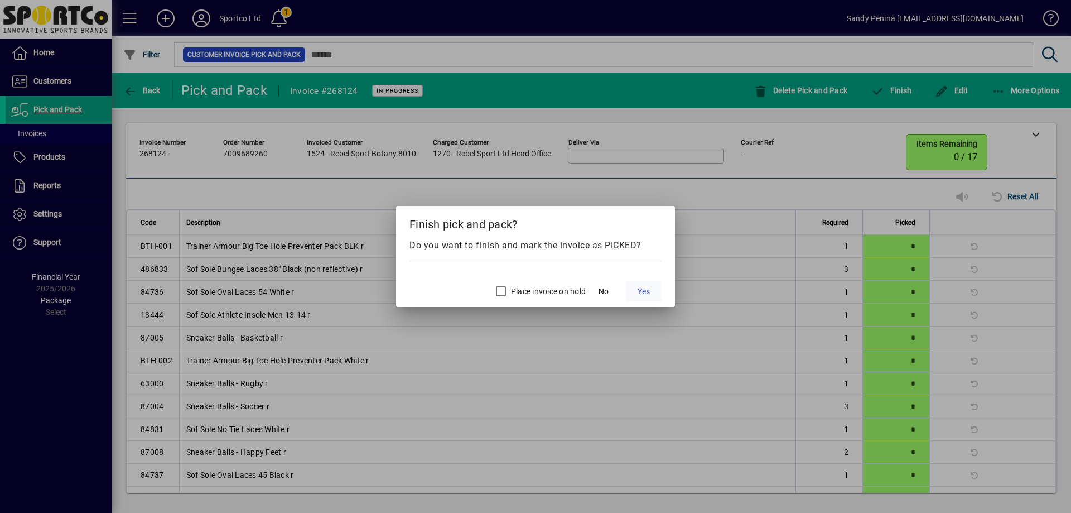
click at [648, 287] on span "Yes" at bounding box center [644, 292] width 12 height 12
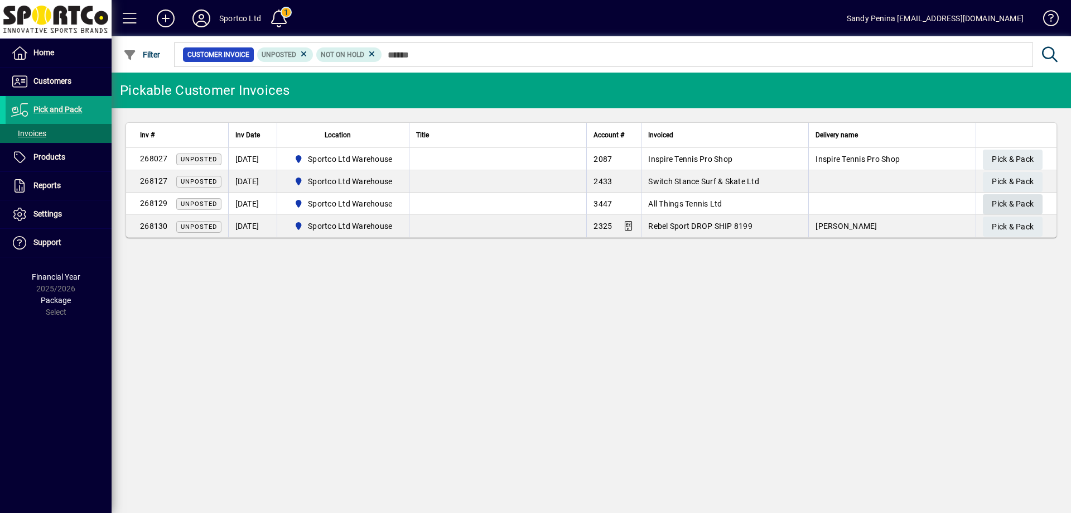
click at [1022, 202] on span "Pick & Pack" at bounding box center [1013, 204] width 42 height 18
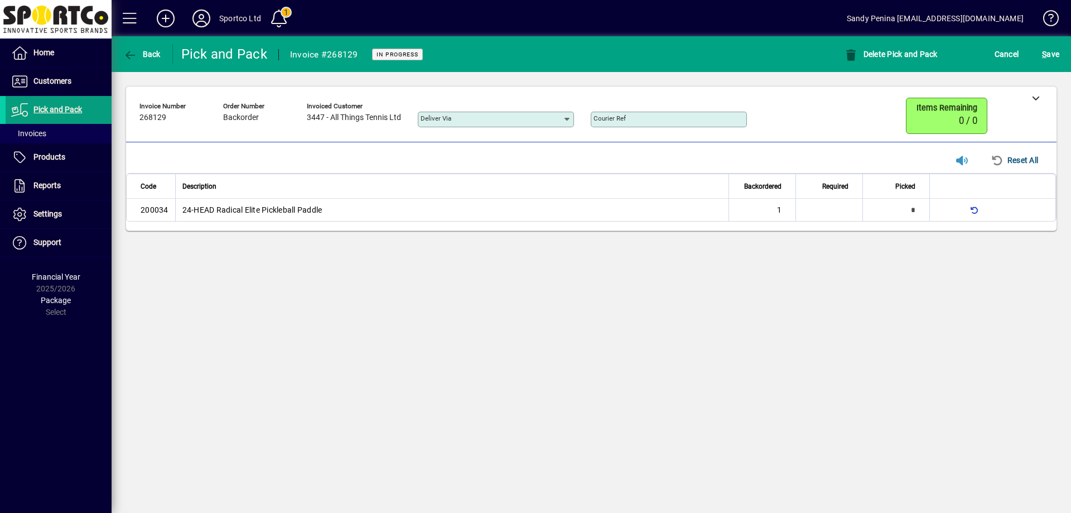
click at [809, 115] on div "Invoice number 268129 Order number Backorder Invoiced customer 3447 - All Thing…" at bounding box center [583, 117] width 887 height 39
click at [868, 66] on span "button" at bounding box center [891, 54] width 99 height 27
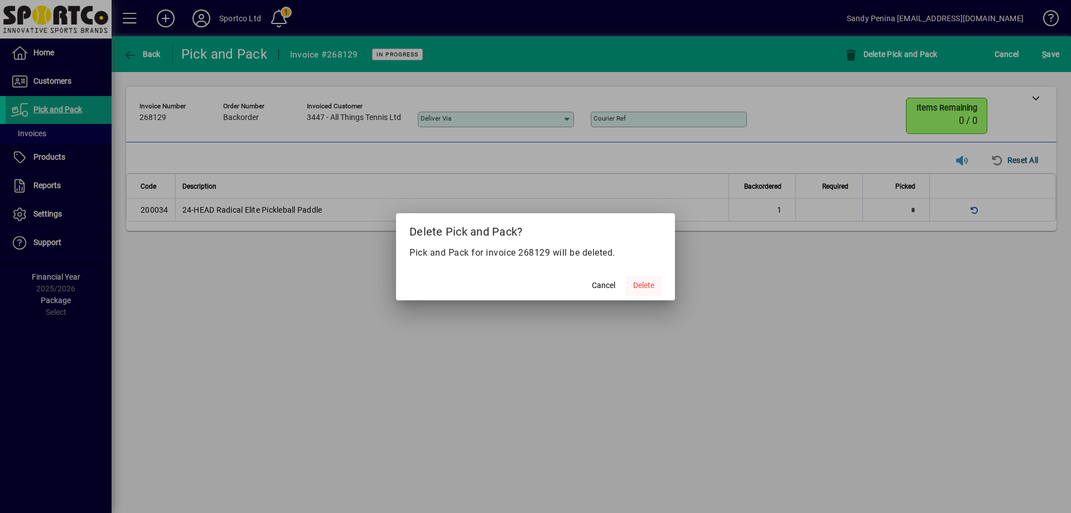
click at [647, 288] on span "Delete" at bounding box center [643, 286] width 21 height 12
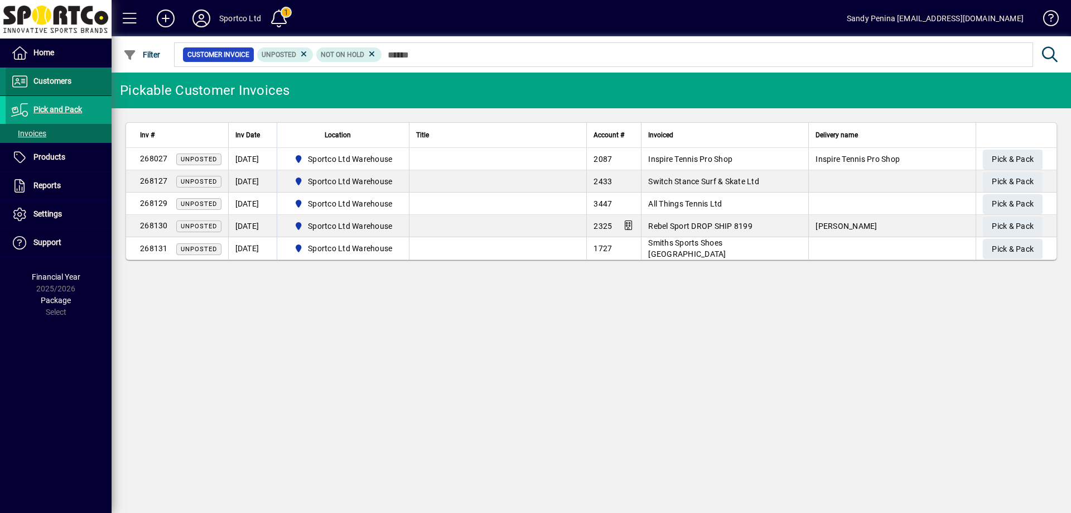
click at [97, 85] on span at bounding box center [59, 81] width 106 height 27
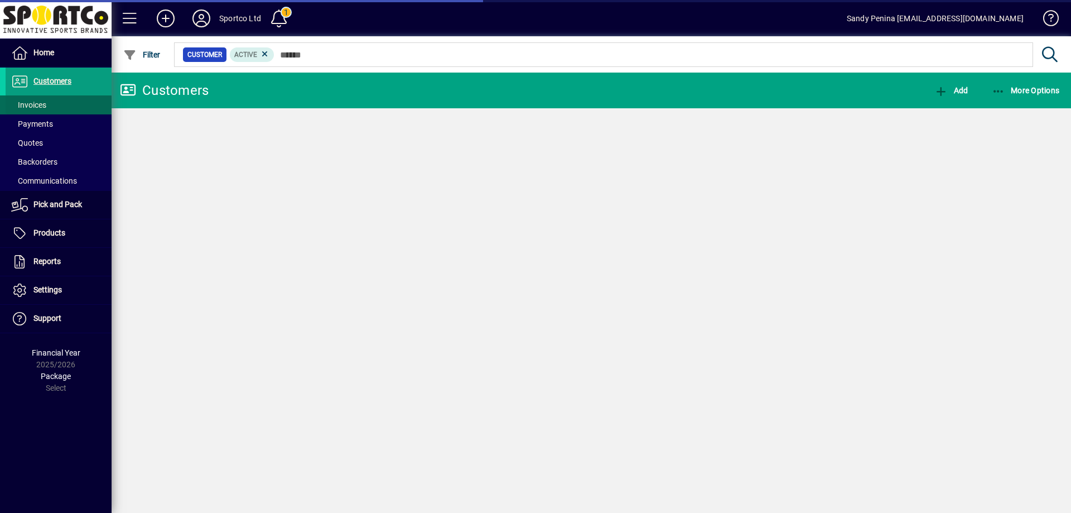
click at [88, 95] on span at bounding box center [59, 105] width 106 height 27
click at [85, 100] on span at bounding box center [59, 105] width 106 height 27
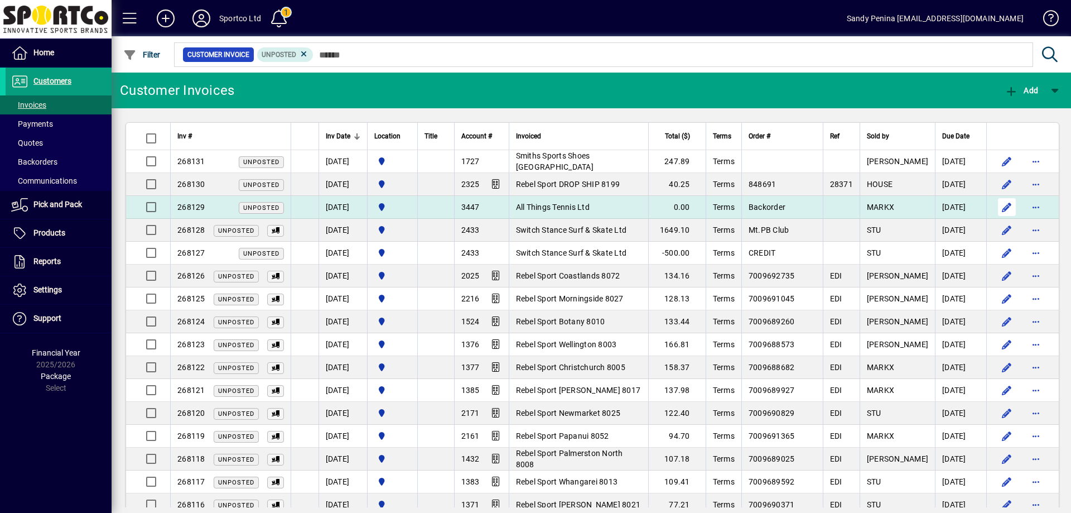
click at [997, 213] on span "button" at bounding box center [1007, 207] width 27 height 27
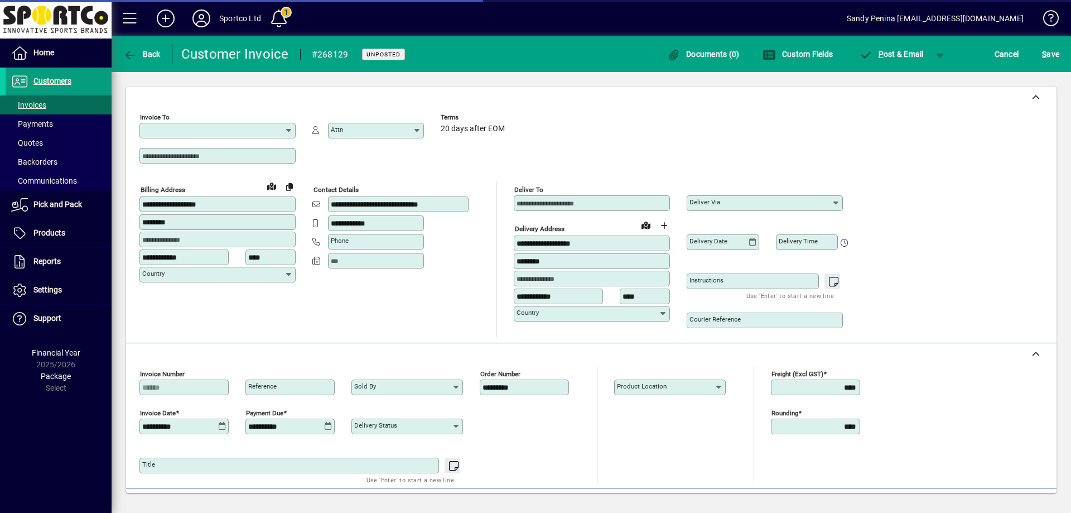
type input "**********"
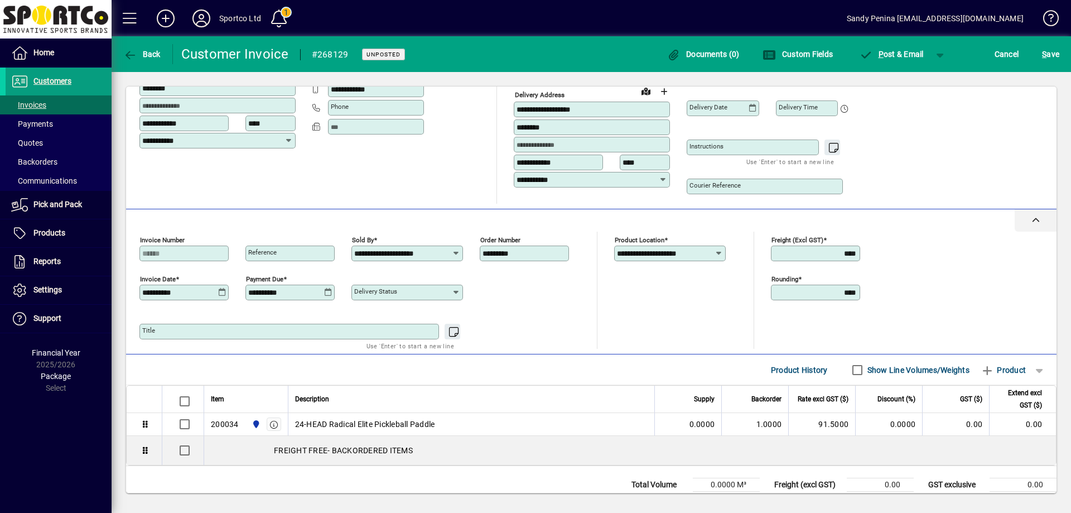
scroll to position [170, 0]
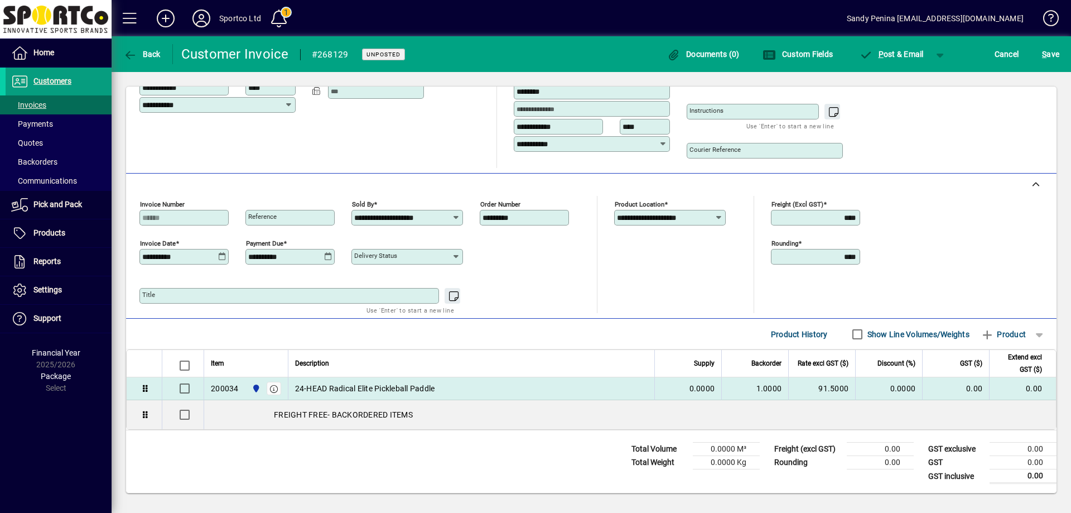
click at [243, 392] on div "200034 Sportco Ltd Warehouse" at bounding box center [246, 388] width 70 height 18
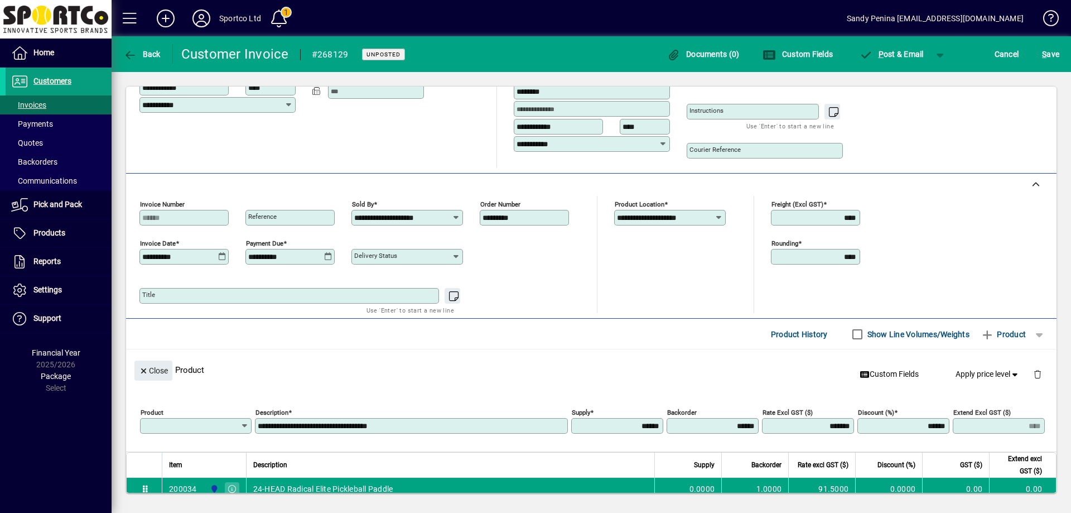
type input "******"
type input "*****"
drag, startPoint x: 693, startPoint y: 424, endPoint x: 834, endPoint y: 443, distance: 142.5
click at [834, 443] on div "**********" at bounding box center [594, 423] width 908 height 39
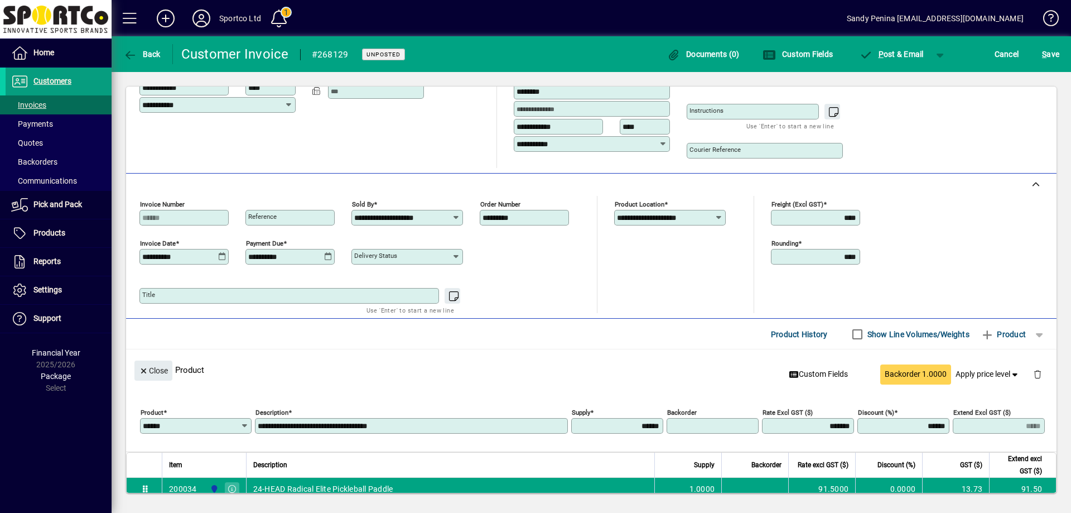
type input "******"
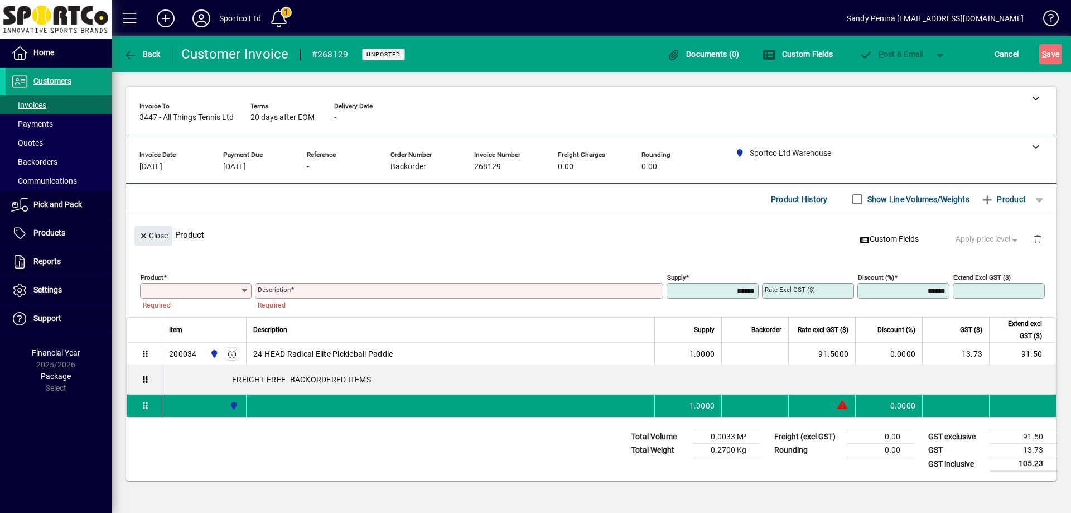
scroll to position [0, 0]
click at [156, 240] on span "Close" at bounding box center [153, 236] width 29 height 18
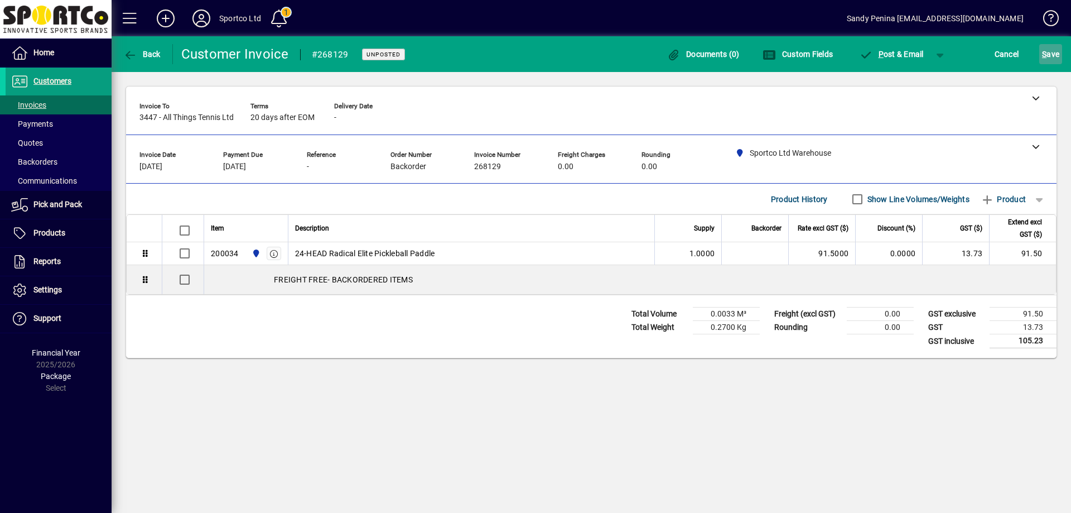
click at [1045, 55] on span "S" at bounding box center [1044, 54] width 4 height 9
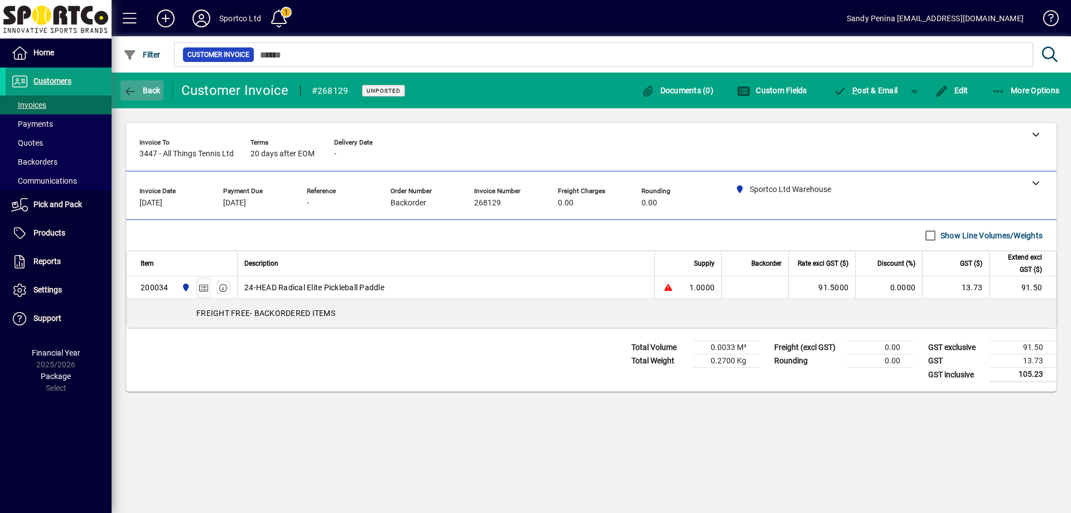
click at [138, 100] on span "button" at bounding box center [142, 90] width 43 height 27
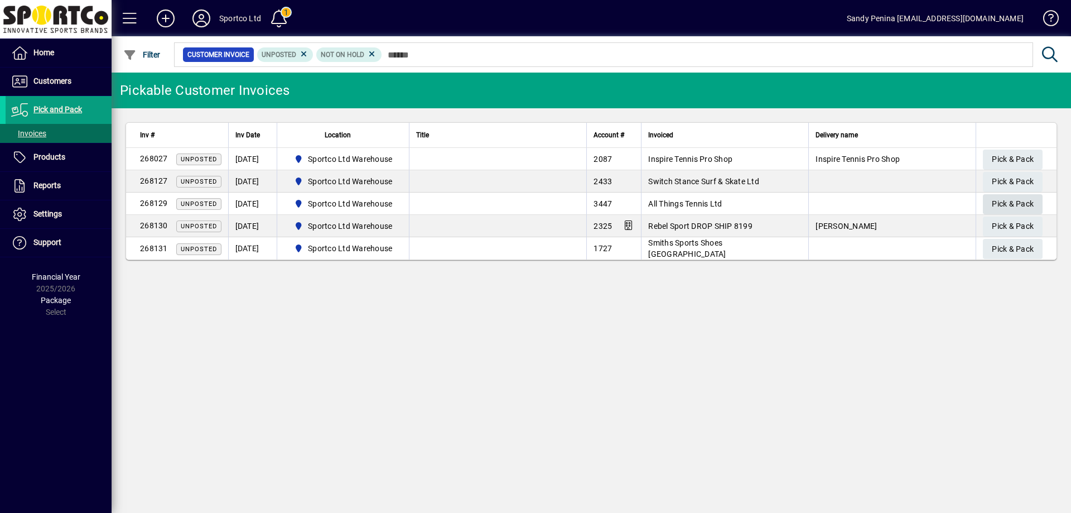
click at [1015, 203] on span "Pick & Pack" at bounding box center [1013, 204] width 42 height 18
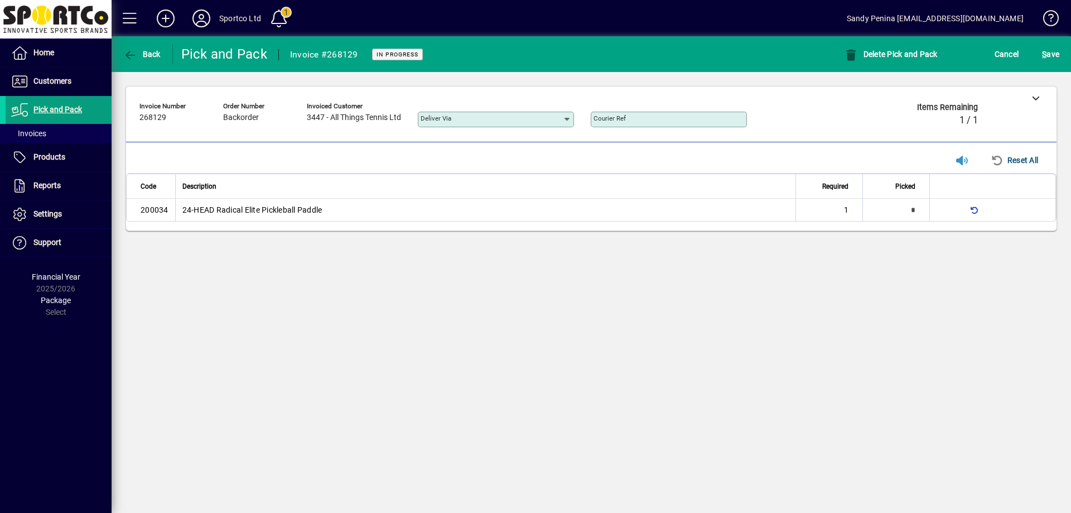
type input "*"
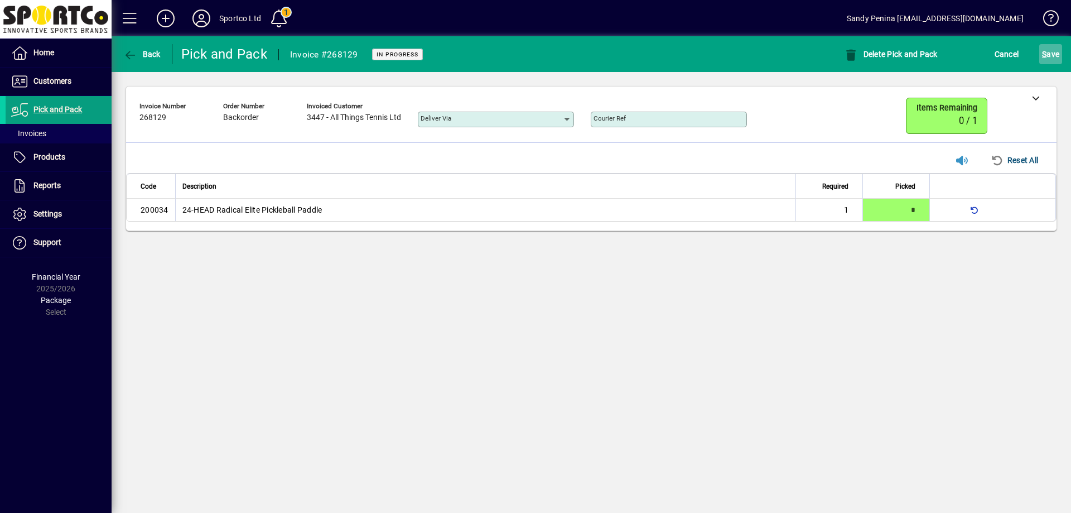
click at [1041, 52] on div "S ave" at bounding box center [1051, 54] width 41 height 20
click at [1043, 54] on span "S" at bounding box center [1044, 54] width 4 height 9
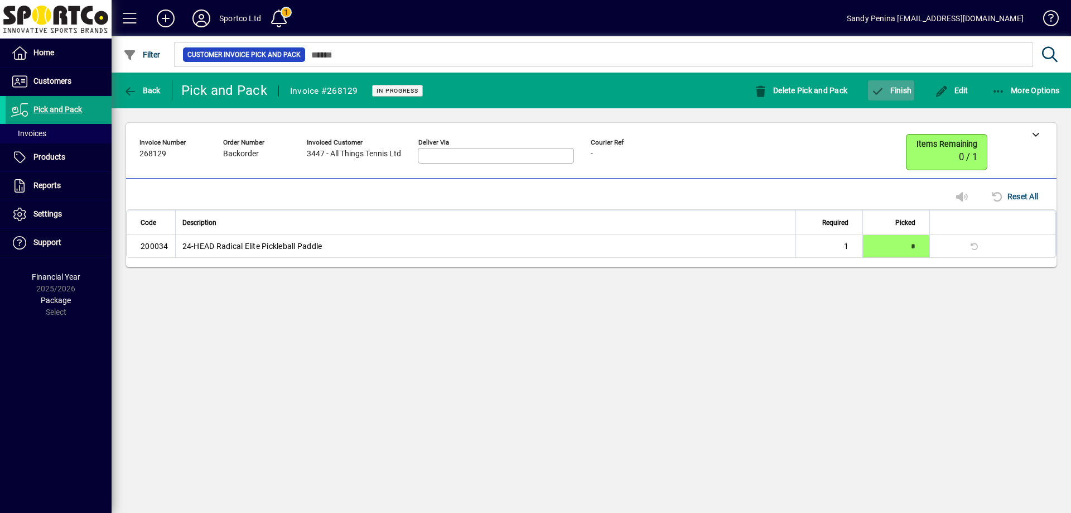
click at [887, 93] on span "Finish" at bounding box center [891, 90] width 41 height 9
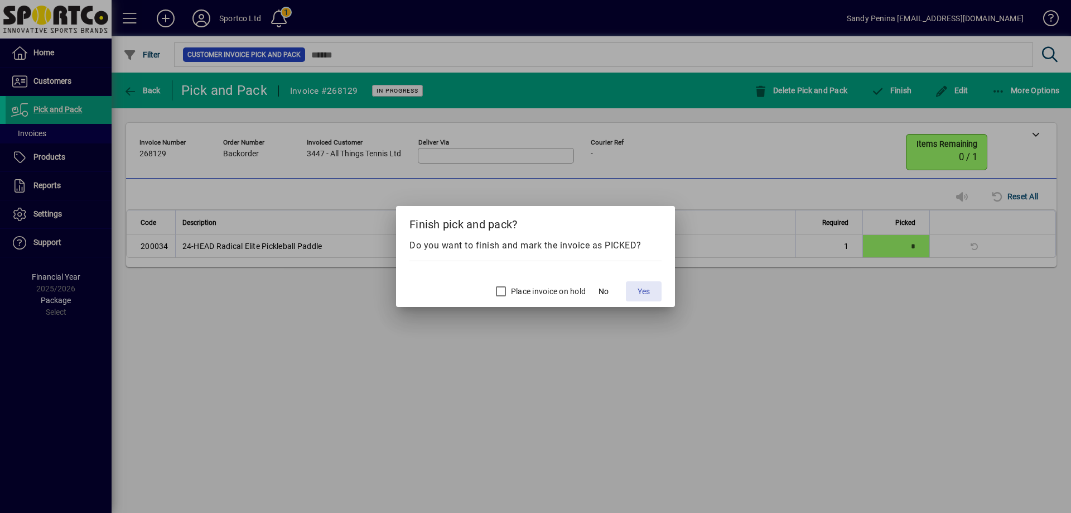
click at [638, 291] on span "Yes" at bounding box center [644, 292] width 12 height 12
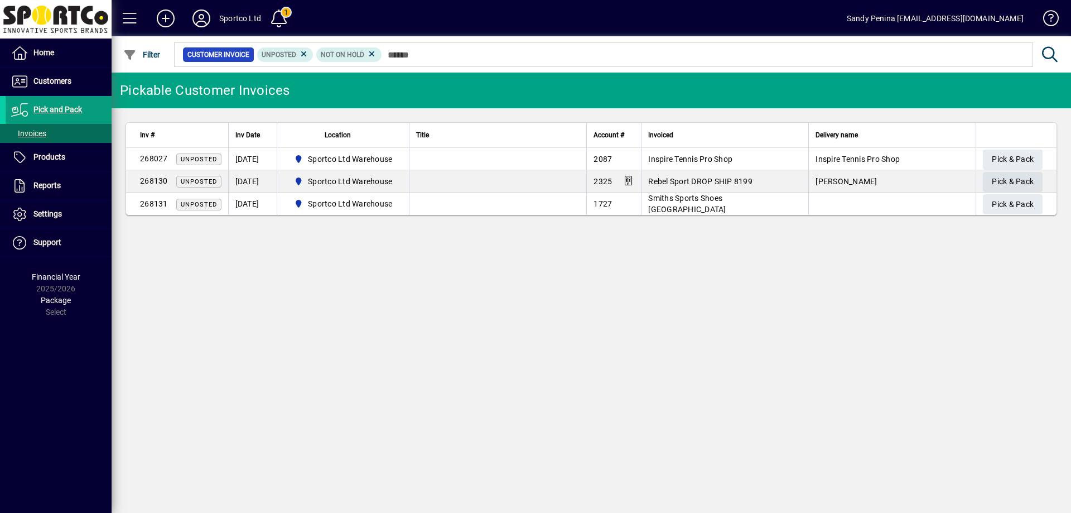
click at [1025, 186] on span "Pick & Pack" at bounding box center [1013, 181] width 42 height 18
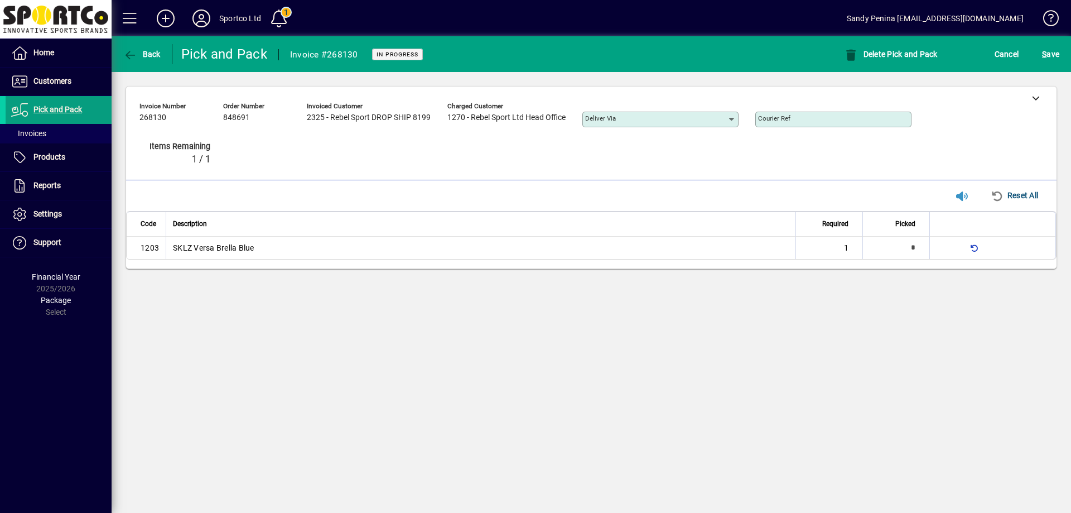
type input "*"
click at [1058, 53] on button "S ave" at bounding box center [1051, 54] width 23 height 20
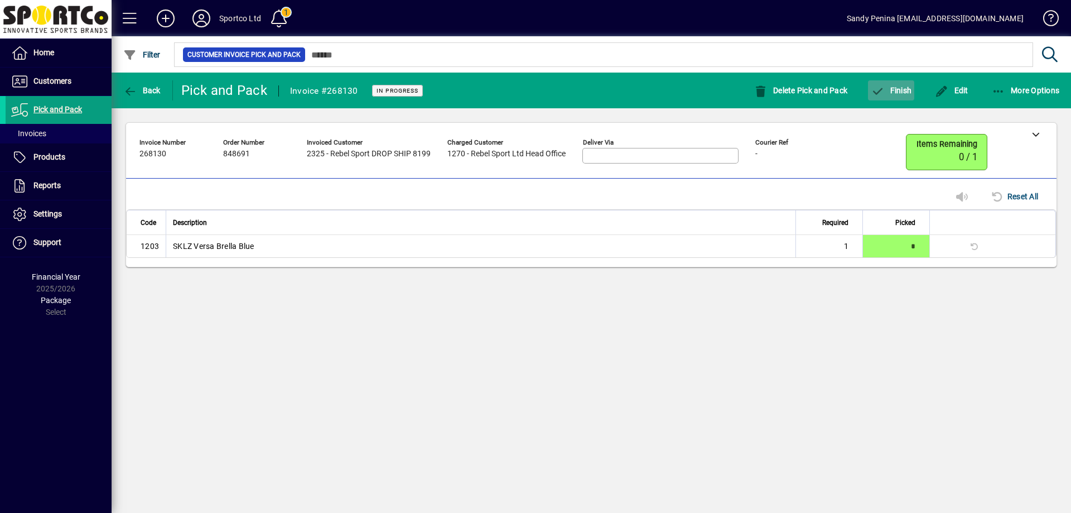
click at [905, 83] on span "button" at bounding box center [891, 90] width 46 height 27
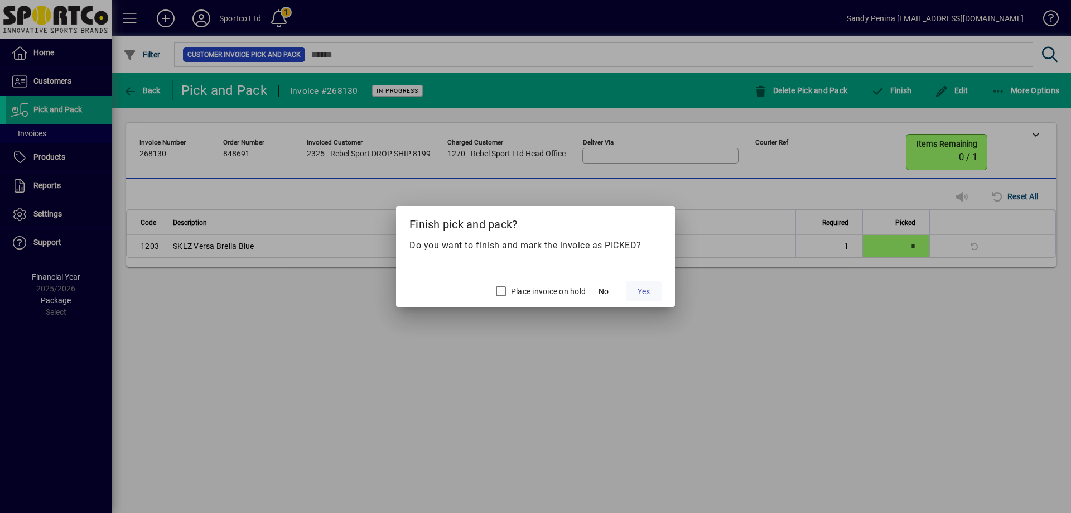
click at [641, 290] on span "Yes" at bounding box center [644, 292] width 12 height 12
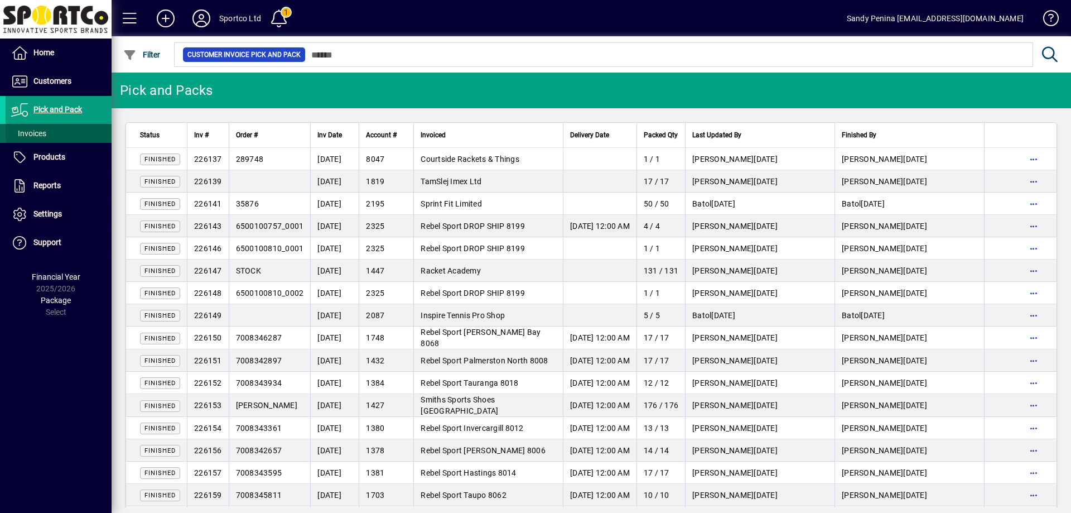
click at [61, 129] on span at bounding box center [59, 133] width 106 height 27
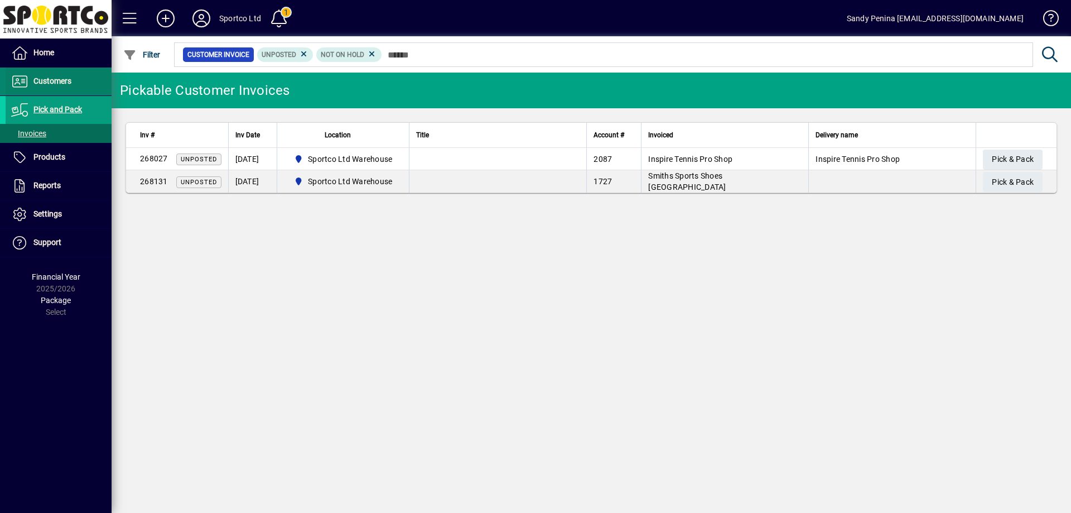
click at [88, 78] on span at bounding box center [59, 81] width 106 height 27
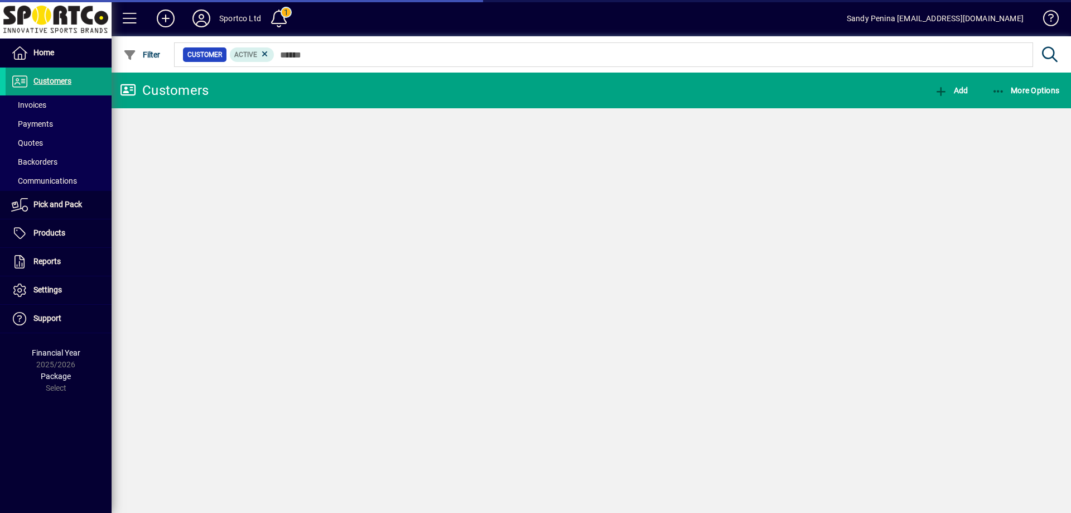
click at [75, 102] on span at bounding box center [59, 105] width 106 height 27
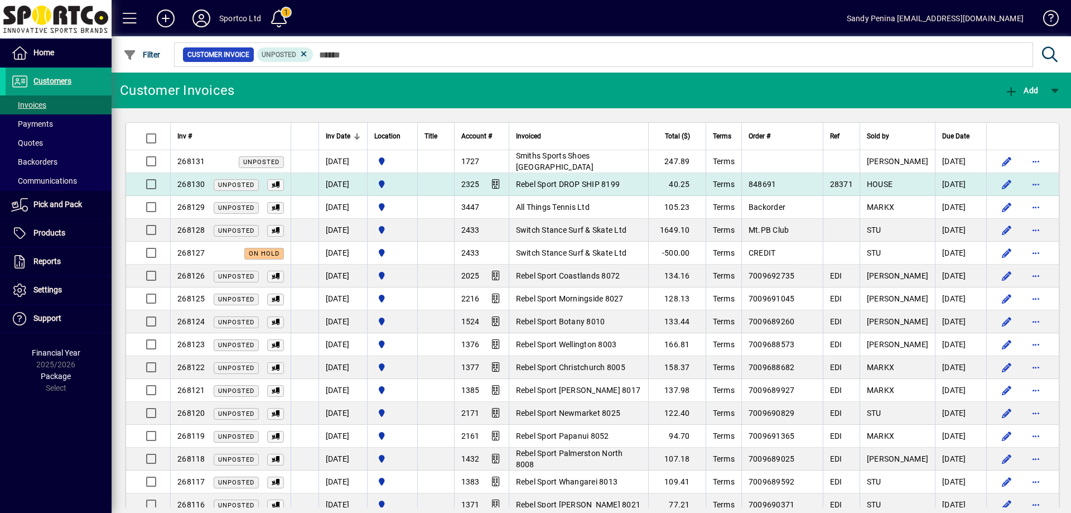
click at [675, 186] on td "40.25" at bounding box center [676, 184] width 57 height 23
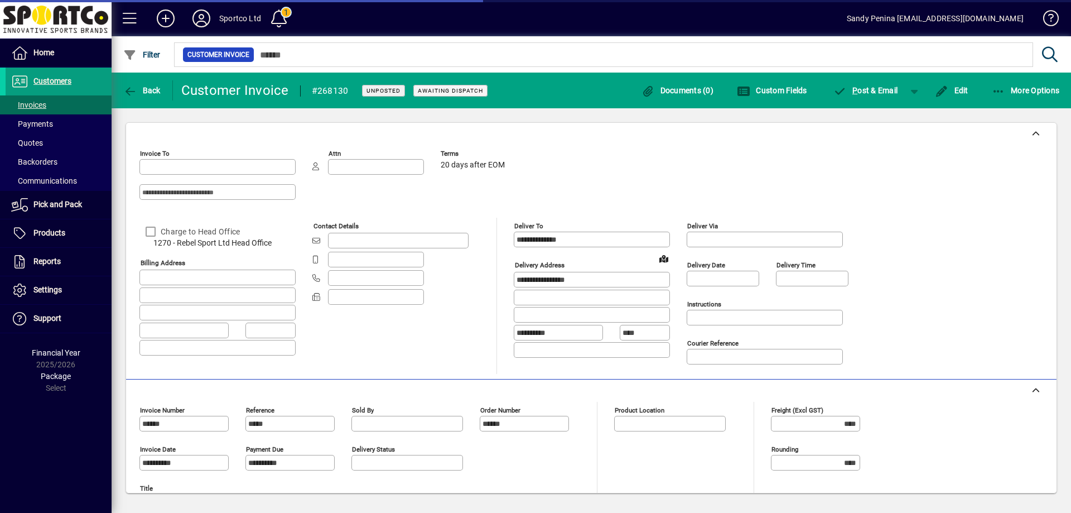
type input "**********"
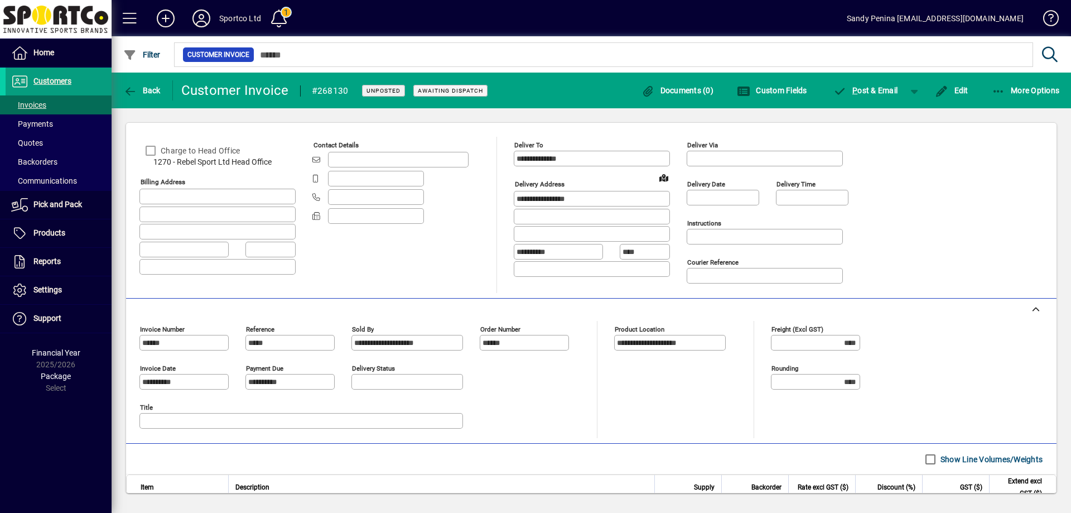
scroll to position [174, 0]
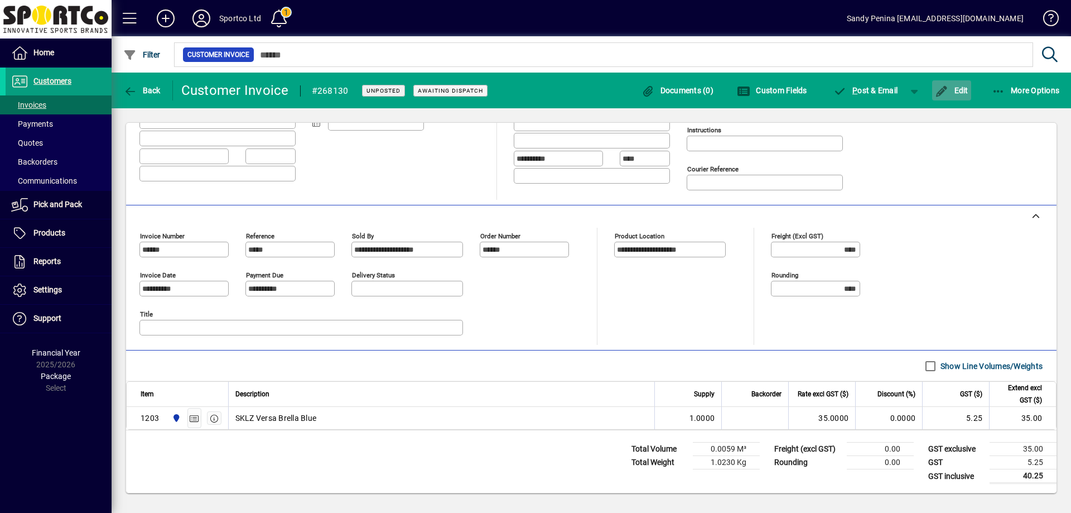
click at [947, 90] on icon "button" at bounding box center [942, 91] width 14 height 11
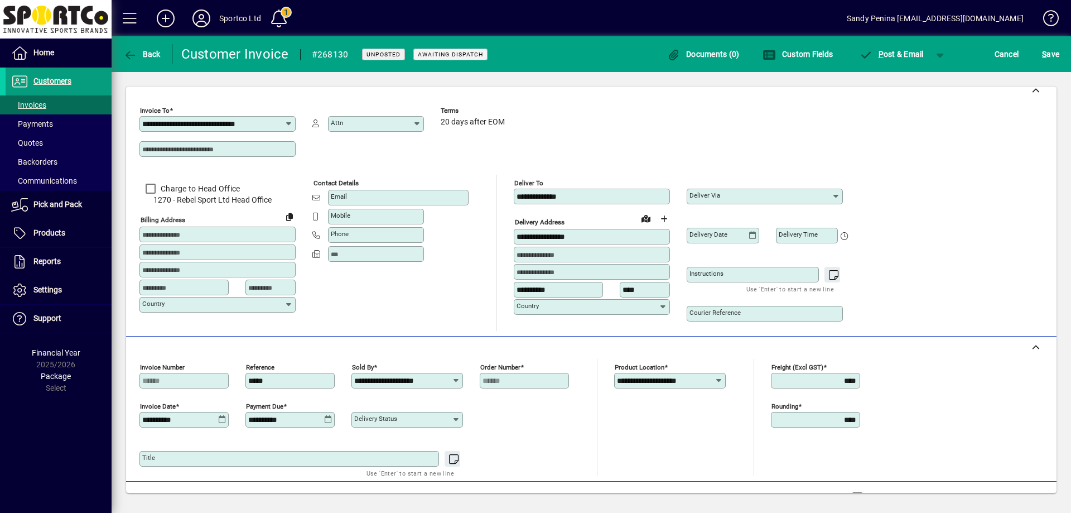
scroll to position [0, 0]
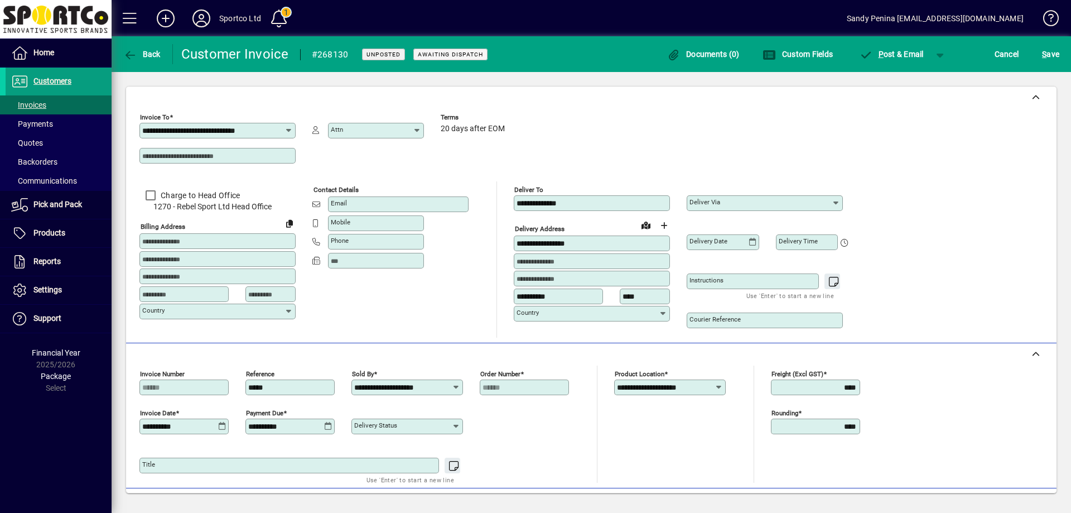
drag, startPoint x: 570, startPoint y: 206, endPoint x: 464, endPoint y: 205, distance: 106.6
click at [464, 205] on div "**********" at bounding box center [503, 259] width 726 height 156
drag, startPoint x: 602, startPoint y: 241, endPoint x: 407, endPoint y: 242, distance: 195.3
click at [407, 242] on div "**********" at bounding box center [503, 259] width 726 height 156
click at [708, 315] on label "Courier Reference" at bounding box center [715, 318] width 51 height 9
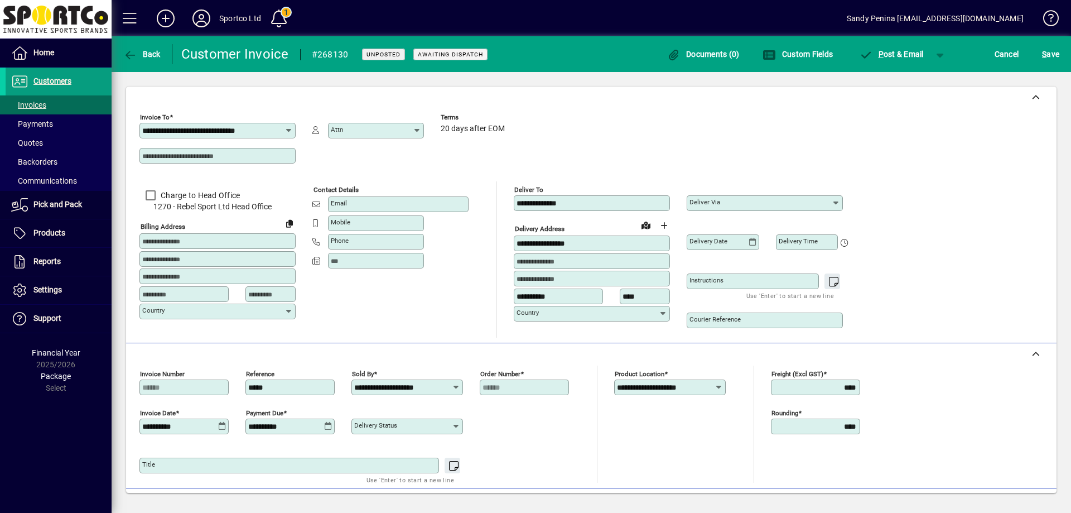
click at [708, 316] on input "Courier Reference" at bounding box center [766, 320] width 153 height 9
paste input "**********"
type input "**********"
click at [1056, 54] on span "S ave" at bounding box center [1050, 54] width 17 height 18
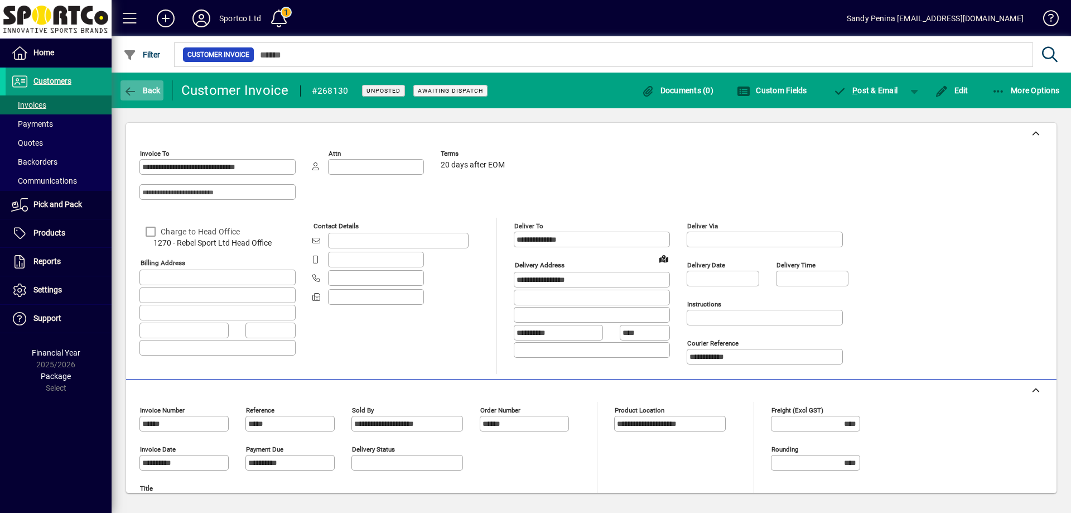
click at [150, 88] on span "Back" at bounding box center [141, 90] width 37 height 9
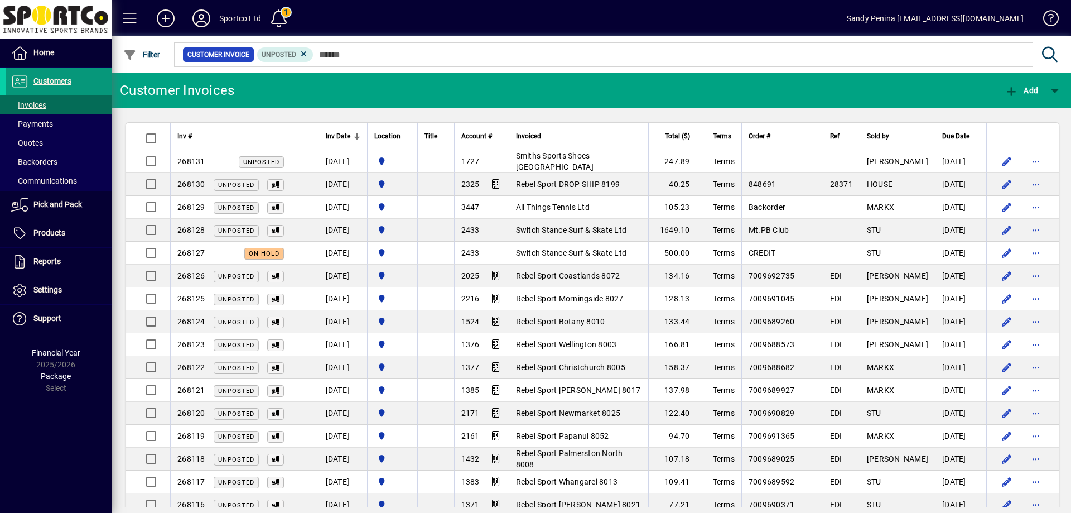
click at [71, 74] on span at bounding box center [59, 81] width 106 height 27
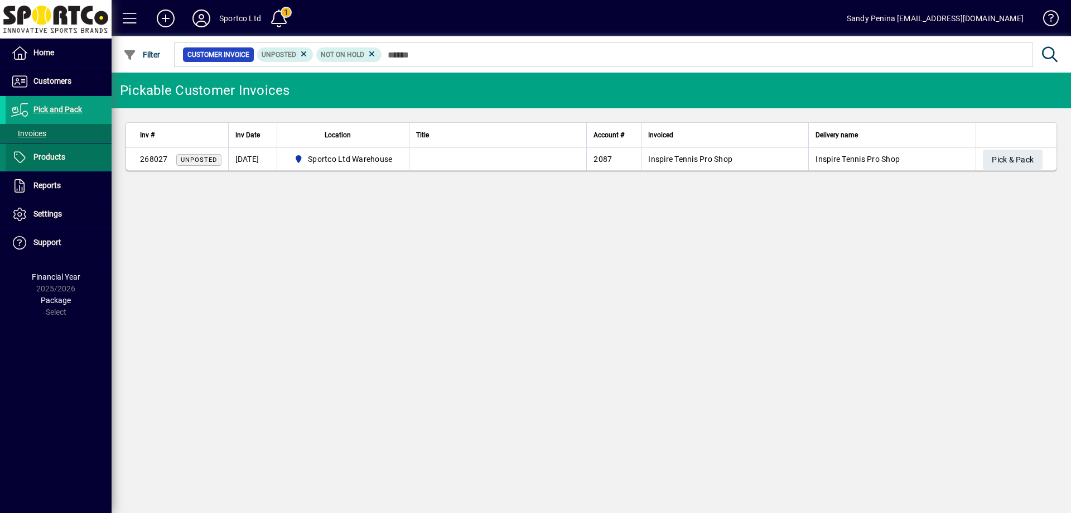
click at [39, 153] on span "Products" at bounding box center [49, 156] width 32 height 9
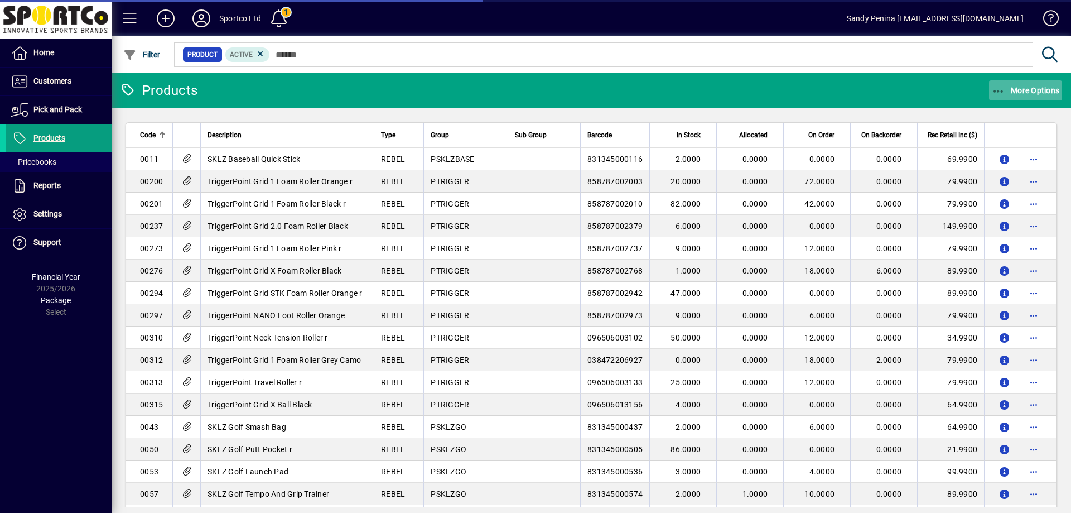
click at [995, 89] on icon "button" at bounding box center [999, 91] width 14 height 11
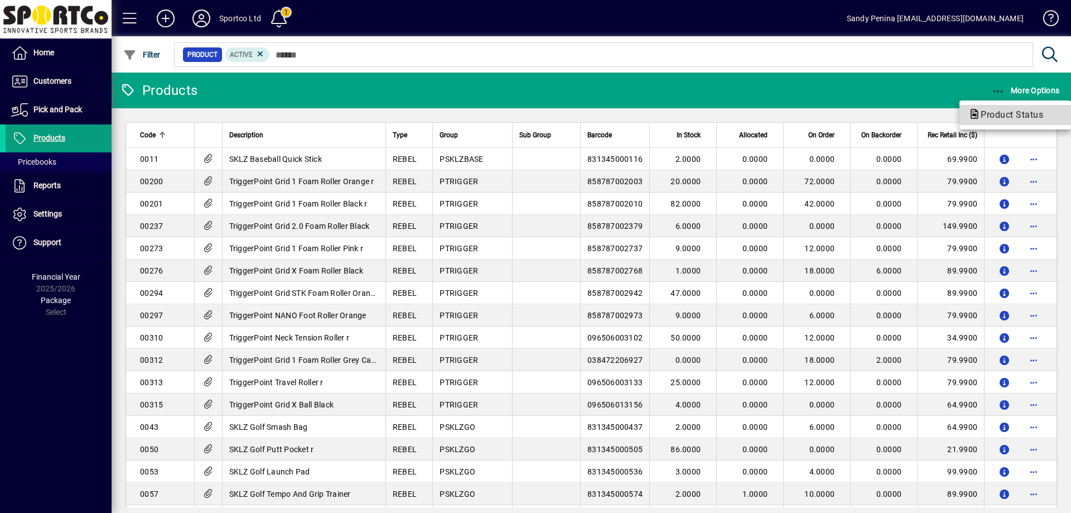
click at [994, 120] on span "Product Status" at bounding box center [1016, 114] width 94 height 13
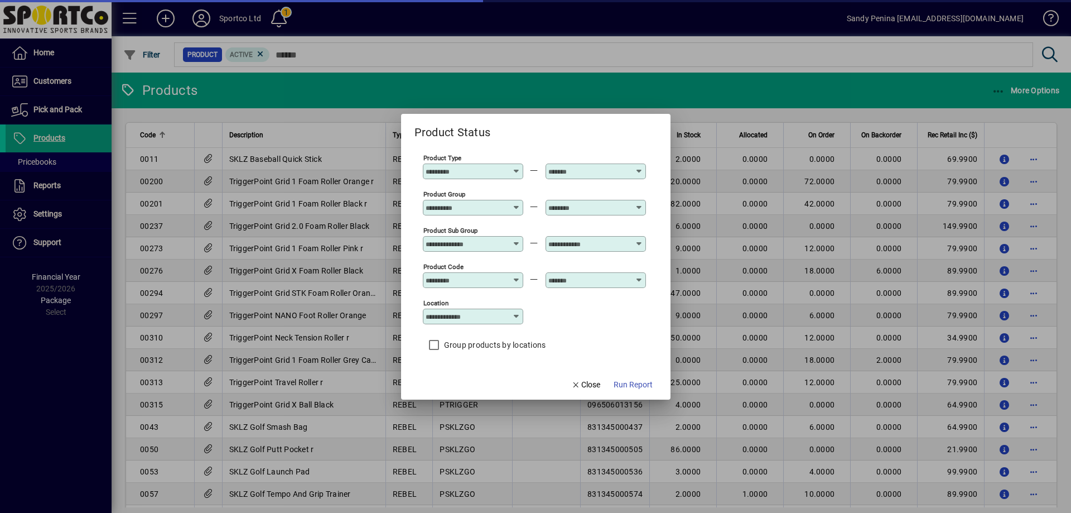
click at [487, 206] on input "Product Group" at bounding box center [466, 207] width 81 height 9
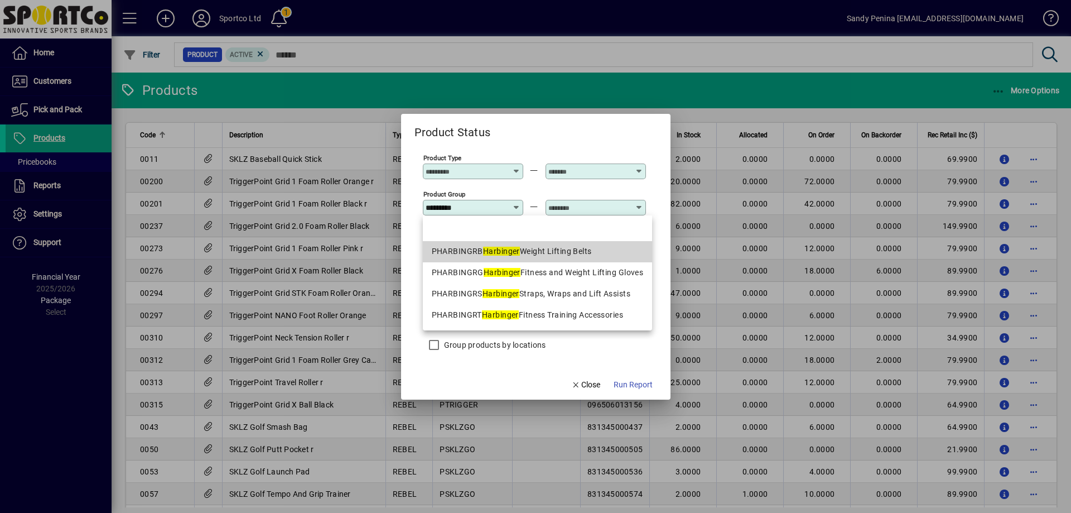
click at [500, 248] on em "Harbinger" at bounding box center [501, 251] width 37 height 9
type input "**********"
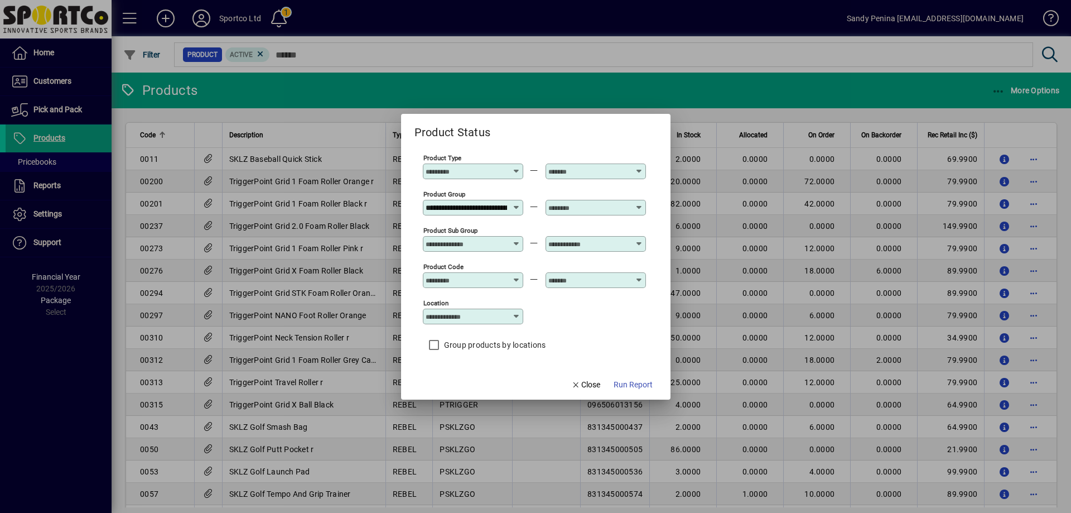
scroll to position [0, 79]
click at [580, 209] on input "text" at bounding box center [589, 207] width 81 height 9
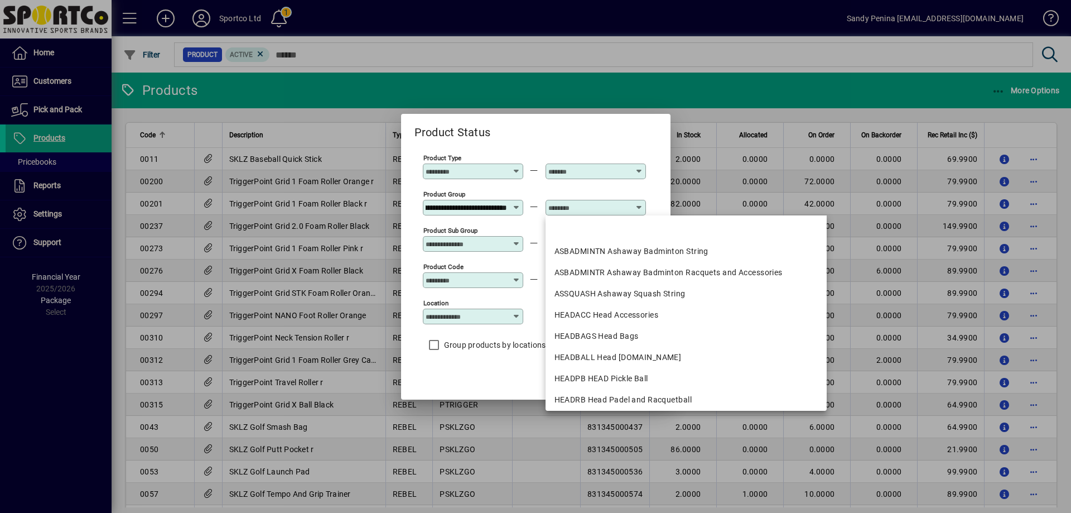
scroll to position [0, 0]
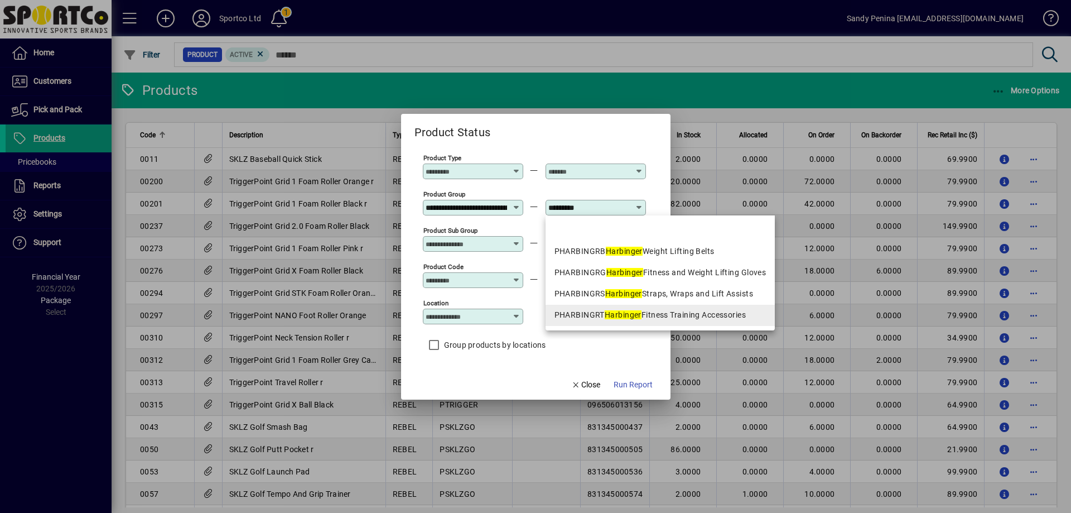
click at [711, 321] on mat-option "PHARBINGRT Harbinger Fitness Training Accessories" at bounding box center [661, 315] width 230 height 21
type input "**********"
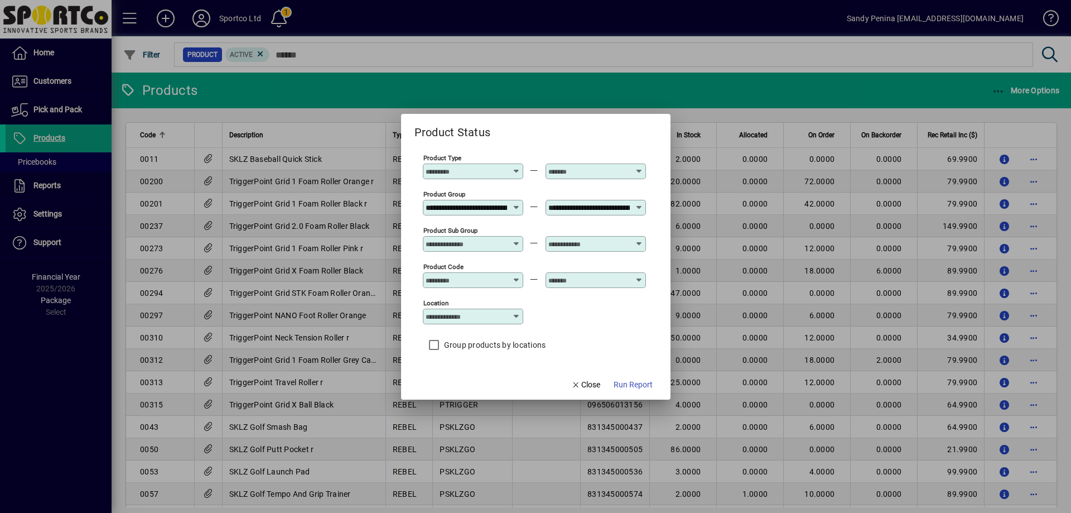
scroll to position [0, 112]
click at [637, 382] on span "Run Report" at bounding box center [633, 385] width 39 height 12
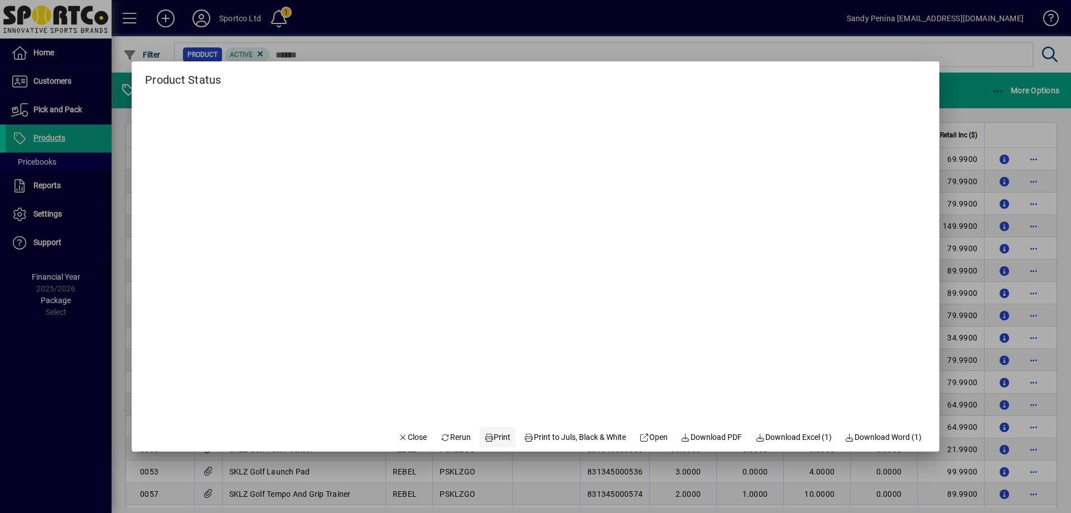
click at [499, 440] on span "Print" at bounding box center [497, 437] width 27 height 12
click at [398, 437] on icon "button" at bounding box center [403, 438] width 10 height 8
